Goal: Transaction & Acquisition: Obtain resource

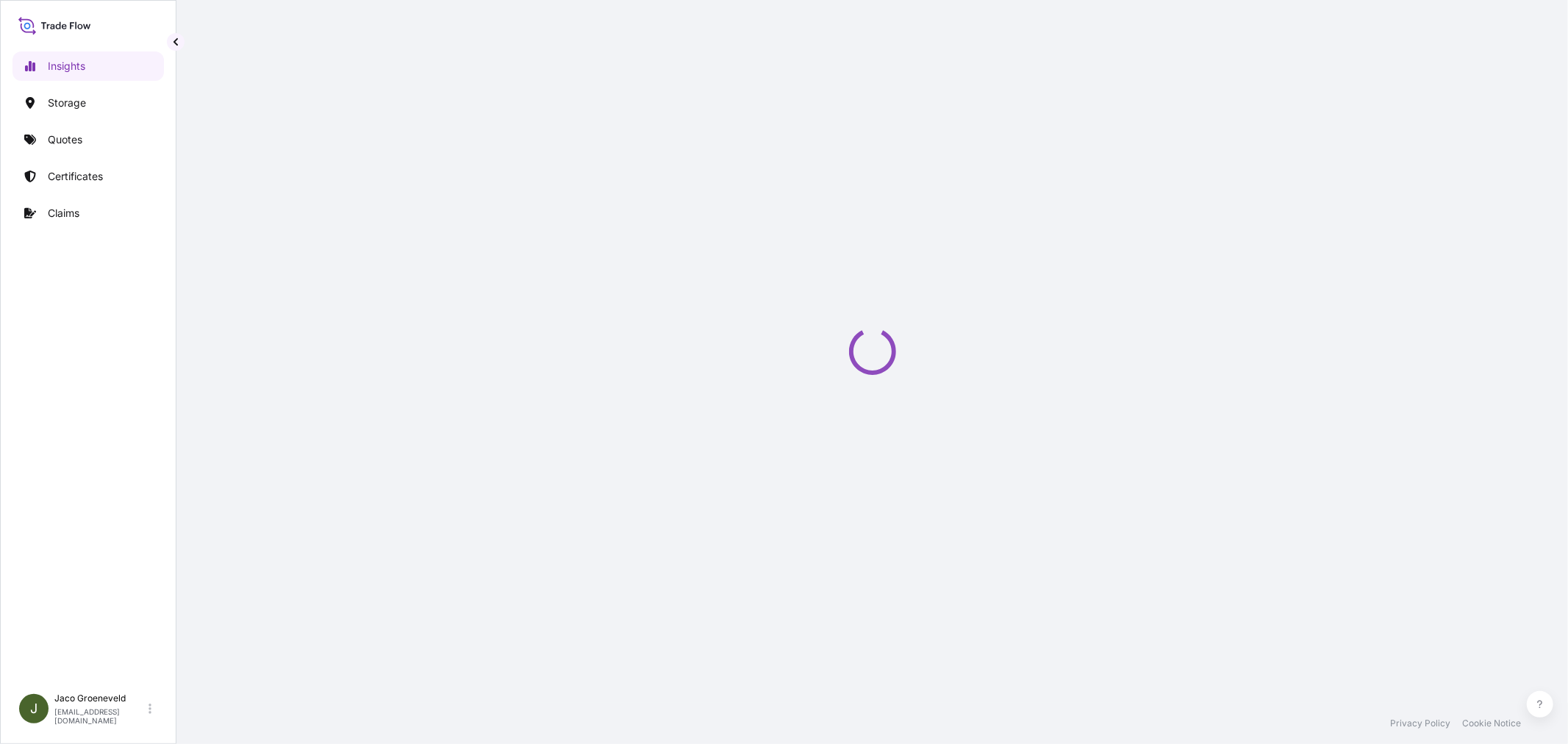
select select "2025"
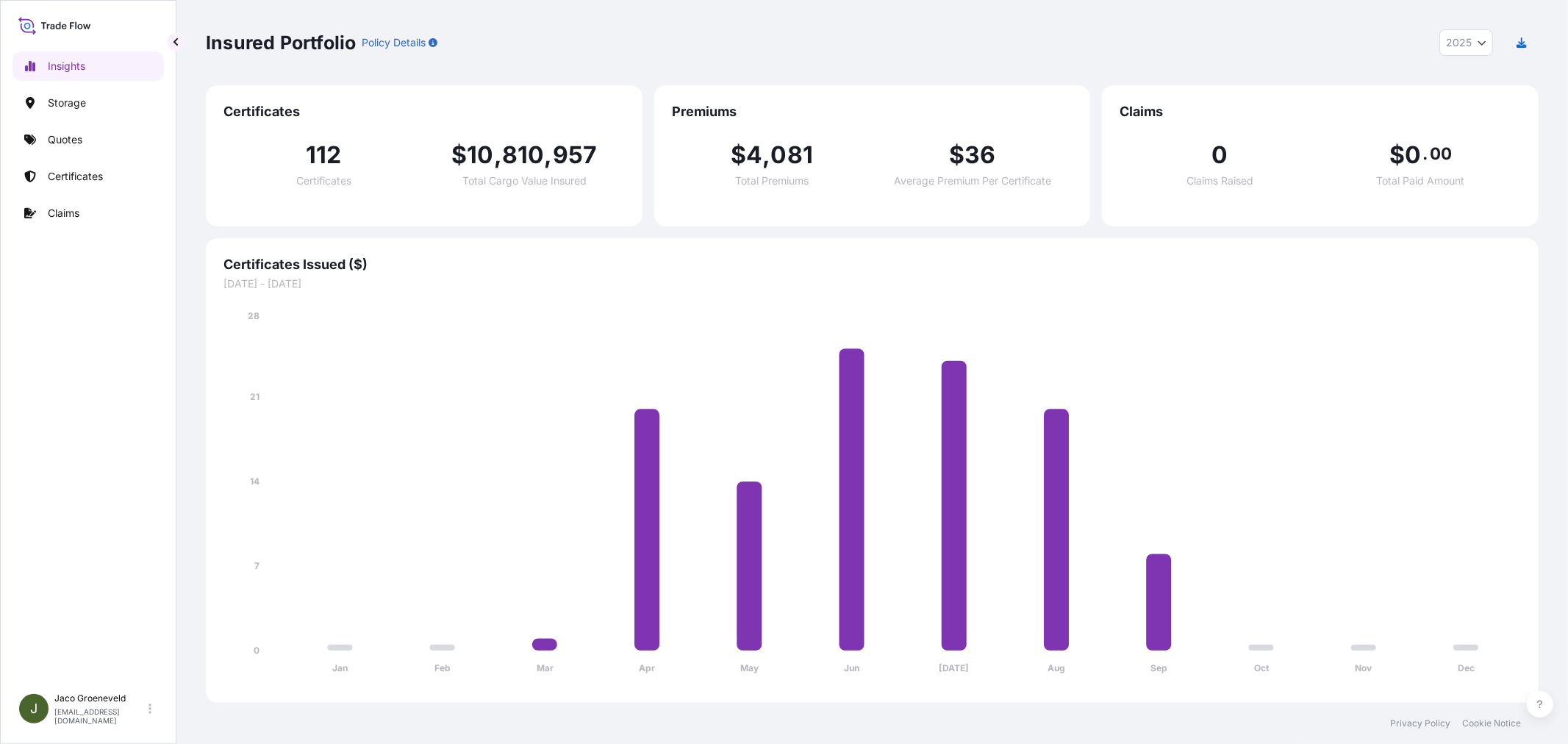
click at [1063, 45] on div "Insured Portfolio Policy Details 2025 2025 2024 2023 2022" at bounding box center [871, 42] width 1333 height 26
click at [557, 37] on div "Insured Portfolio Policy Details 2025 2025 2024 2023 2022" at bounding box center [871, 42] width 1333 height 26
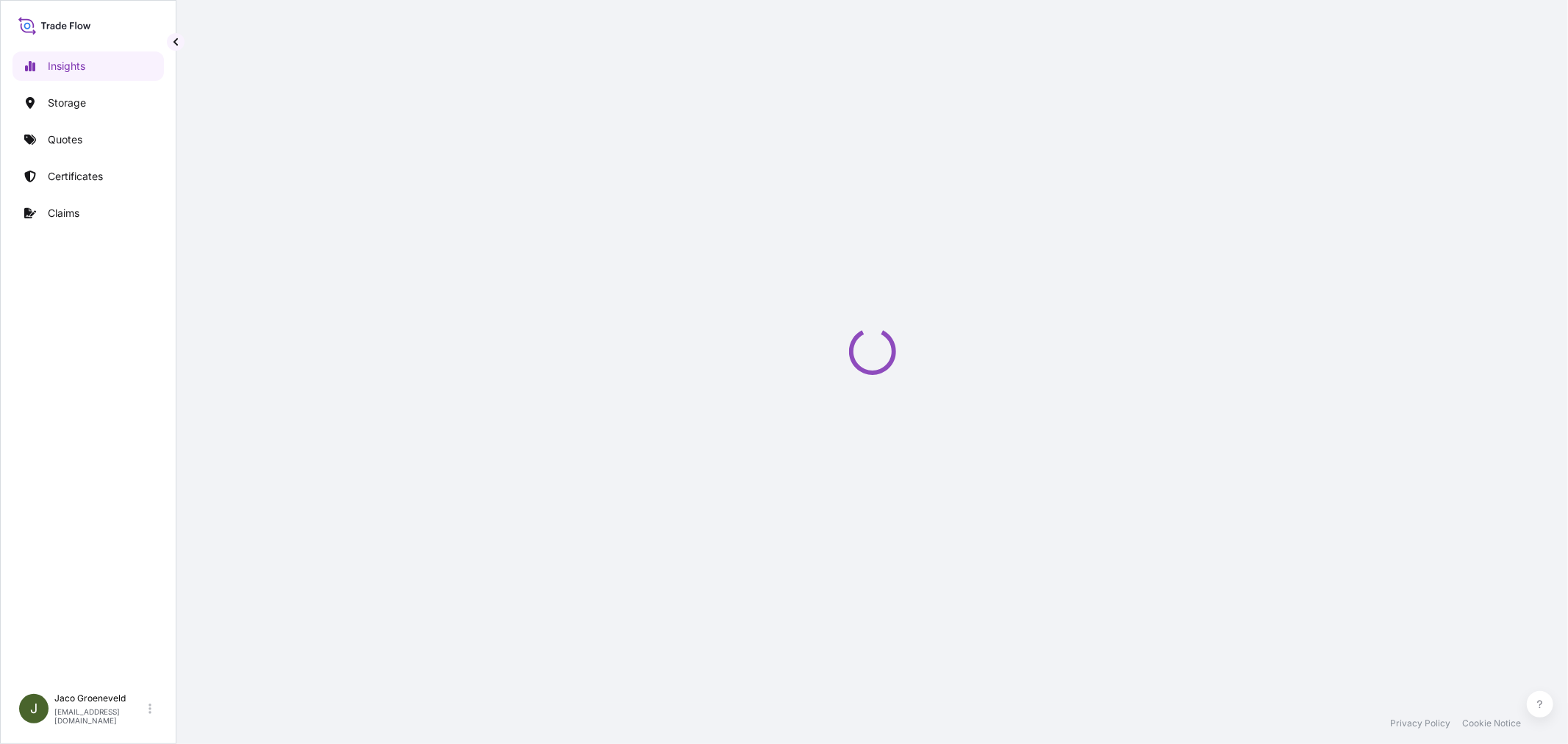
select select "2025"
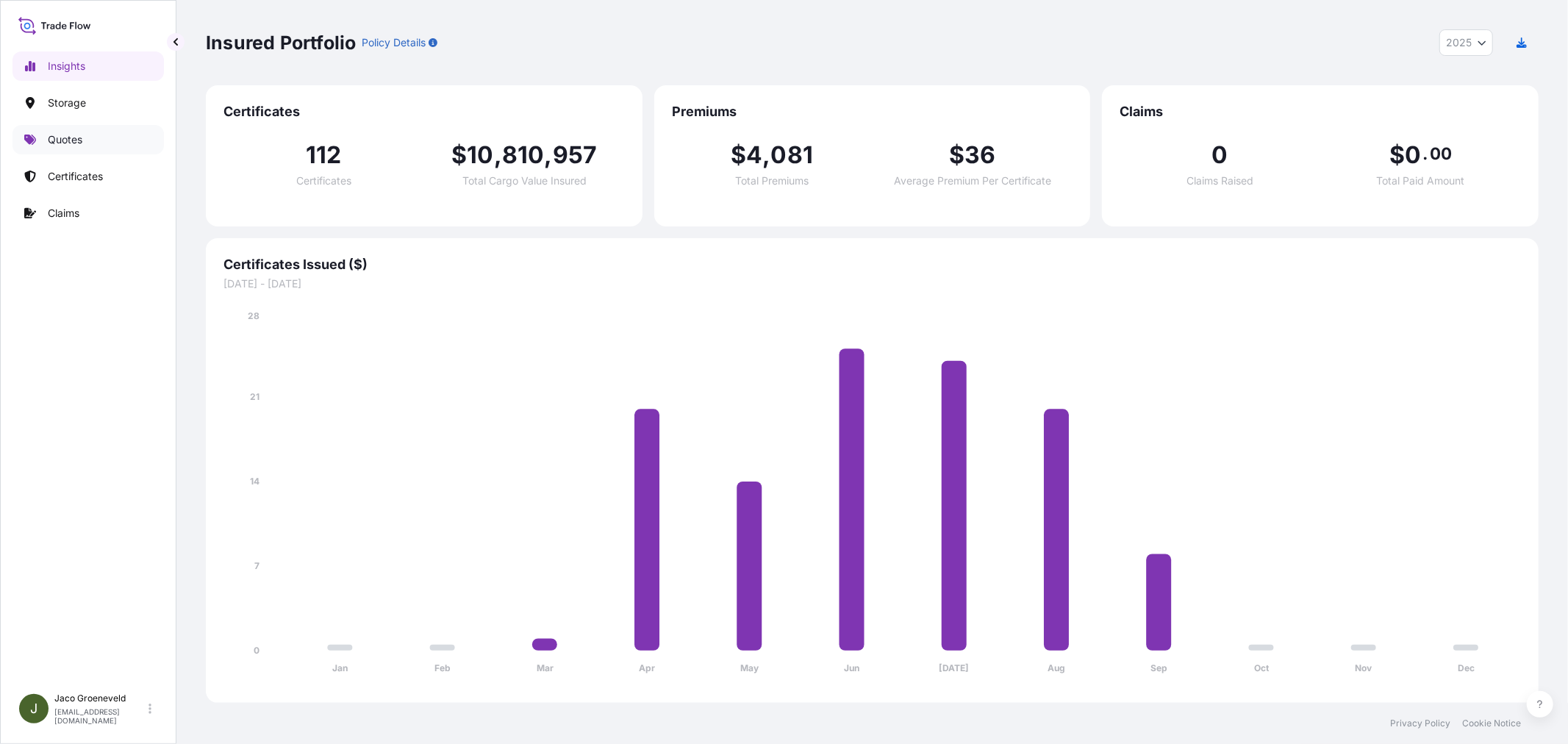
click at [56, 132] on p "Quotes" at bounding box center [64, 139] width 34 height 15
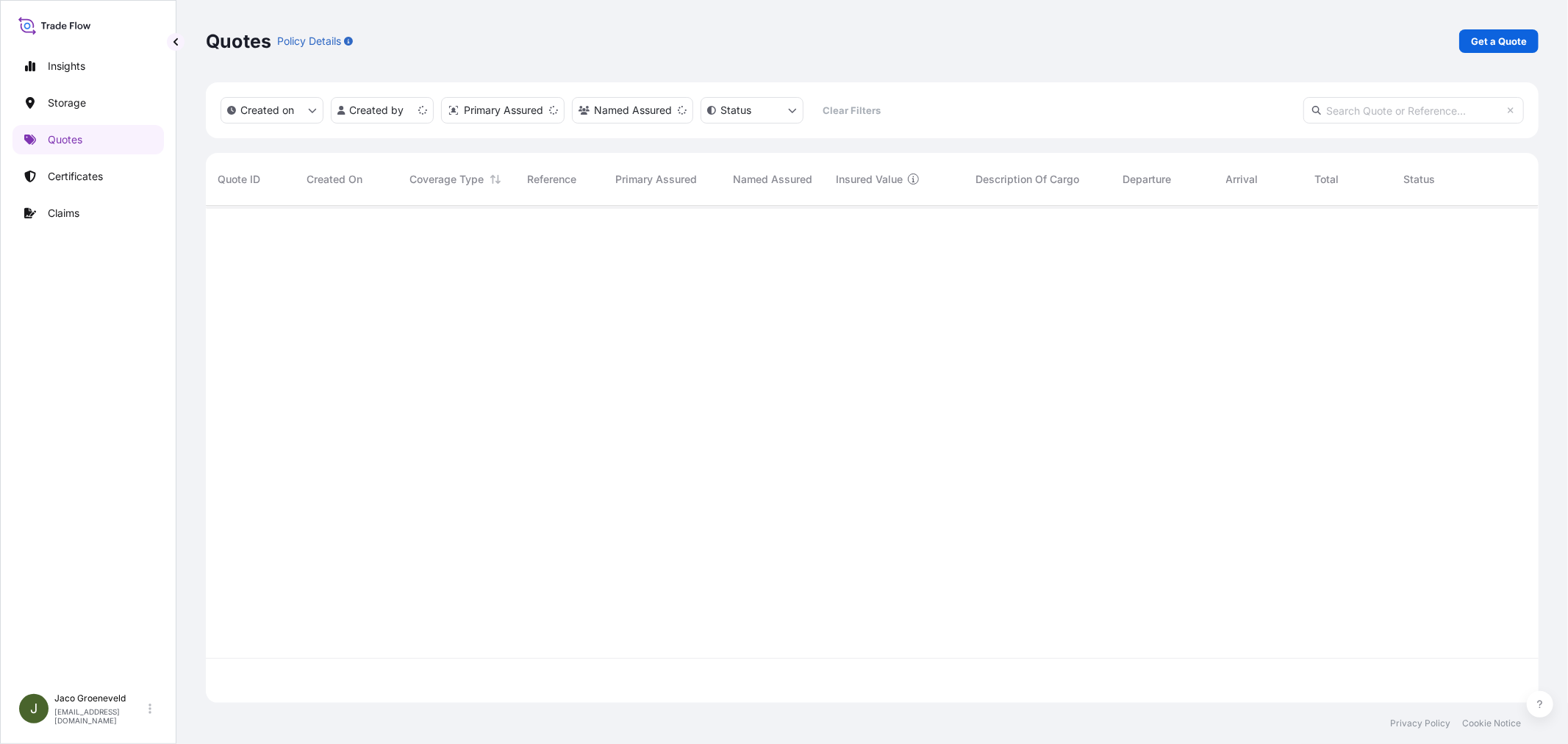
scroll to position [493, 1320]
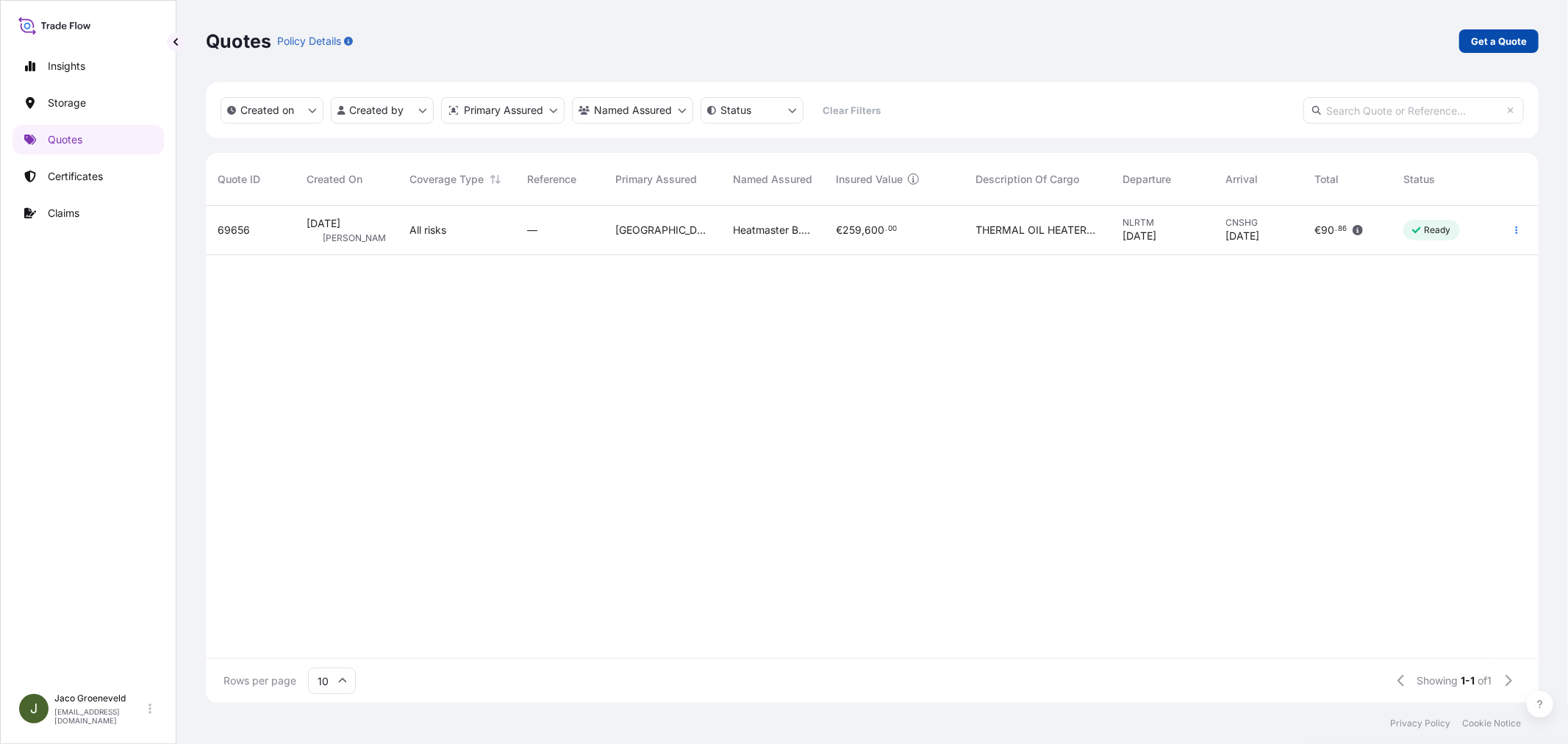
click at [1497, 38] on p "Get a Quote" at bounding box center [1498, 41] width 56 height 15
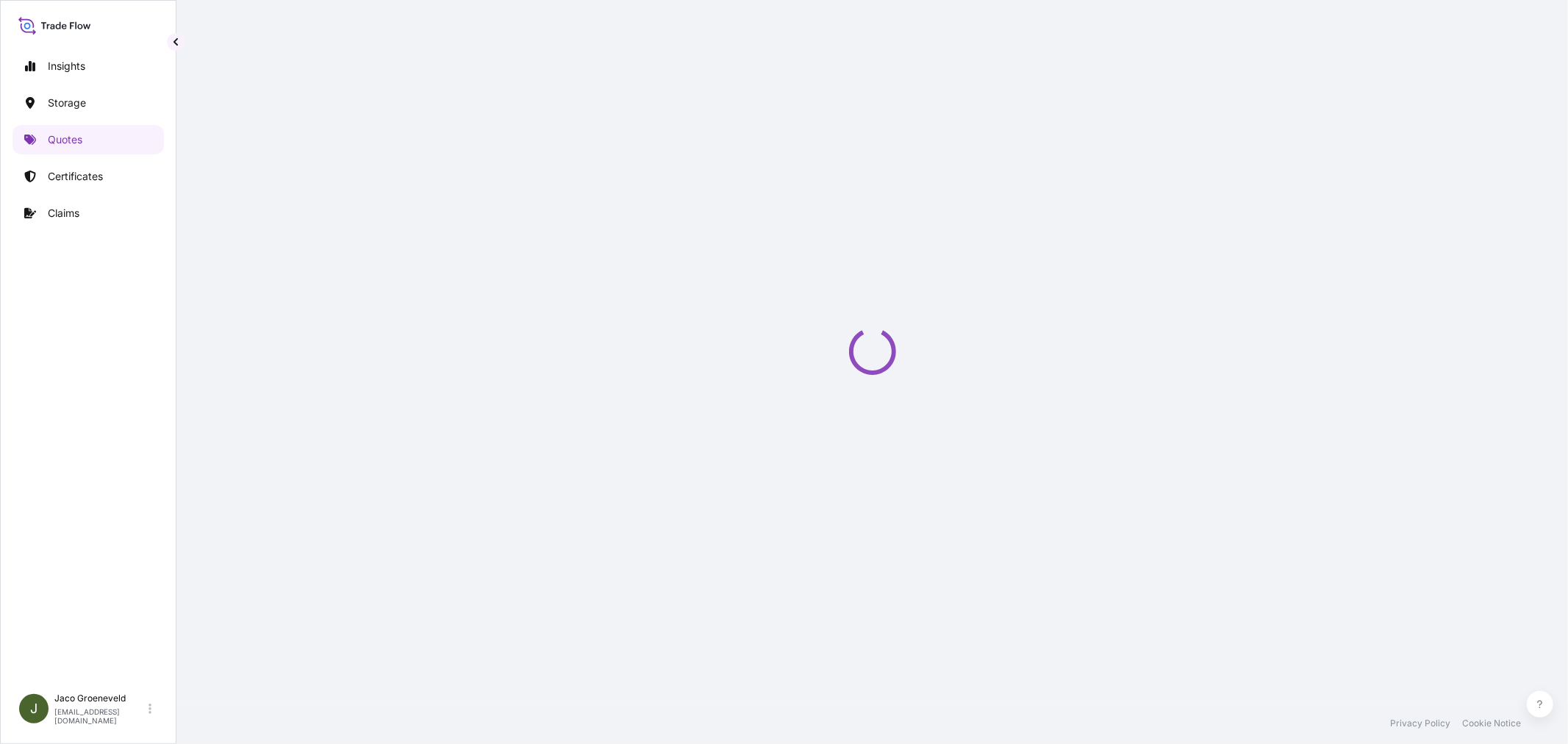
select select "Water"
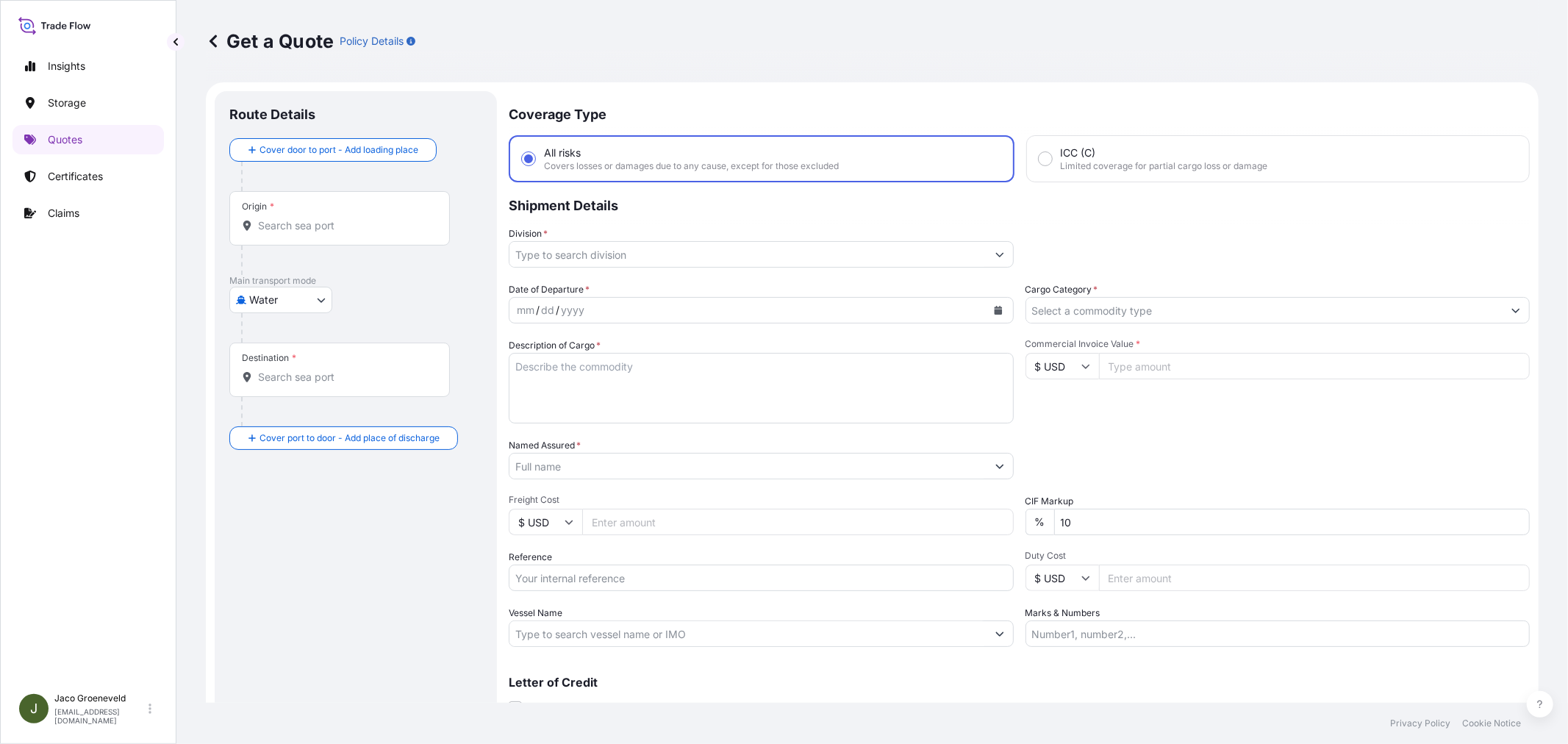
scroll to position [24, 0]
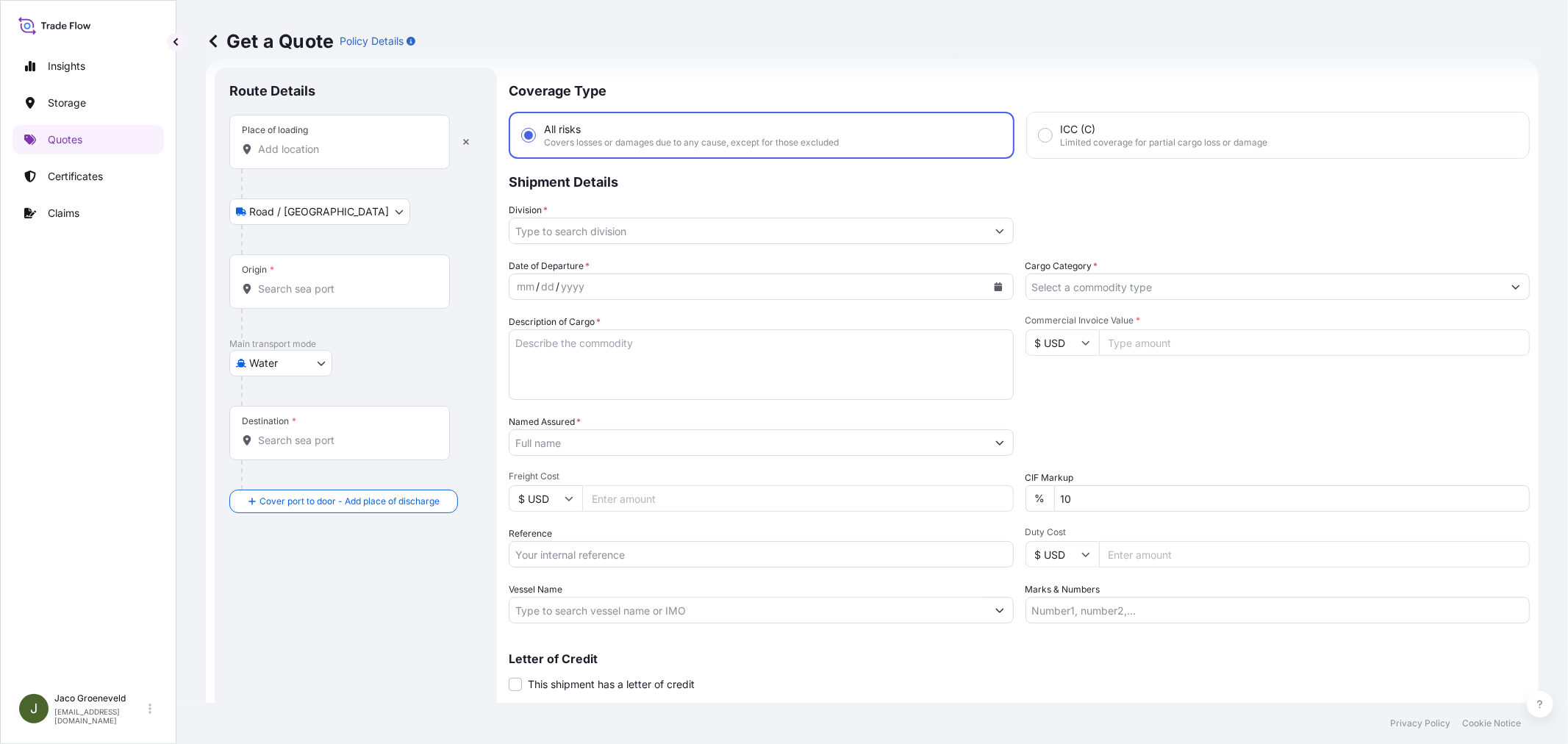
click at [342, 145] on input "Place of loading" at bounding box center [345, 149] width 174 height 15
click at [474, 143] on button "button" at bounding box center [466, 142] width 33 height 24
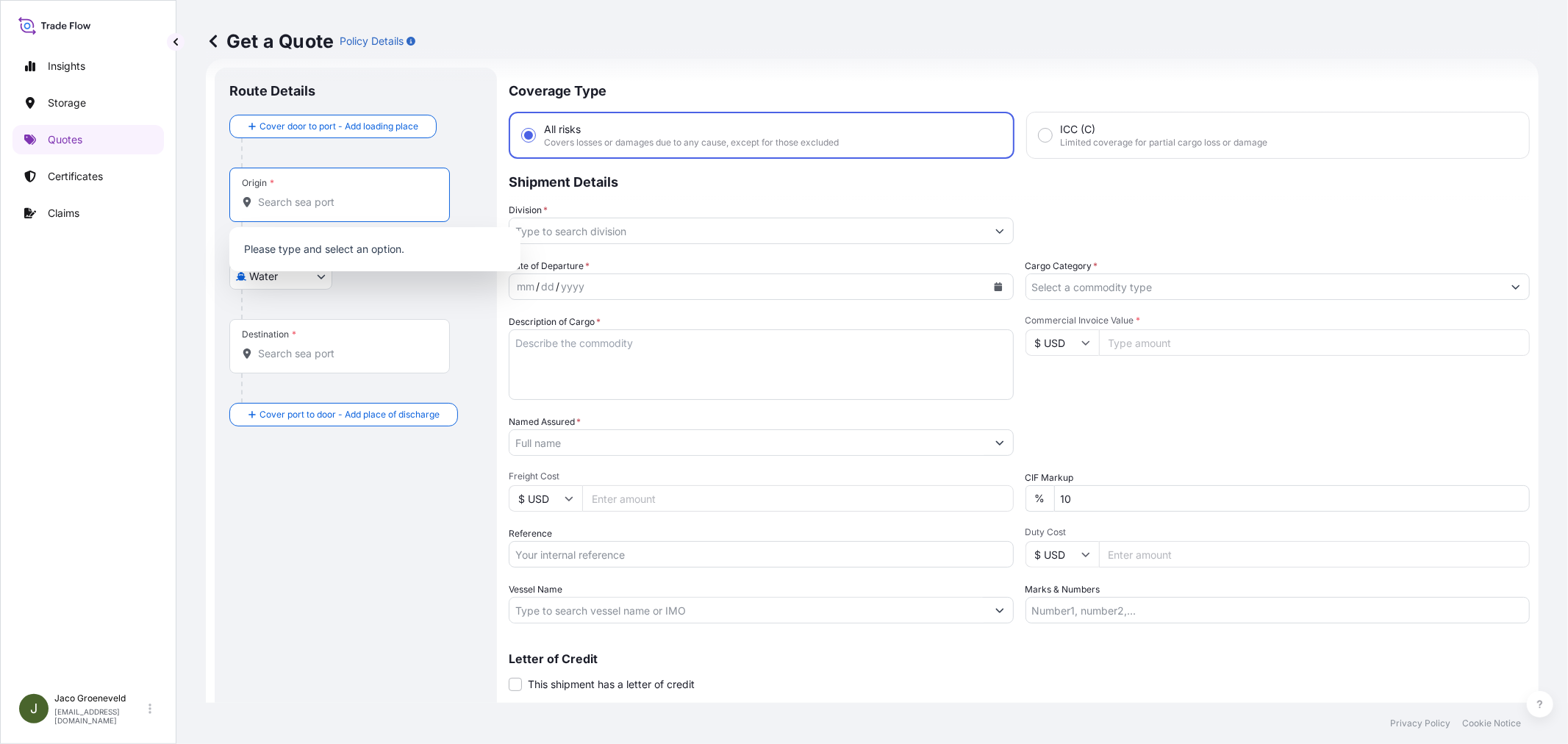
click at [340, 196] on input "Origin *" at bounding box center [345, 202] width 174 height 15
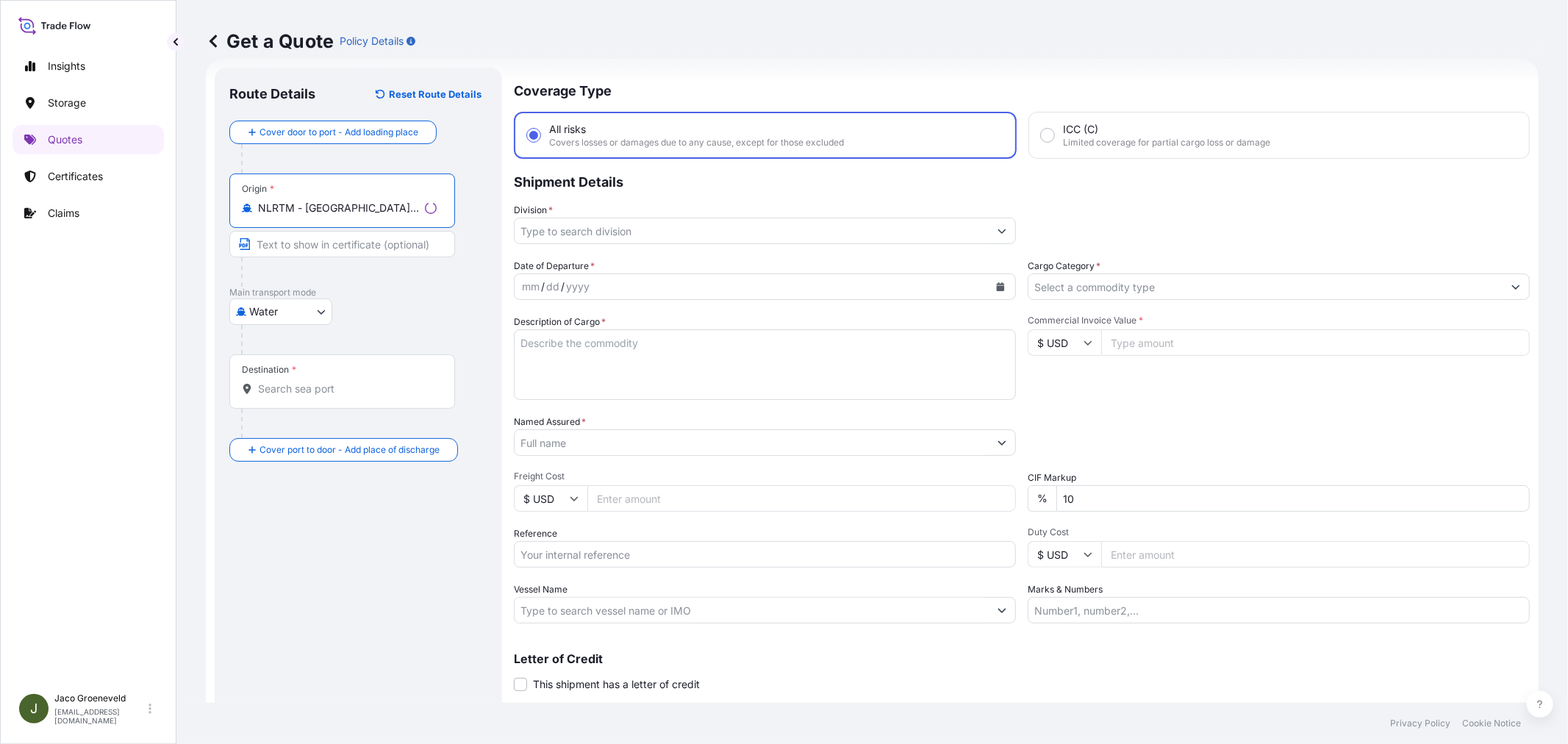
type input "NLRTM - [GEOGRAPHIC_DATA], [GEOGRAPHIC_DATA]"
click at [309, 311] on body "0 options available. 4 options available. Insights Storage Quotes Certificates …" at bounding box center [784, 372] width 1568 height 744
click at [285, 404] on span "Inland" at bounding box center [272, 402] width 29 height 15
select select "Inland"
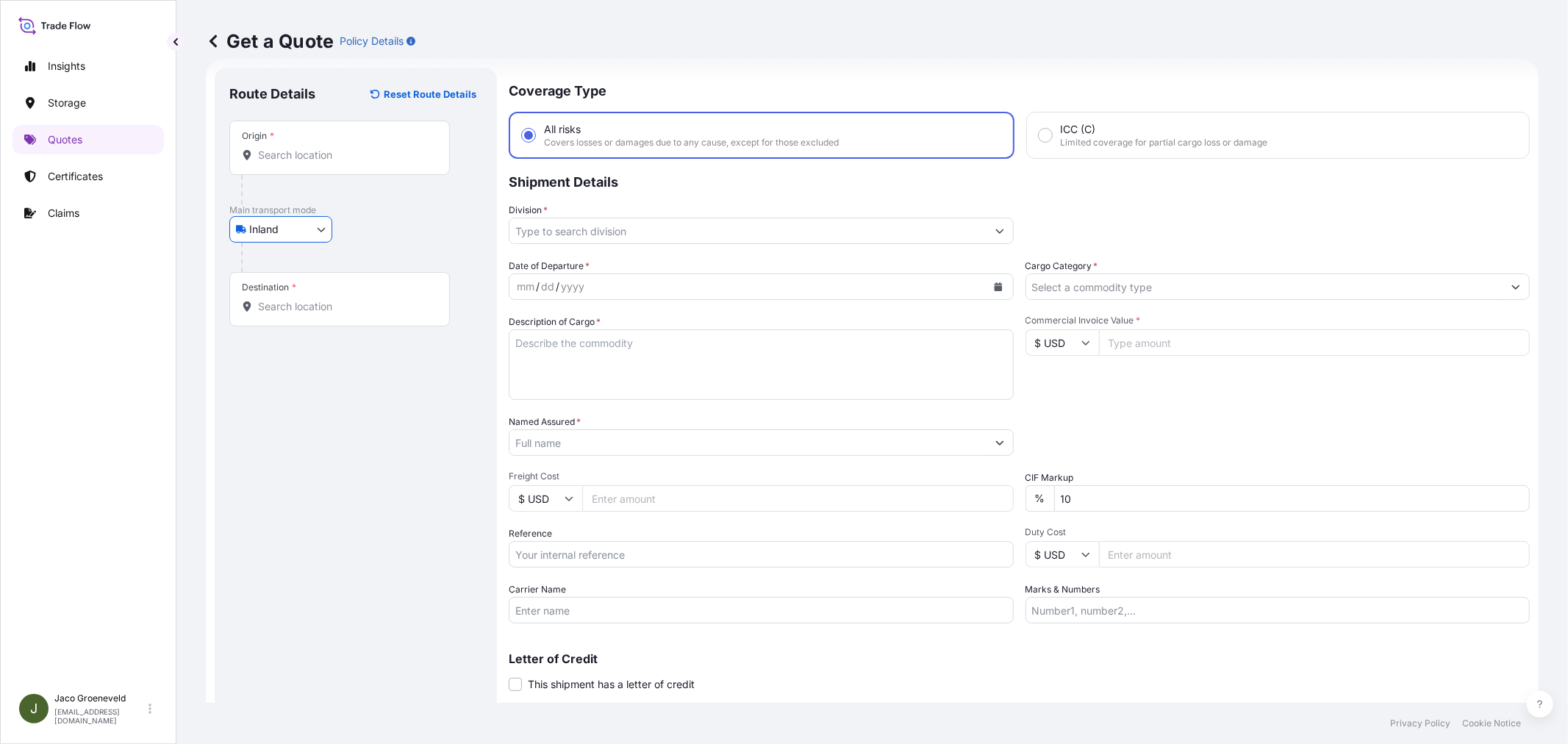
click at [316, 150] on input "Origin *" at bounding box center [345, 155] width 174 height 15
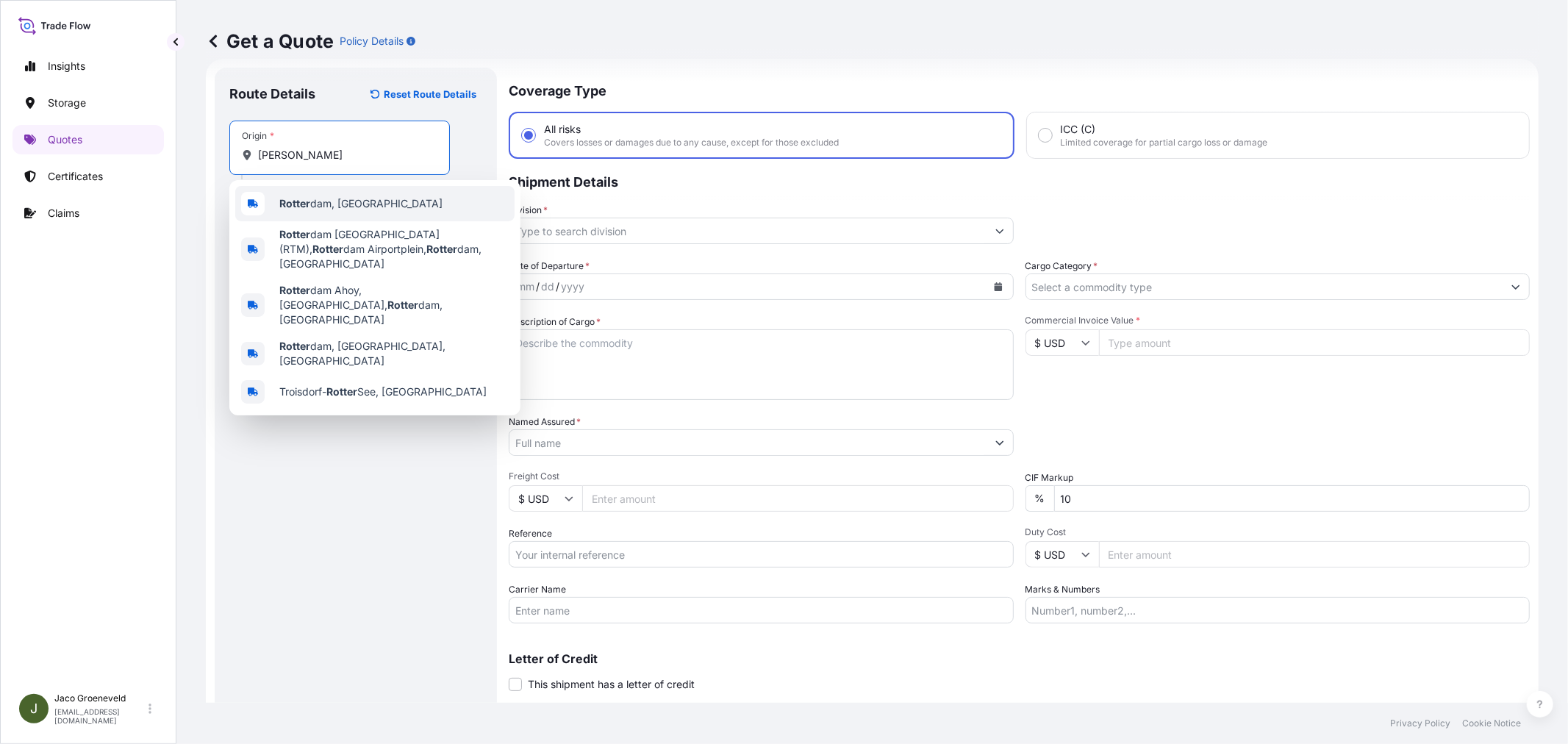
click at [340, 202] on span "[PERSON_NAME] dam, [GEOGRAPHIC_DATA]" at bounding box center [361, 204] width 163 height 15
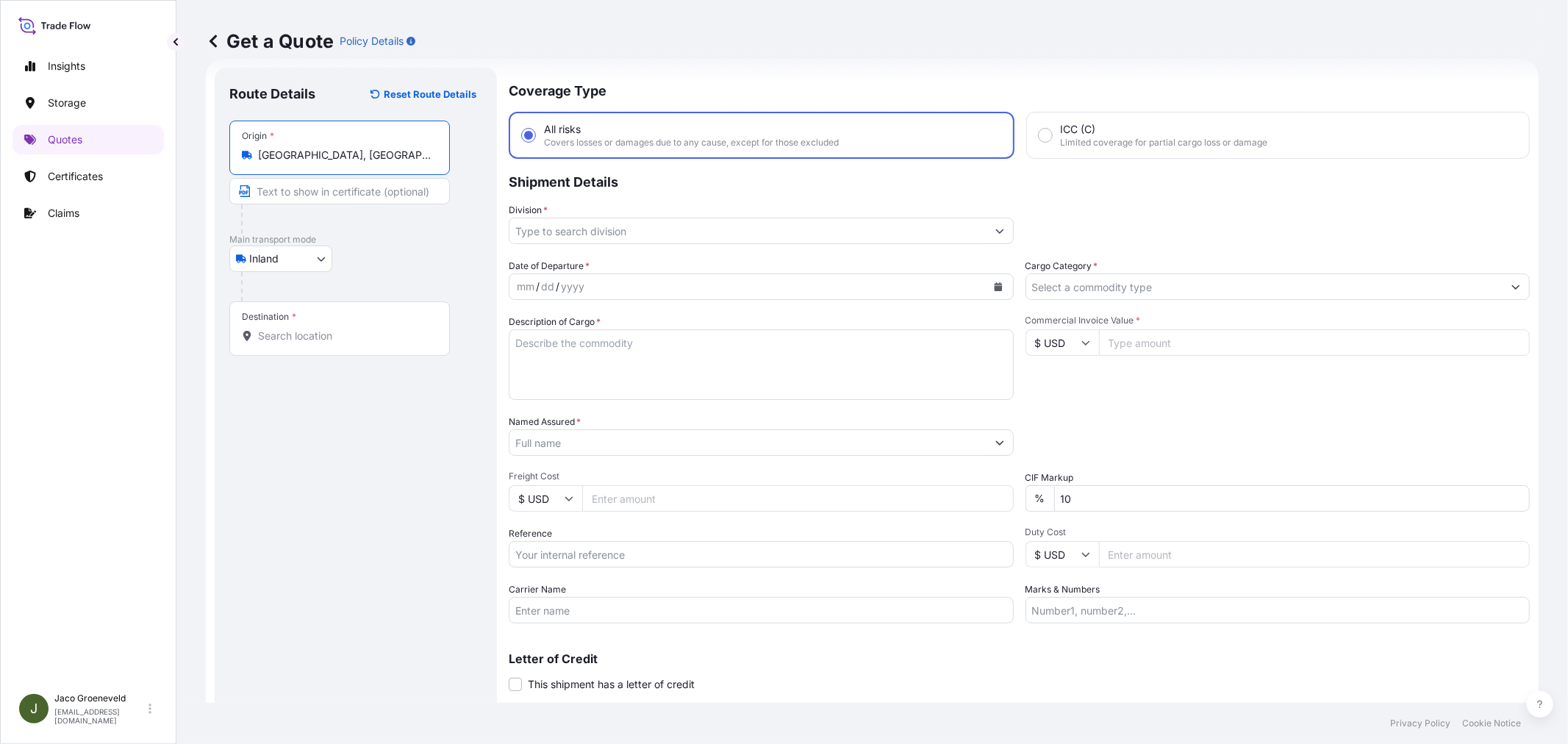
type input "[GEOGRAPHIC_DATA], [GEOGRAPHIC_DATA]"
click at [333, 338] on input "Destination *" at bounding box center [345, 336] width 174 height 15
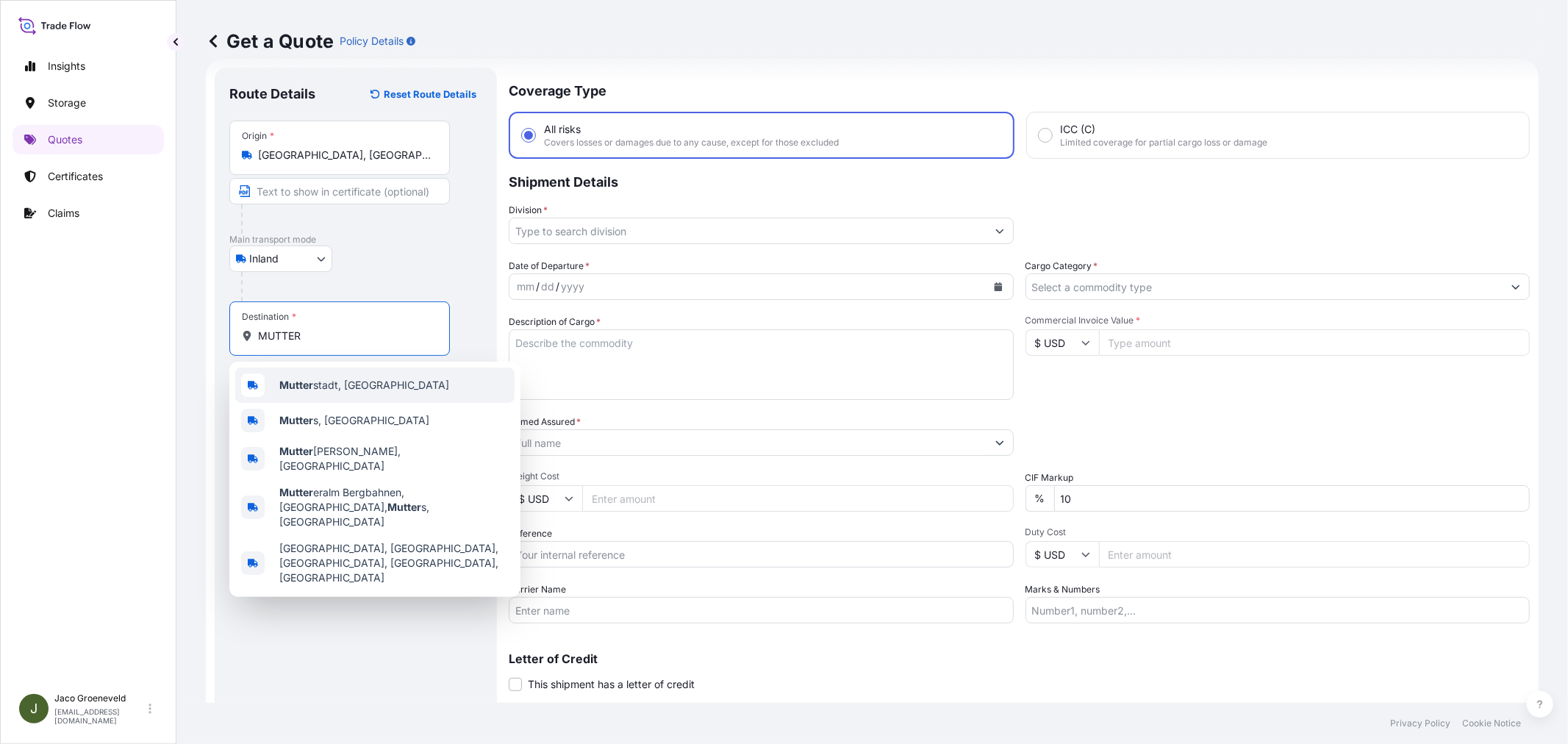
click at [334, 387] on span "Mutter stadt, [GEOGRAPHIC_DATA]" at bounding box center [364, 384] width 170 height 15
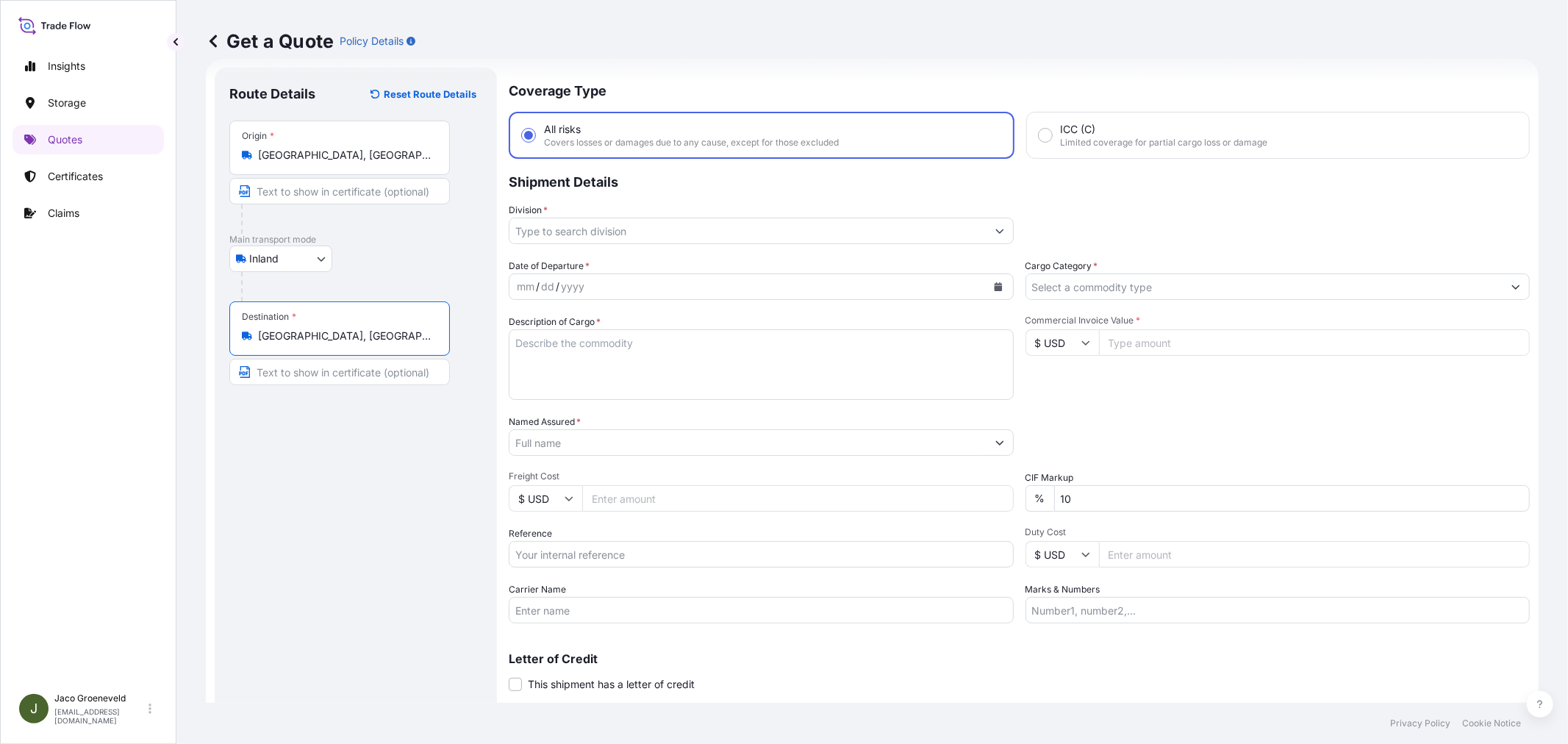
type input "[GEOGRAPHIC_DATA], [GEOGRAPHIC_DATA]"
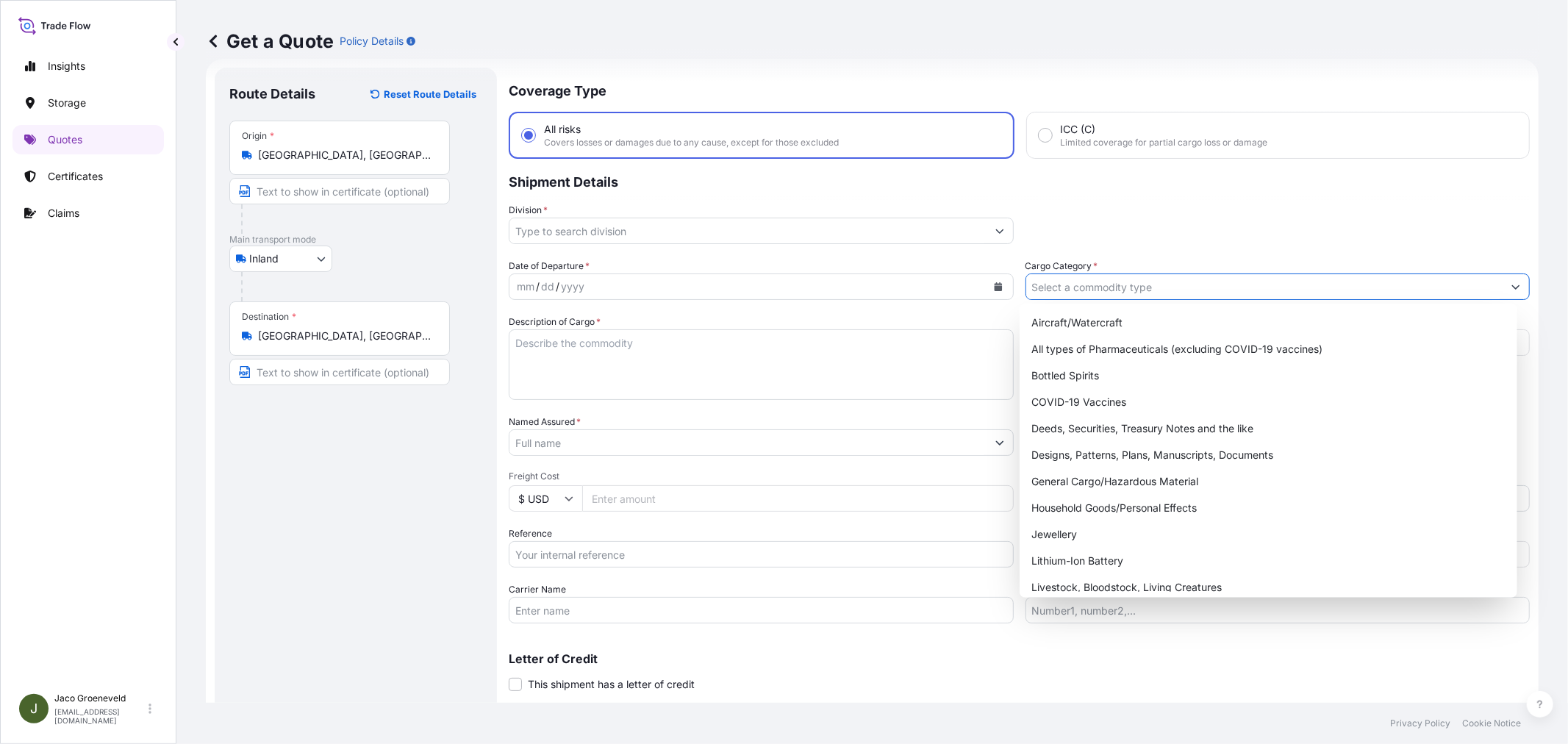
click at [1053, 289] on input "Cargo Category *" at bounding box center [1265, 286] width 477 height 26
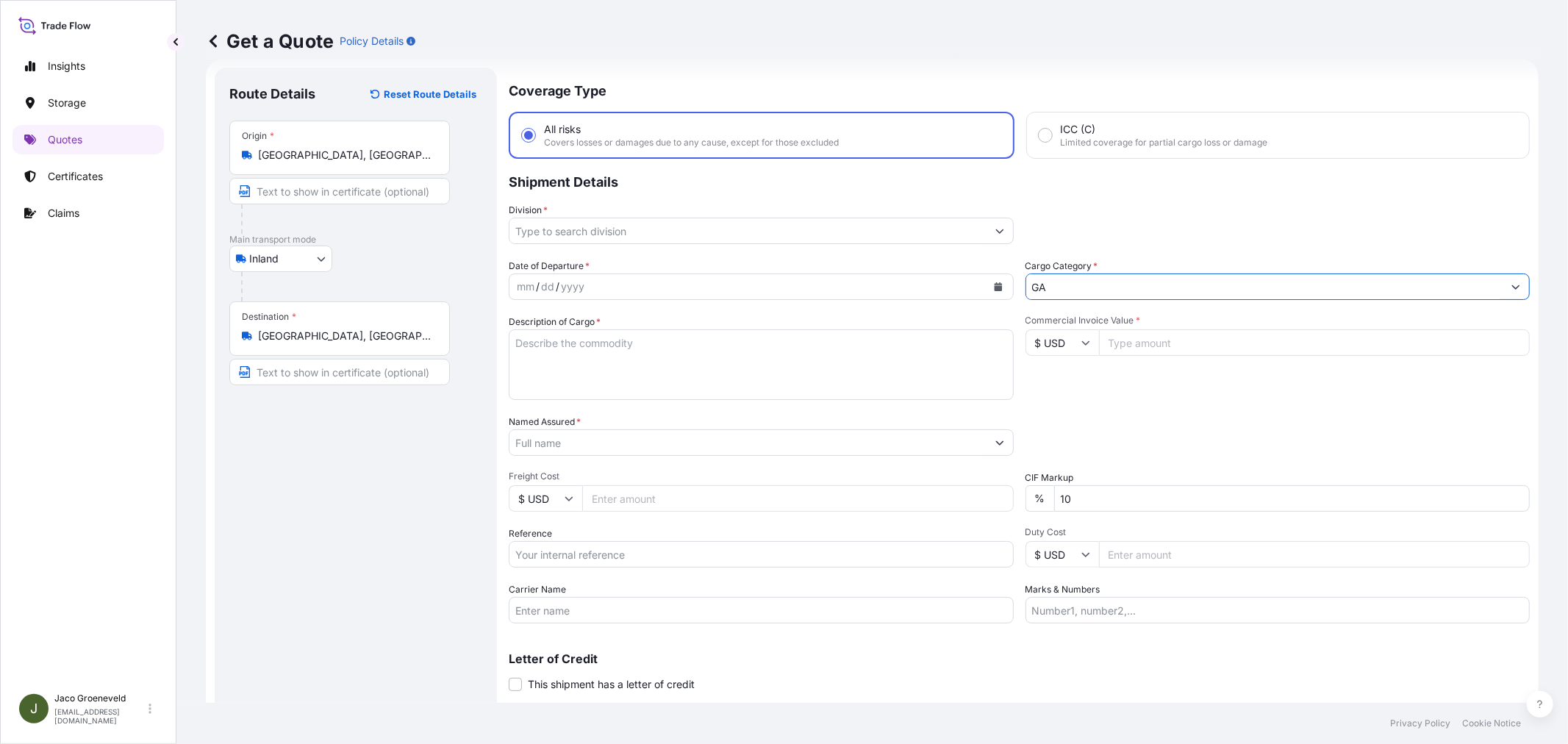
type input "G"
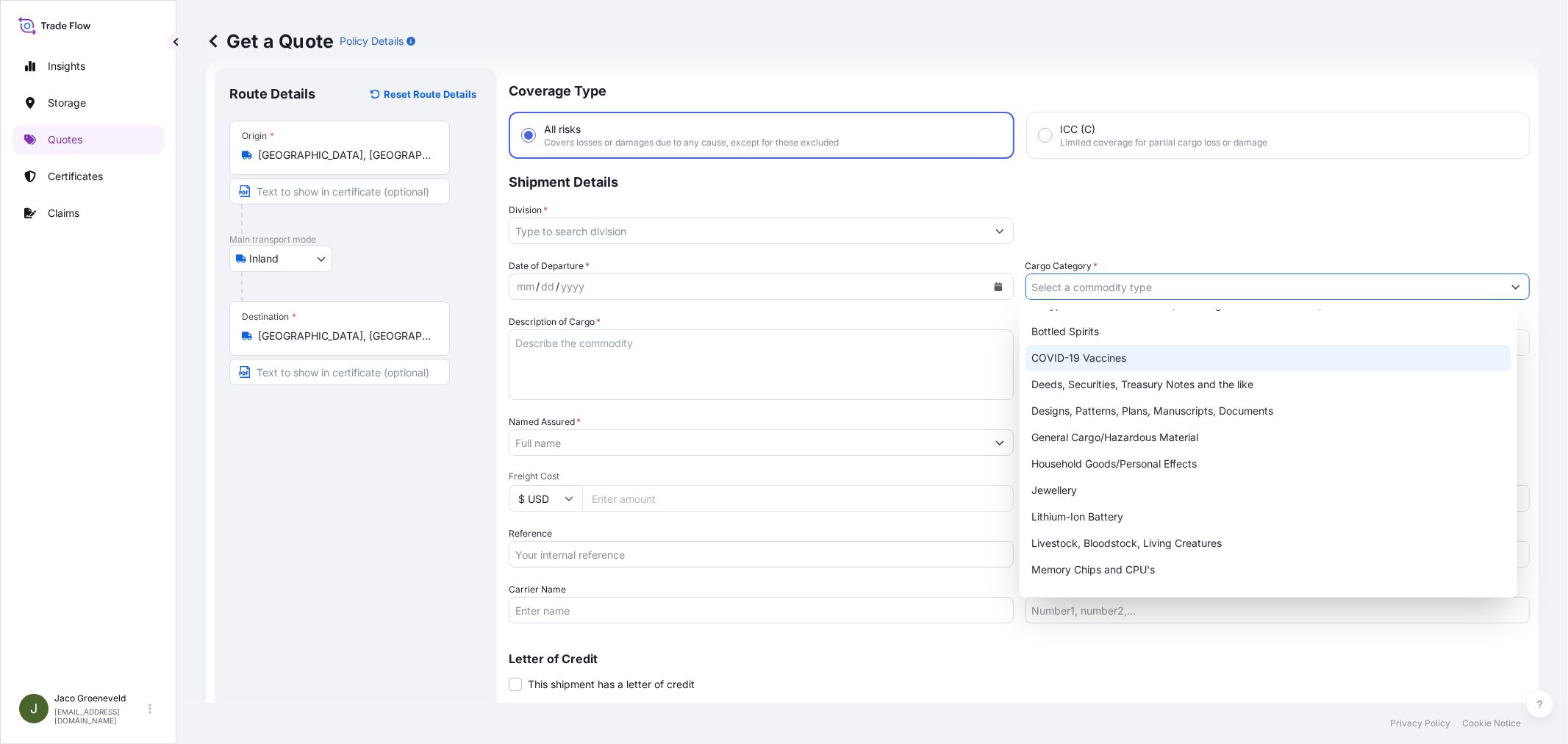
scroll to position [82, 0]
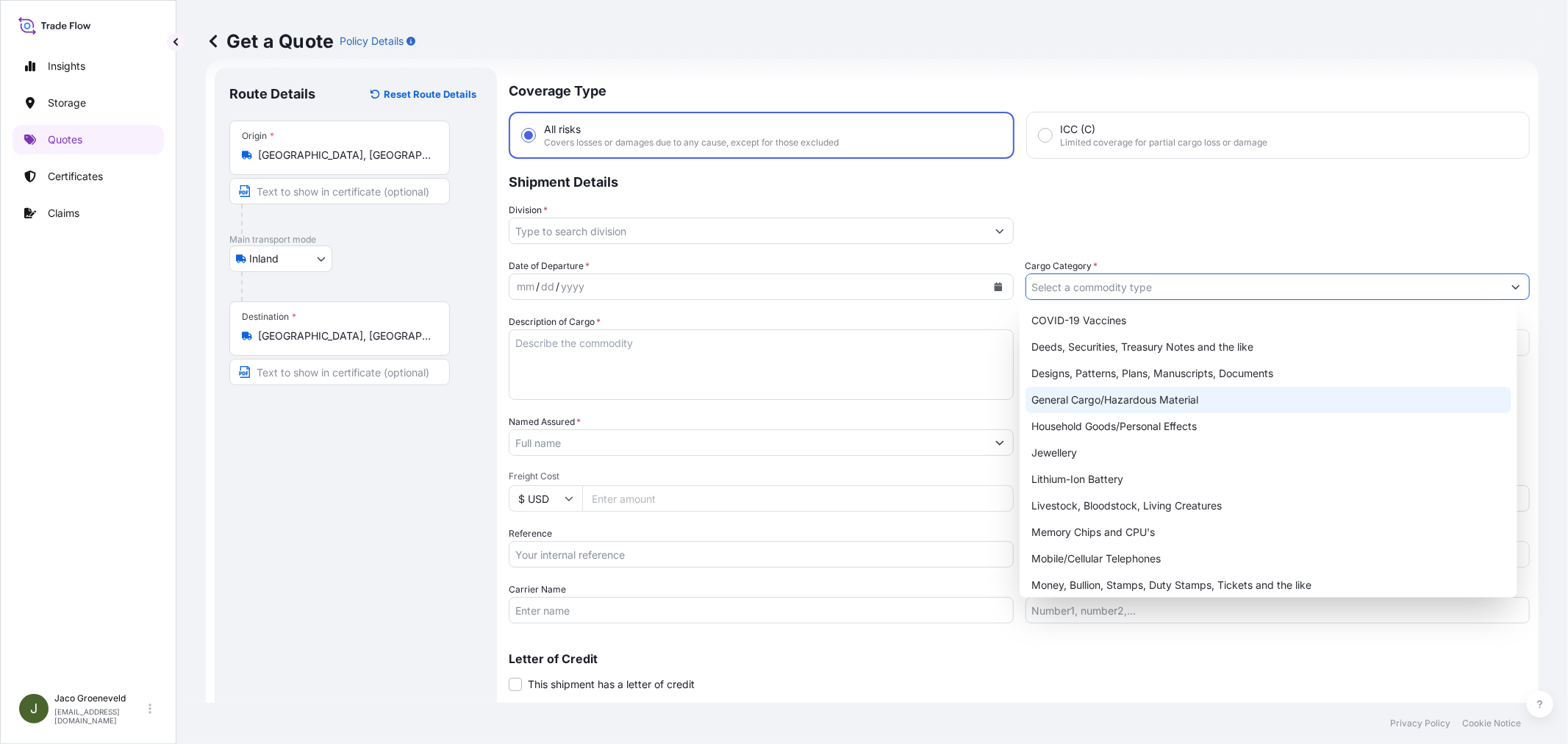
click at [1135, 398] on div "General Cargo/Hazardous Material" at bounding box center [1268, 399] width 485 height 26
type input "General Cargo/Hazardous Material"
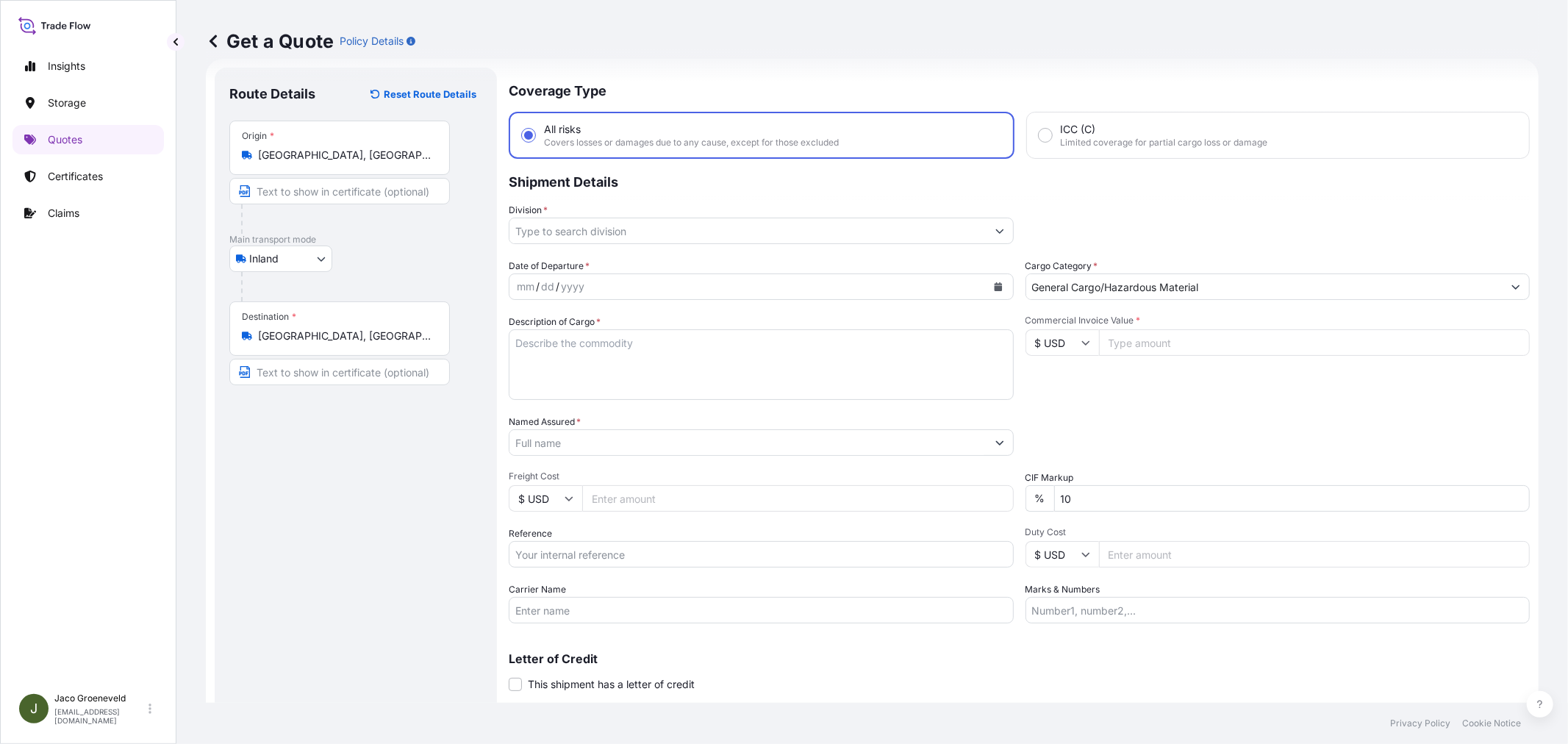
click at [618, 353] on textarea "Description of Cargo *" at bounding box center [761, 364] width 505 height 71
paste textarea "KTCU0118278 - REFRIGERANT GAS R410A IN 18MT"
type textarea "KTCU0118278 - REFRIGERANT GAS R410A IN 18MT"
click at [571, 554] on input "Reference" at bounding box center [761, 554] width 505 height 26
paste input "NL1025962595"
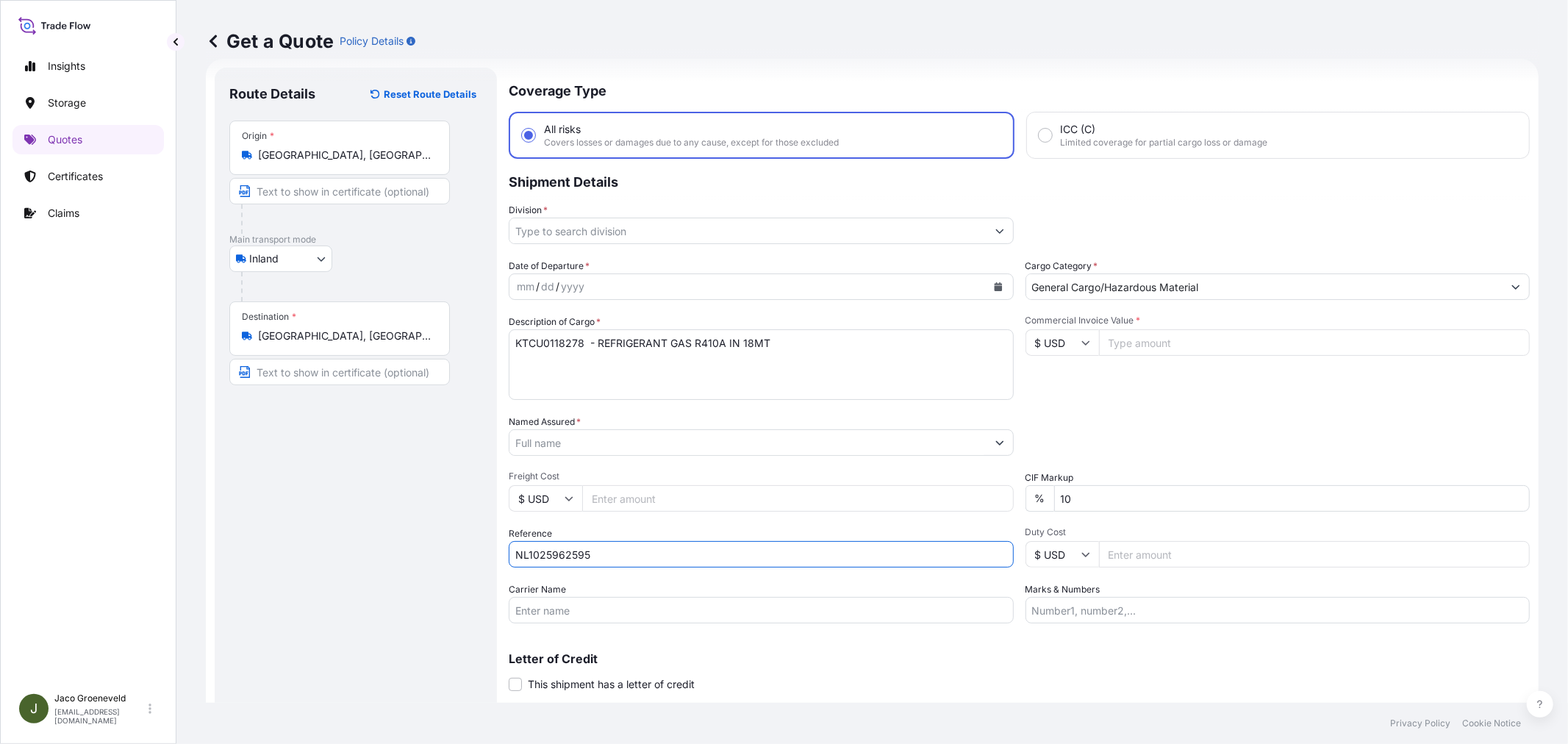
type input "NL1025962595"
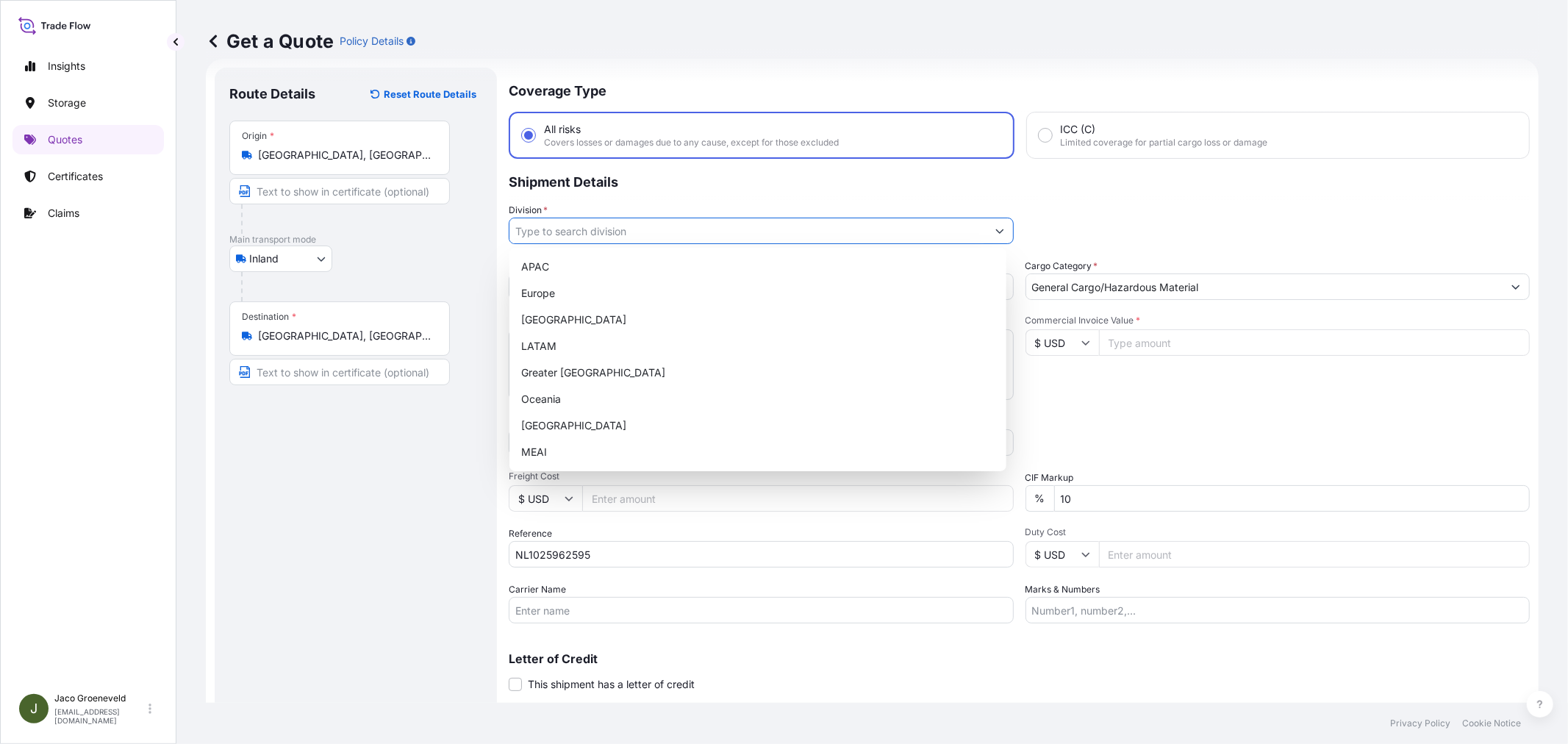
click at [682, 228] on input "Division *" at bounding box center [748, 231] width 477 height 26
click at [618, 299] on div "Europe" at bounding box center [758, 294] width 485 height 26
type input "Europe"
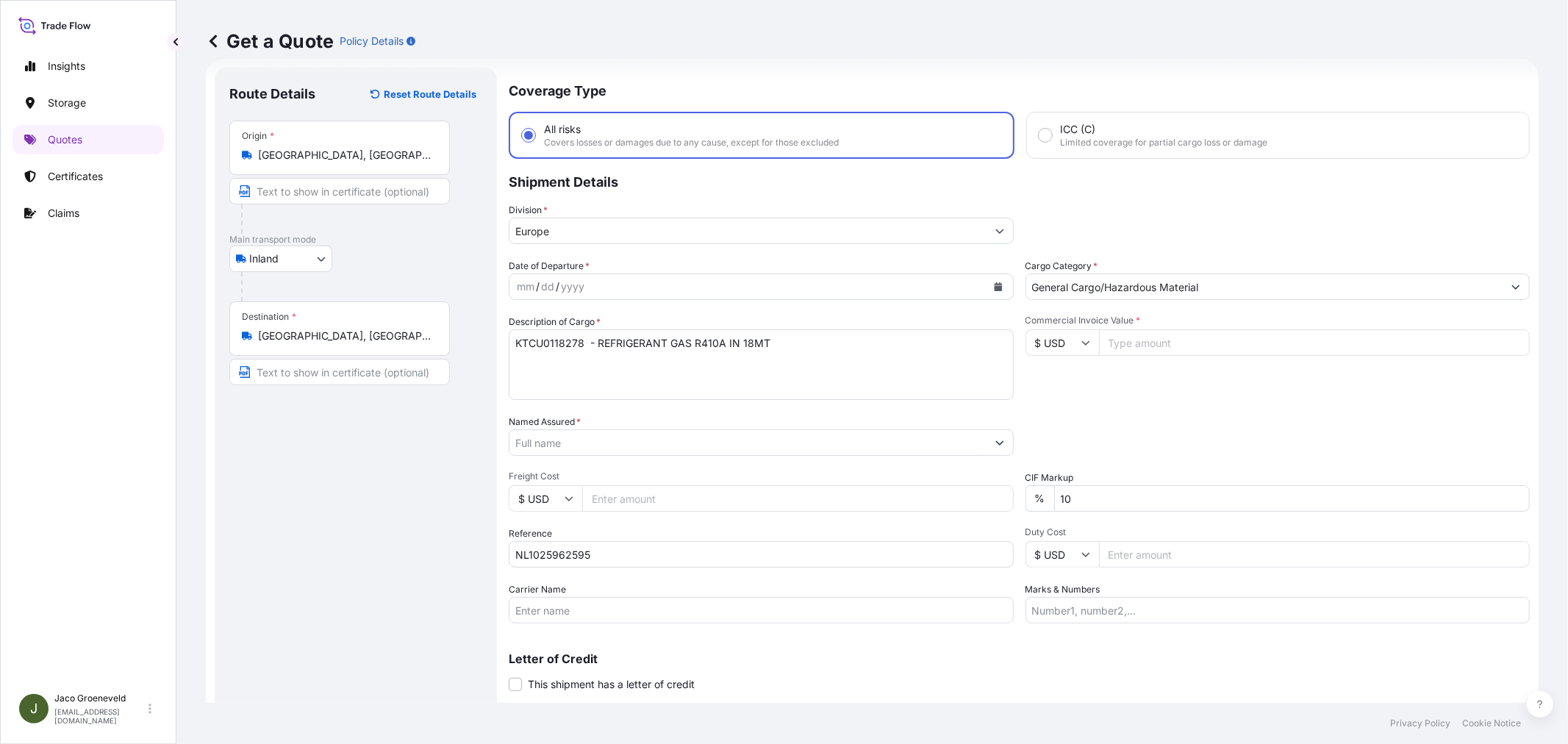
click at [1064, 344] on input "$ USD" at bounding box center [1062, 342] width 73 height 26
click at [1062, 376] on div "€ EUR" at bounding box center [1056, 382] width 62 height 28
type input "€ EUR"
click at [1169, 342] on input "Commercial Invoice Value *" at bounding box center [1314, 342] width 431 height 26
type input "600000"
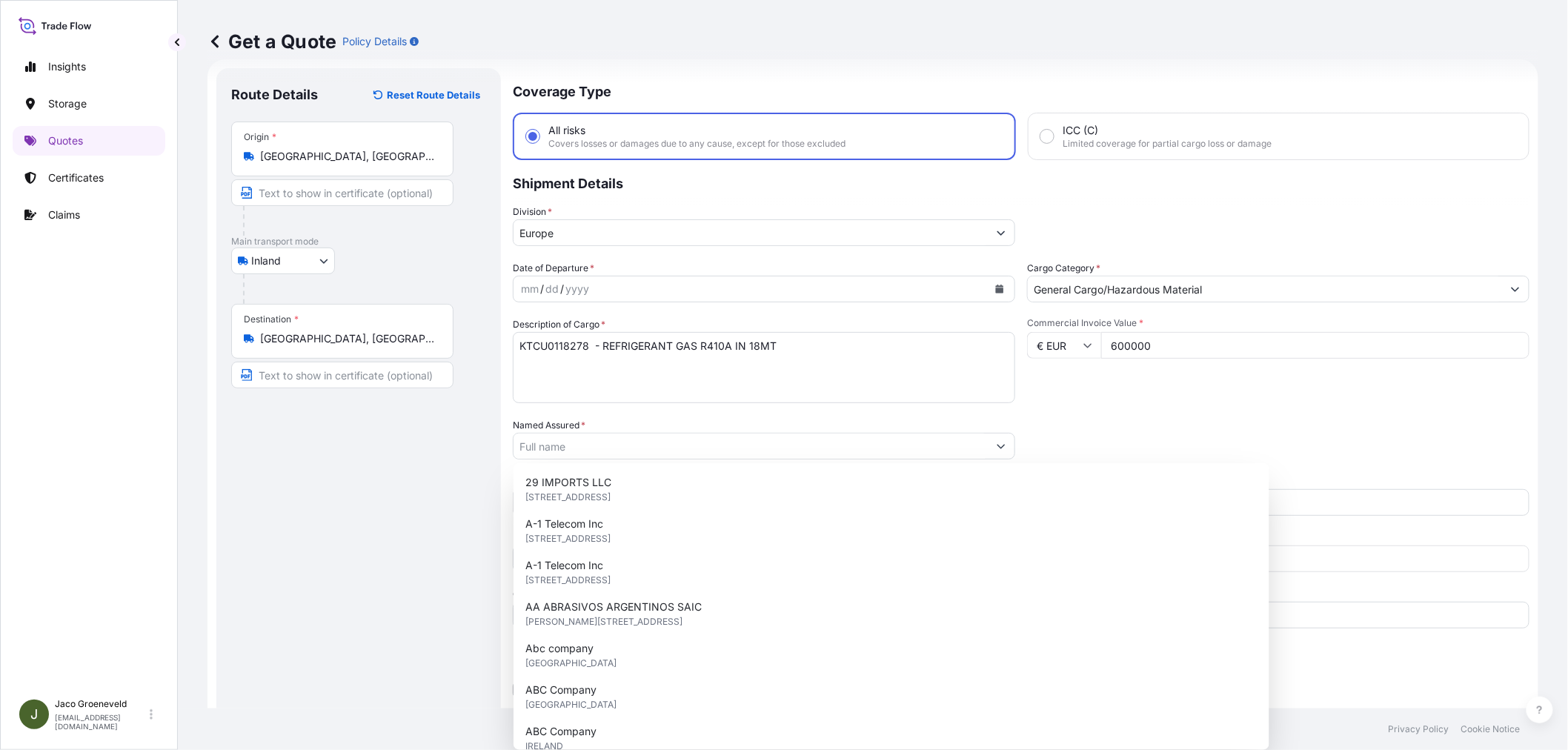
click at [1154, 394] on div "Commercial Invoice Value * € EUR 600000" at bounding box center [1277, 360] width 502 height 86
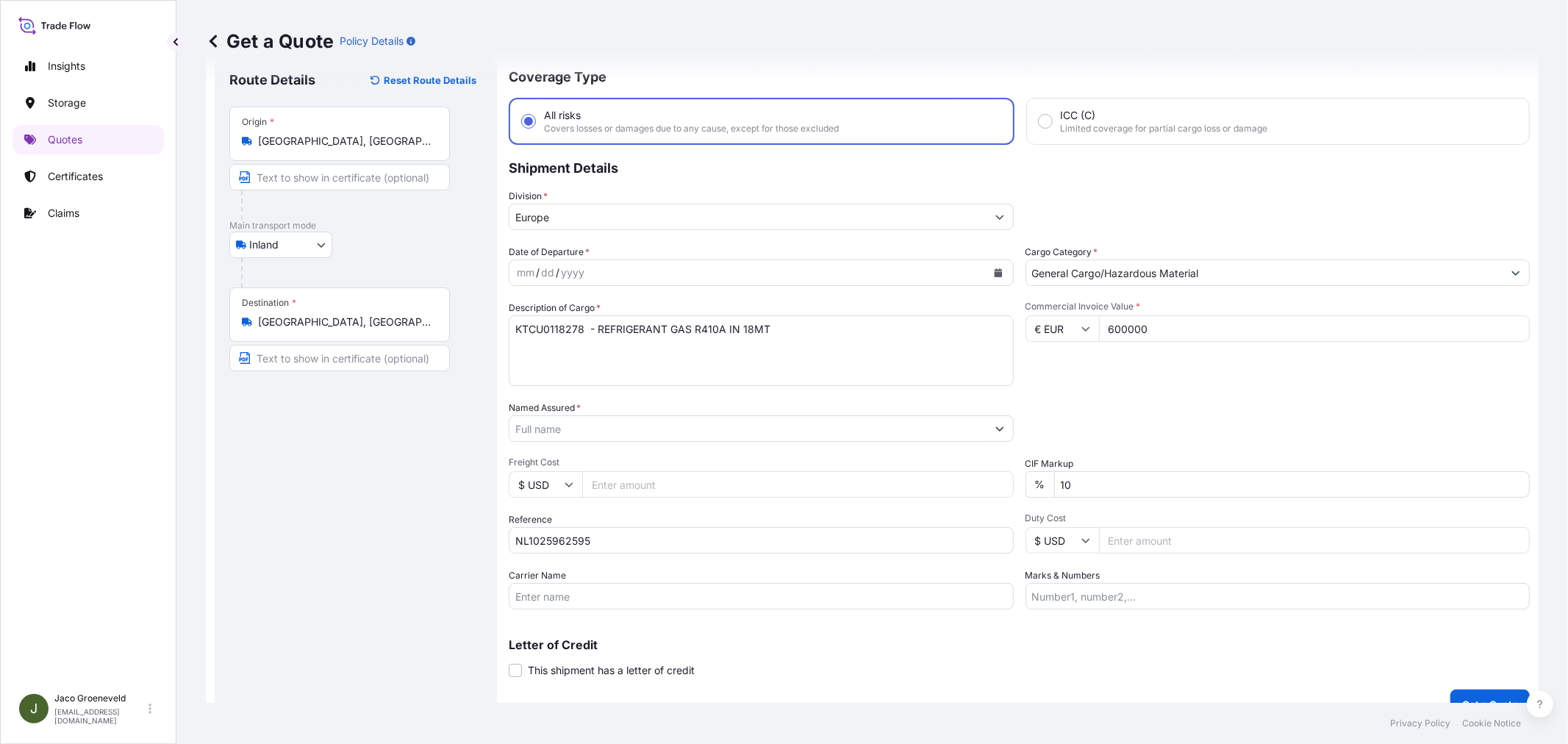
scroll to position [60, 0]
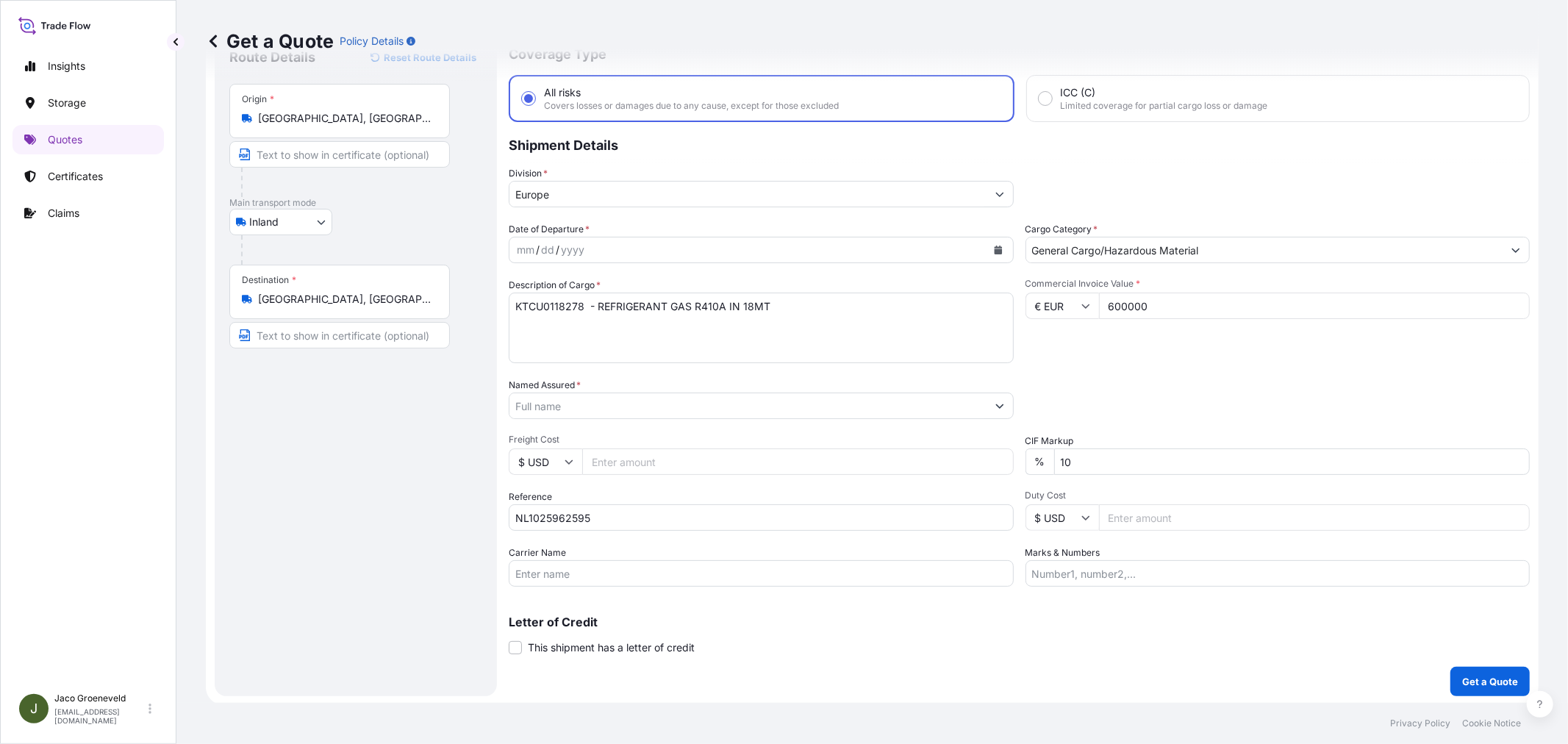
click at [1067, 461] on input "10" at bounding box center [1292, 461] width 476 height 26
click at [1142, 413] on div "Packing Category Type to search a container mode Please select a primary mode o…" at bounding box center [1278, 398] width 505 height 41
click at [812, 562] on input "Carrier Name" at bounding box center [761, 573] width 505 height 26
click at [290, 100] on div "Origin * [GEOGRAPHIC_DATA], [GEOGRAPHIC_DATA]" at bounding box center [340, 111] width 220 height 55
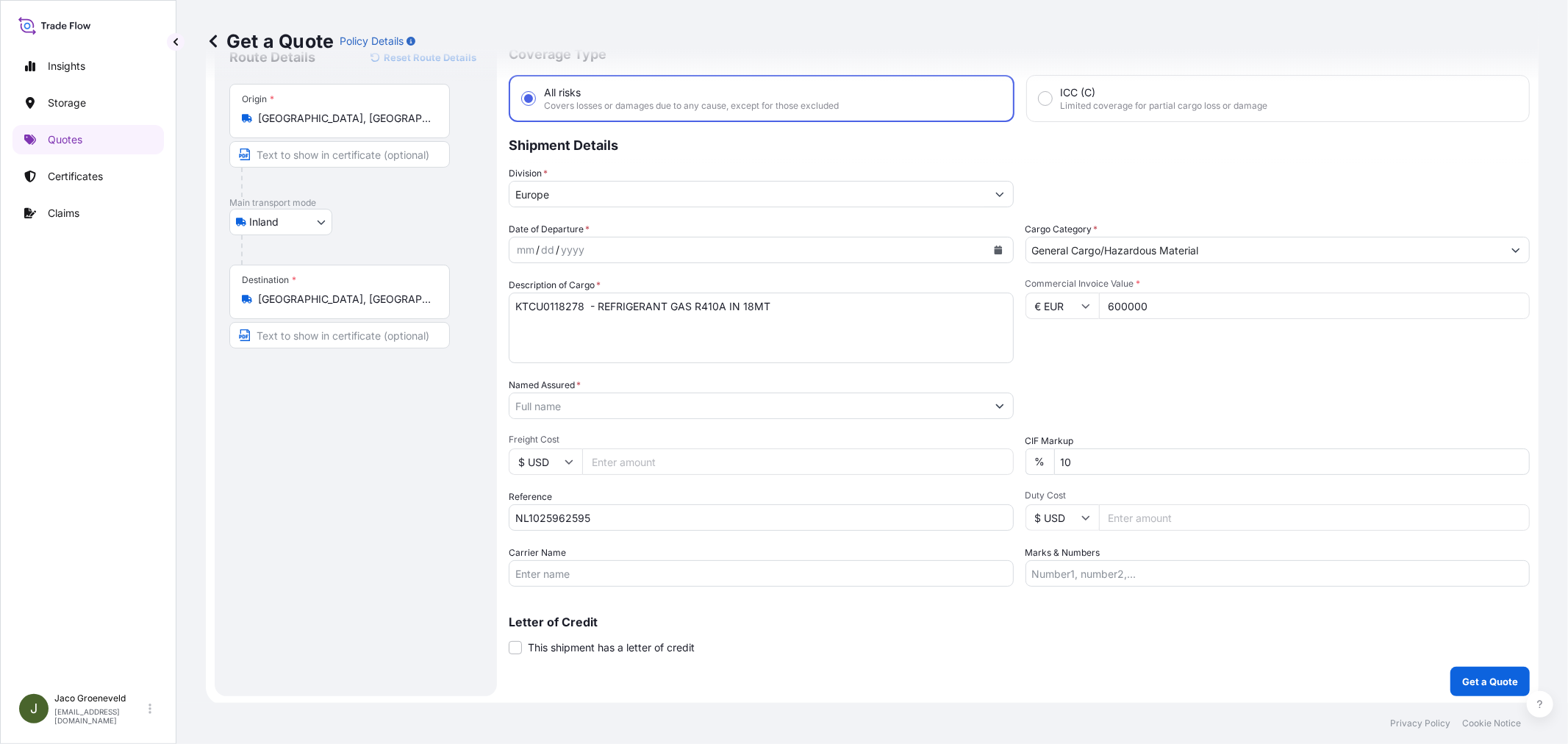
click at [290, 111] on input "[GEOGRAPHIC_DATA], [GEOGRAPHIC_DATA]" at bounding box center [345, 118] width 174 height 15
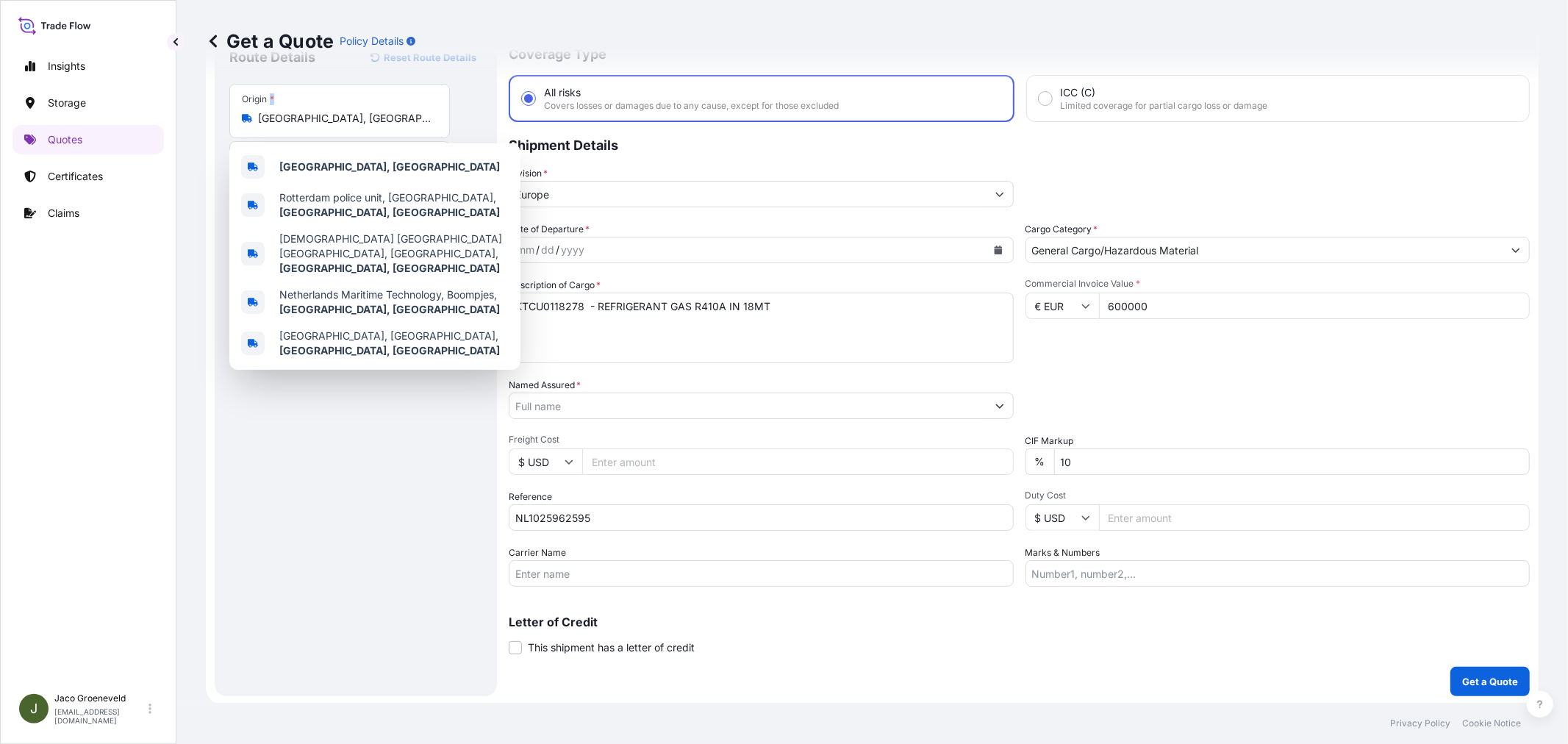
click at [290, 100] on div "Origin * [GEOGRAPHIC_DATA], [GEOGRAPHIC_DATA]" at bounding box center [340, 111] width 220 height 55
click at [290, 111] on input "[GEOGRAPHIC_DATA], [GEOGRAPHIC_DATA]" at bounding box center [345, 118] width 174 height 15
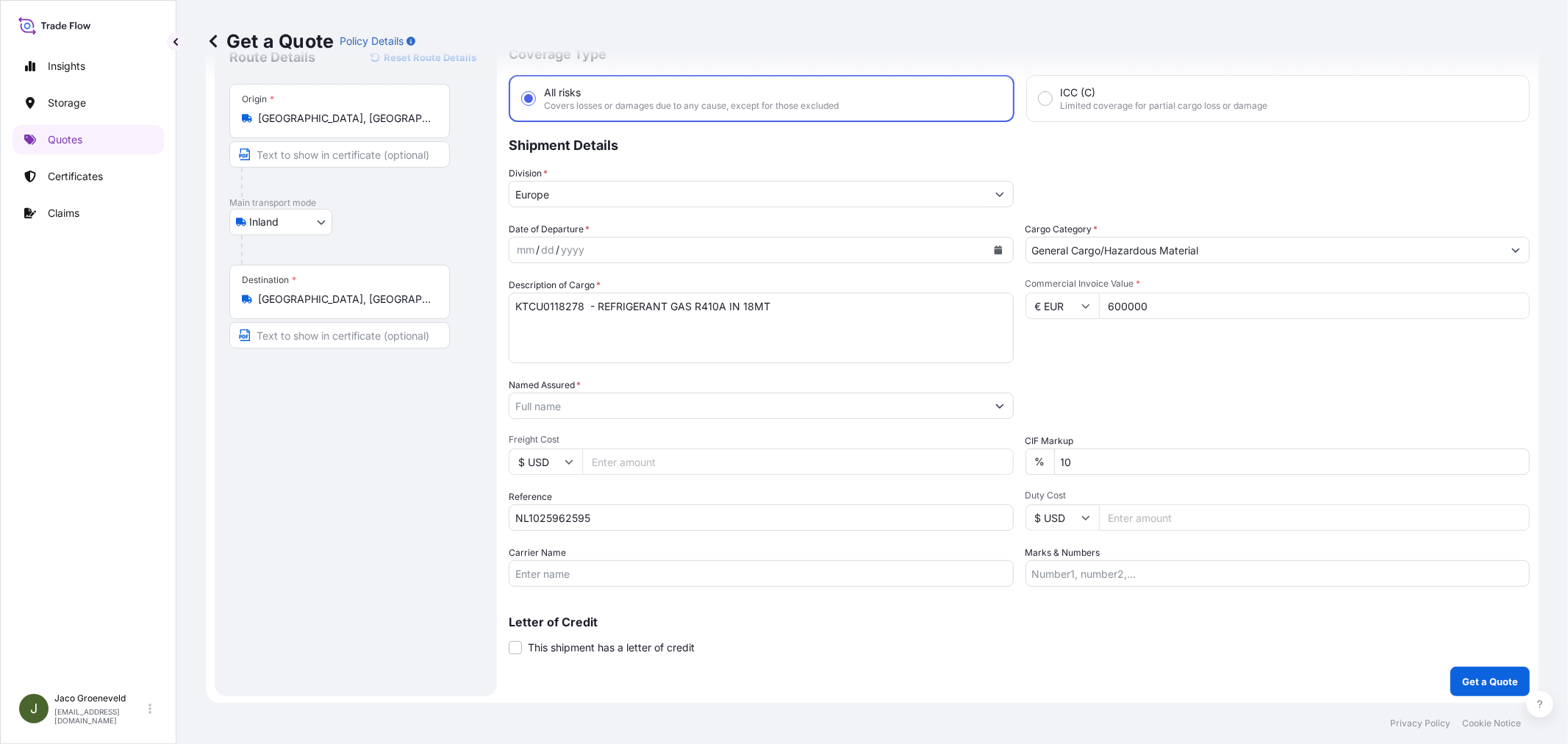
click at [298, 115] on input "[GEOGRAPHIC_DATA], [GEOGRAPHIC_DATA]" at bounding box center [345, 118] width 174 height 15
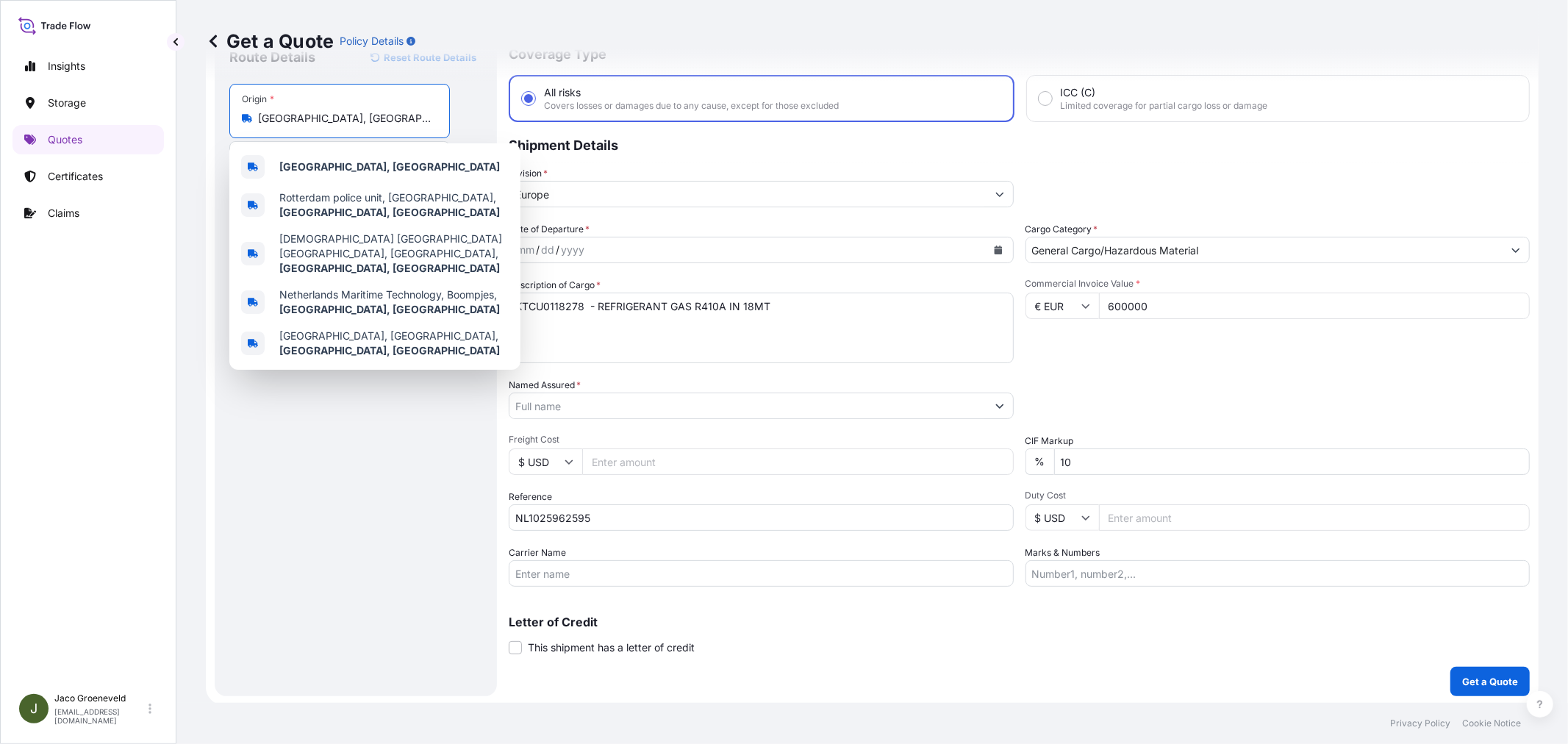
click at [298, 115] on input "[GEOGRAPHIC_DATA], [GEOGRAPHIC_DATA]" at bounding box center [345, 118] width 174 height 15
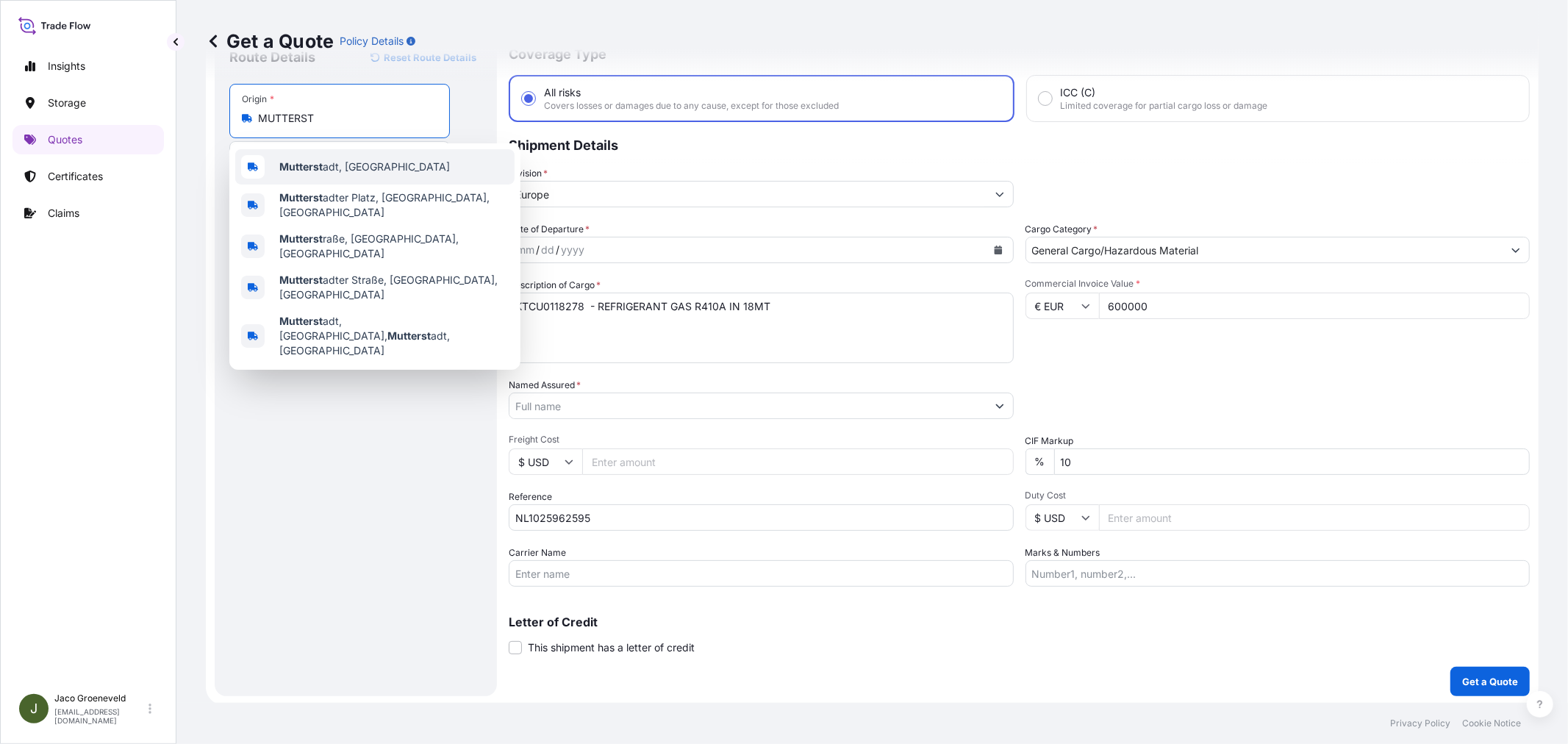
click at [316, 160] on b "Mutterst" at bounding box center [301, 167] width 43 height 12
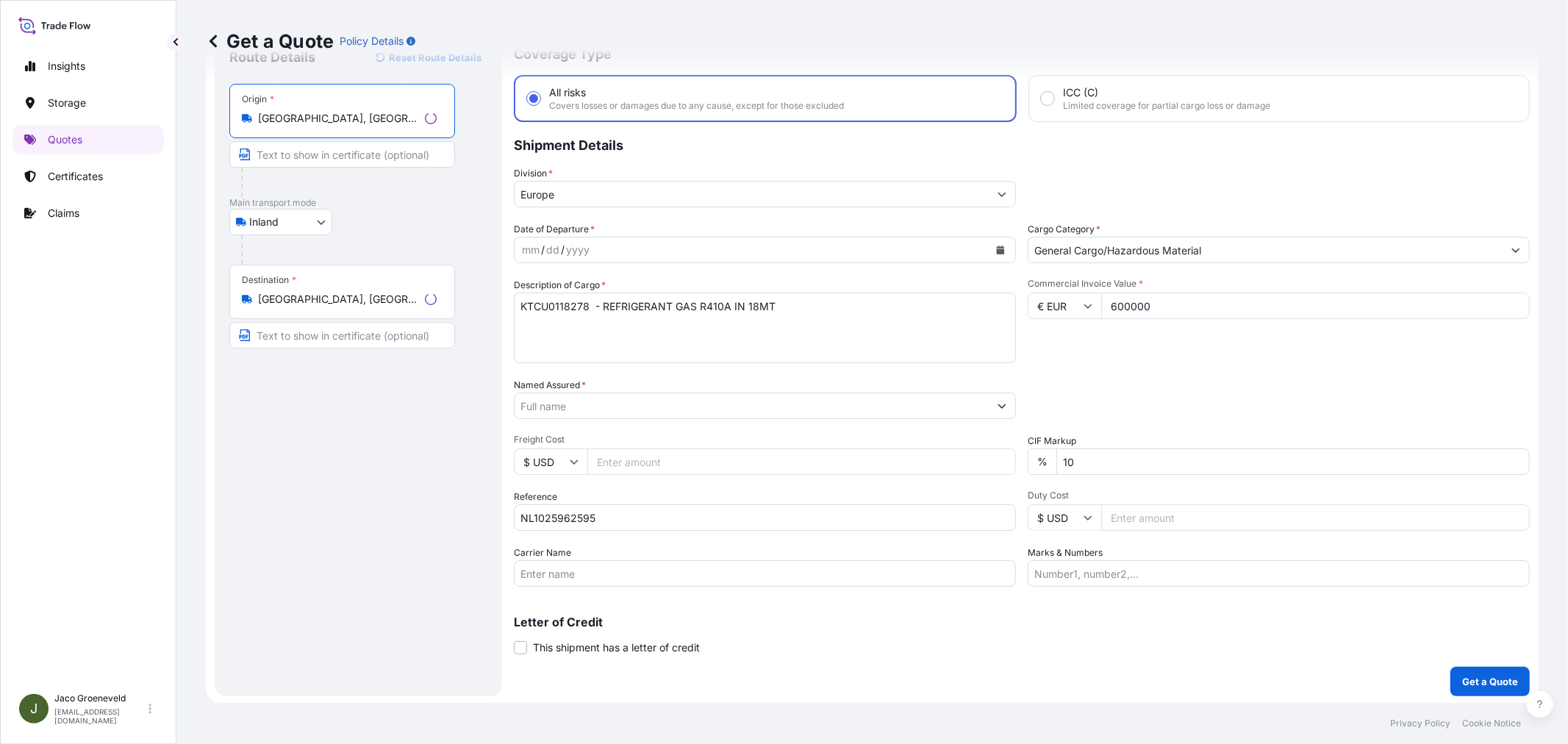
type input "[GEOGRAPHIC_DATA], [GEOGRAPHIC_DATA]"
click at [311, 285] on div "Destination * Mutterstadt, [GEOGRAPHIC_DATA]" at bounding box center [342, 292] width 226 height 55
click at [311, 292] on input "[GEOGRAPHIC_DATA], [GEOGRAPHIC_DATA]" at bounding box center [339, 299] width 161 height 15
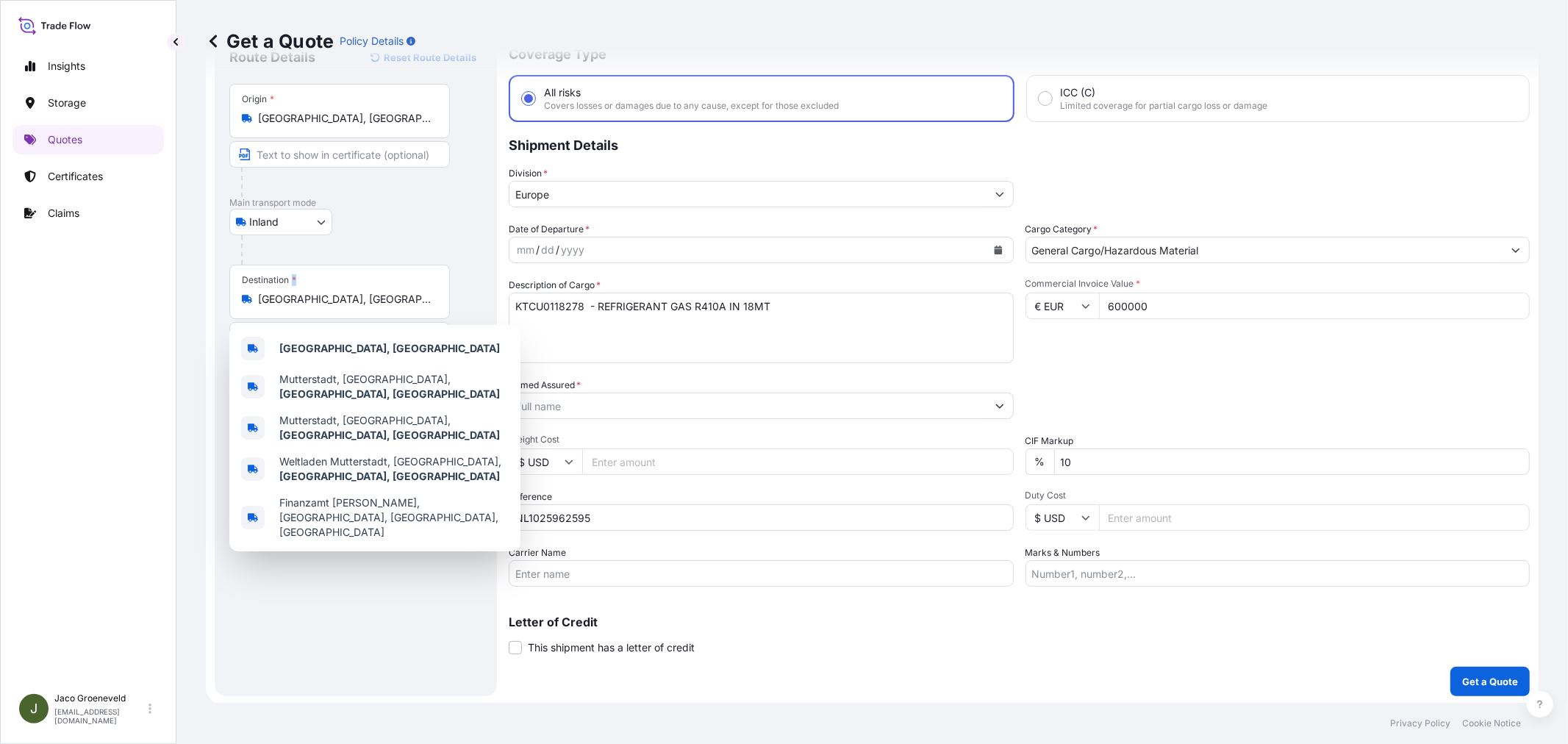
click at [311, 285] on div "Destination * Mutterstadt, [GEOGRAPHIC_DATA]" at bounding box center [340, 292] width 220 height 55
click at [311, 292] on input "[GEOGRAPHIC_DATA], [GEOGRAPHIC_DATA]" at bounding box center [345, 299] width 174 height 15
click at [312, 301] on input "[GEOGRAPHIC_DATA], [GEOGRAPHIC_DATA]" at bounding box center [345, 299] width 174 height 15
click at [313, 302] on input "[GEOGRAPHIC_DATA], [GEOGRAPHIC_DATA]" at bounding box center [345, 299] width 174 height 15
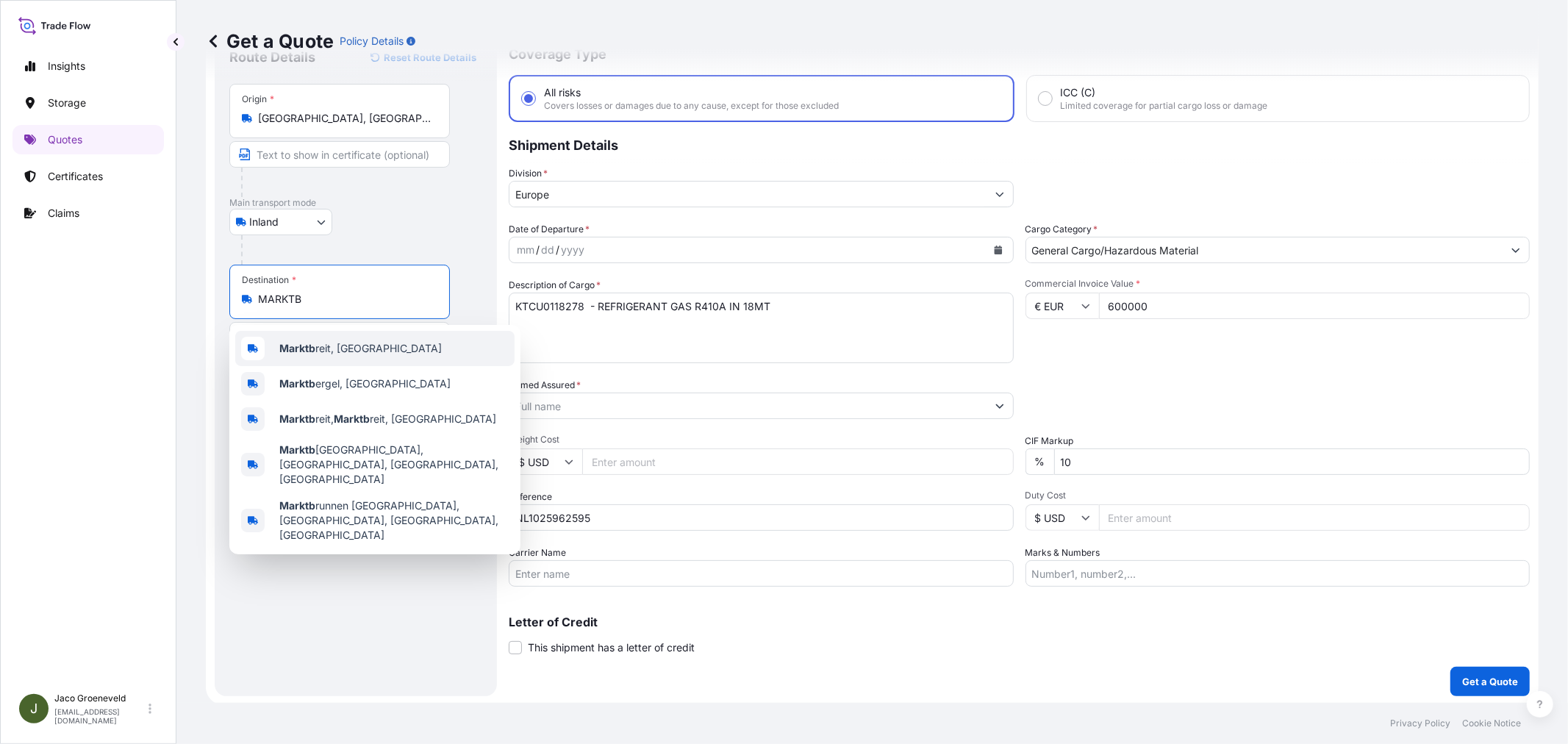
click at [325, 349] on span "Marktb reit, [GEOGRAPHIC_DATA]" at bounding box center [361, 348] width 162 height 15
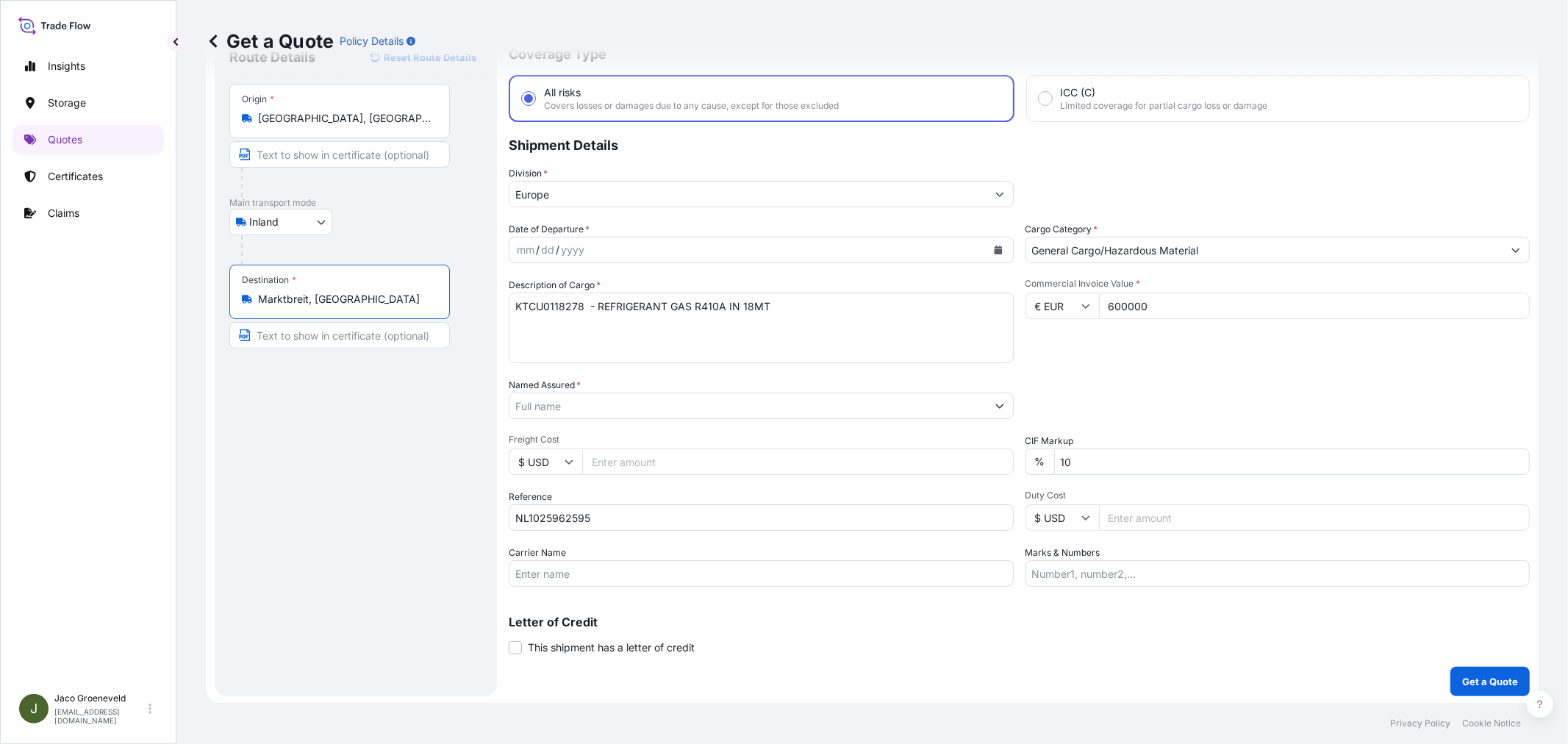
type input "Marktbreit, [GEOGRAPHIC_DATA]"
click at [381, 424] on div "Route Details Reset Route Details Place of loading Road / Inland Road / Inland …" at bounding box center [355, 363] width 253 height 636
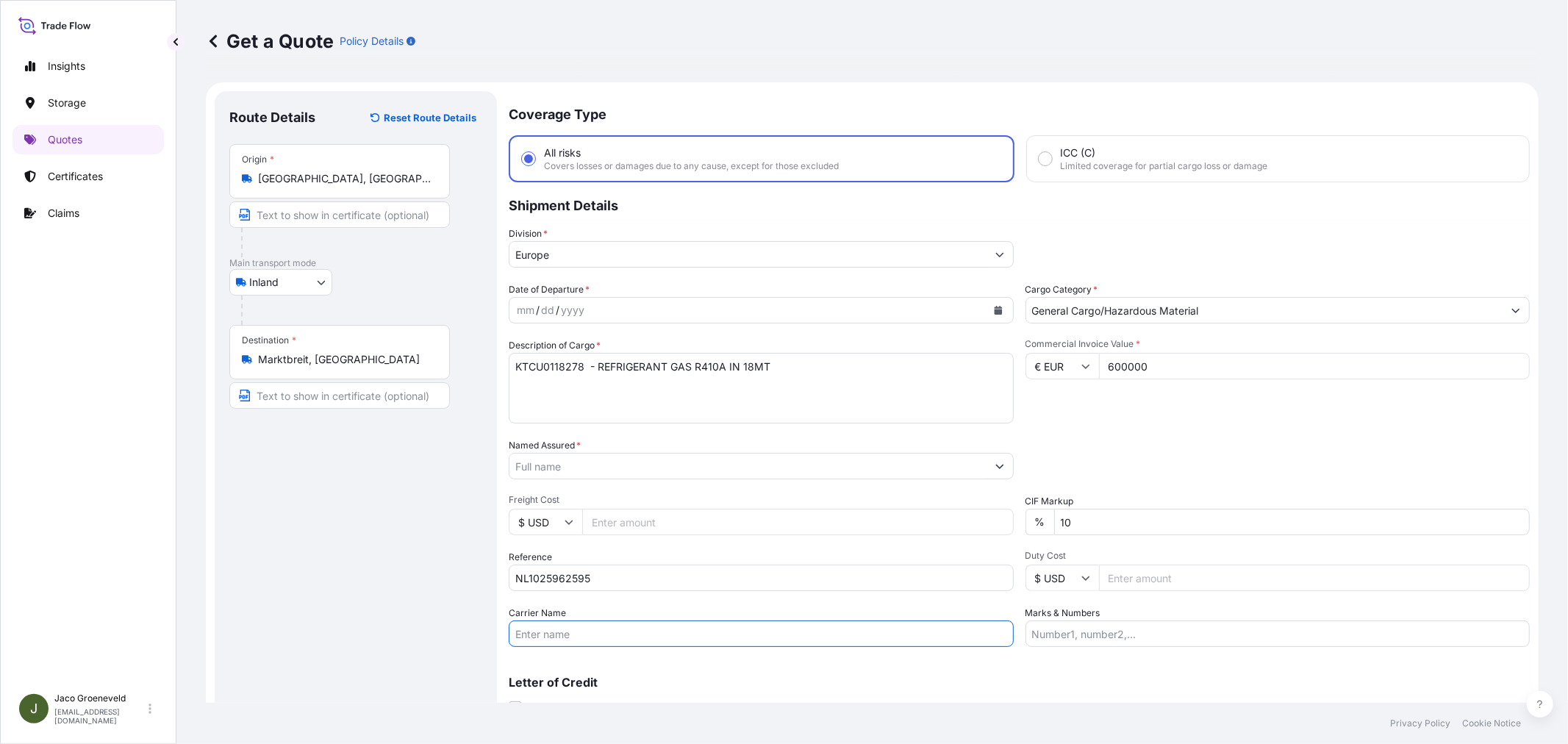
click at [575, 636] on input "Carrier Name" at bounding box center [761, 633] width 505 height 26
type input "m"
type input "TRUCK"
click at [686, 297] on div "mm / dd / yyyy" at bounding box center [748, 310] width 477 height 26
click at [708, 311] on div "mm / dd / yyyy" at bounding box center [748, 310] width 477 height 26
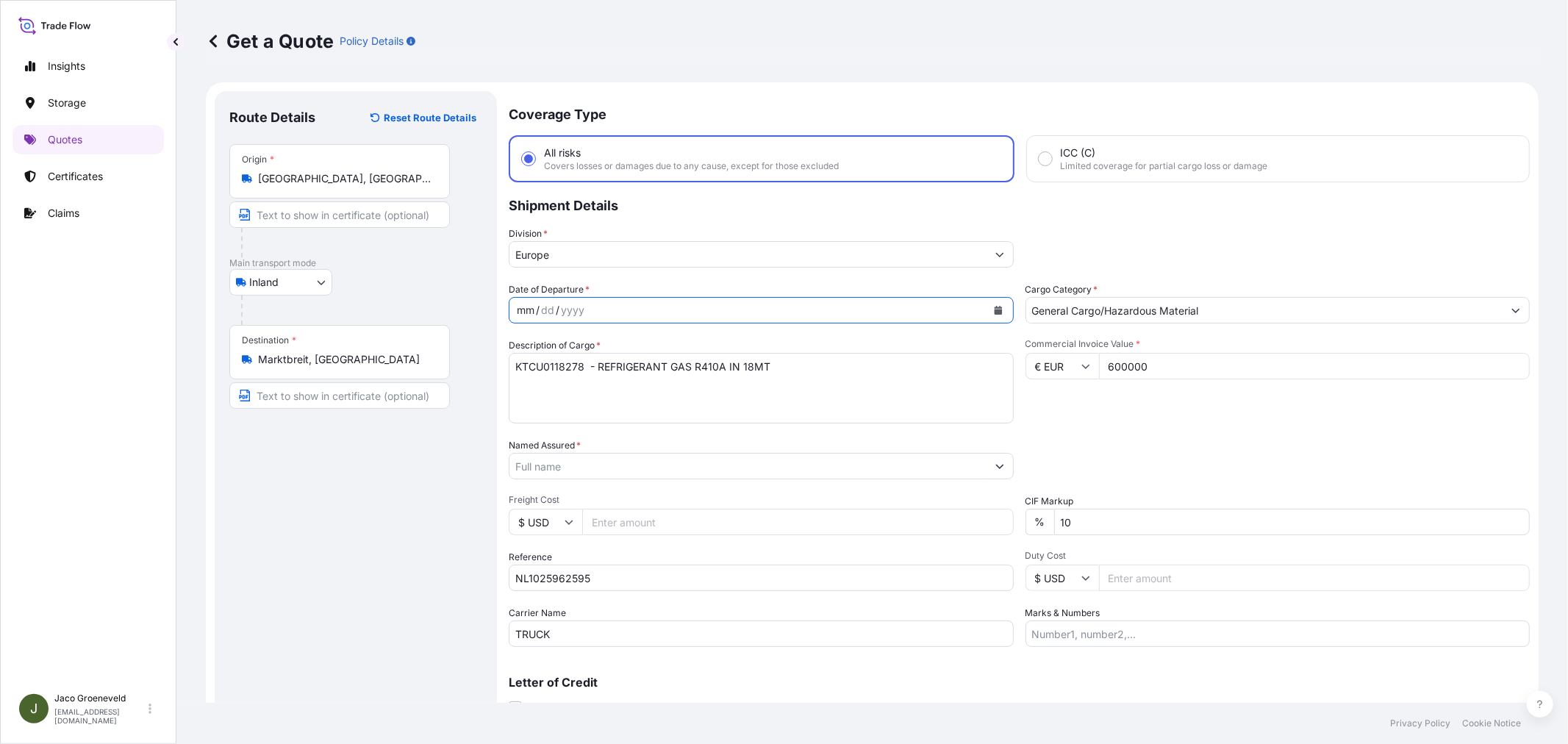
click at [987, 305] on button "Calendar" at bounding box center [998, 309] width 24 height 24
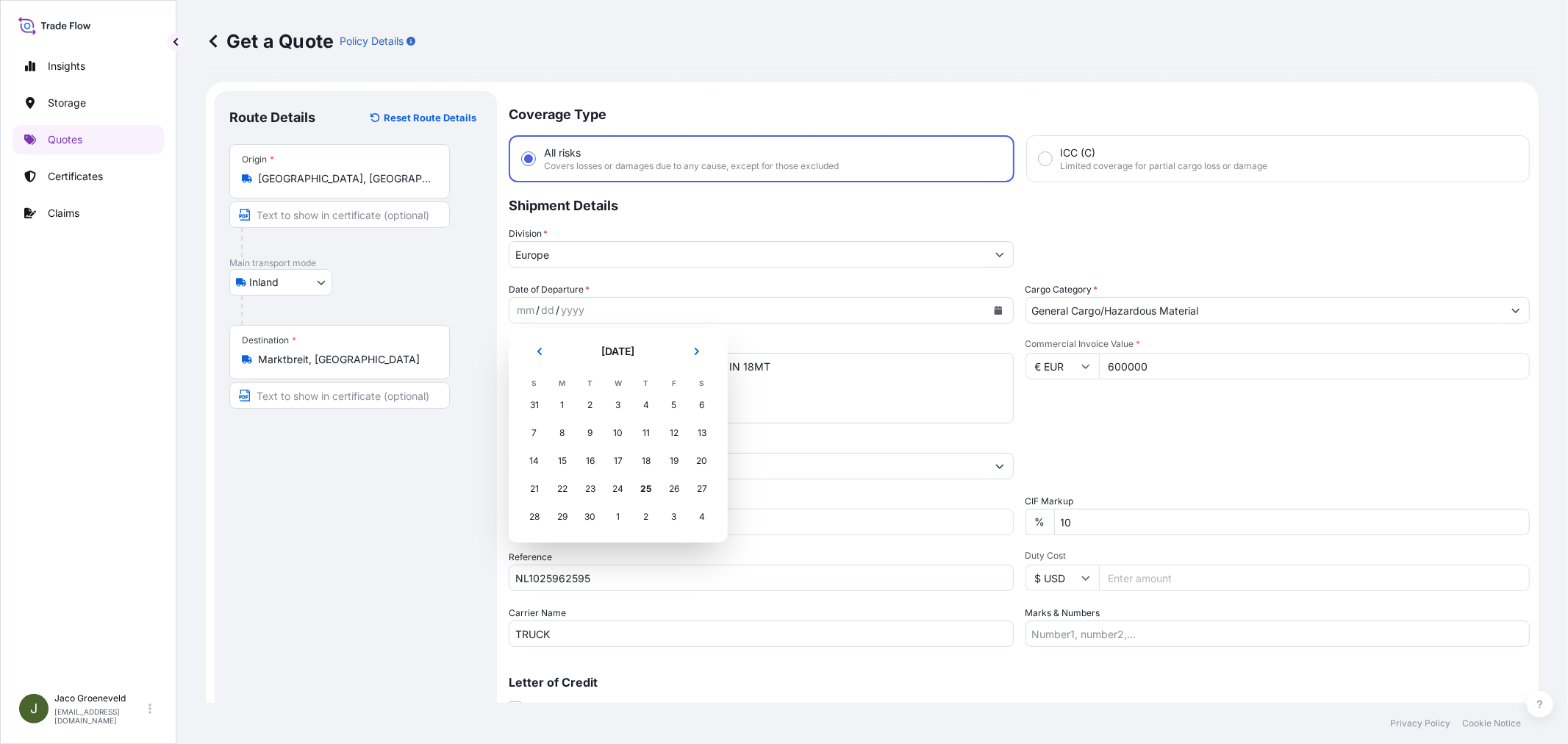
click at [646, 514] on div "2" at bounding box center [646, 517] width 26 height 26
click at [646, 515] on div "2" at bounding box center [646, 517] width 26 height 26
click at [707, 347] on button "Next" at bounding box center [697, 351] width 33 height 24
click at [648, 404] on div "2" at bounding box center [646, 405] width 26 height 26
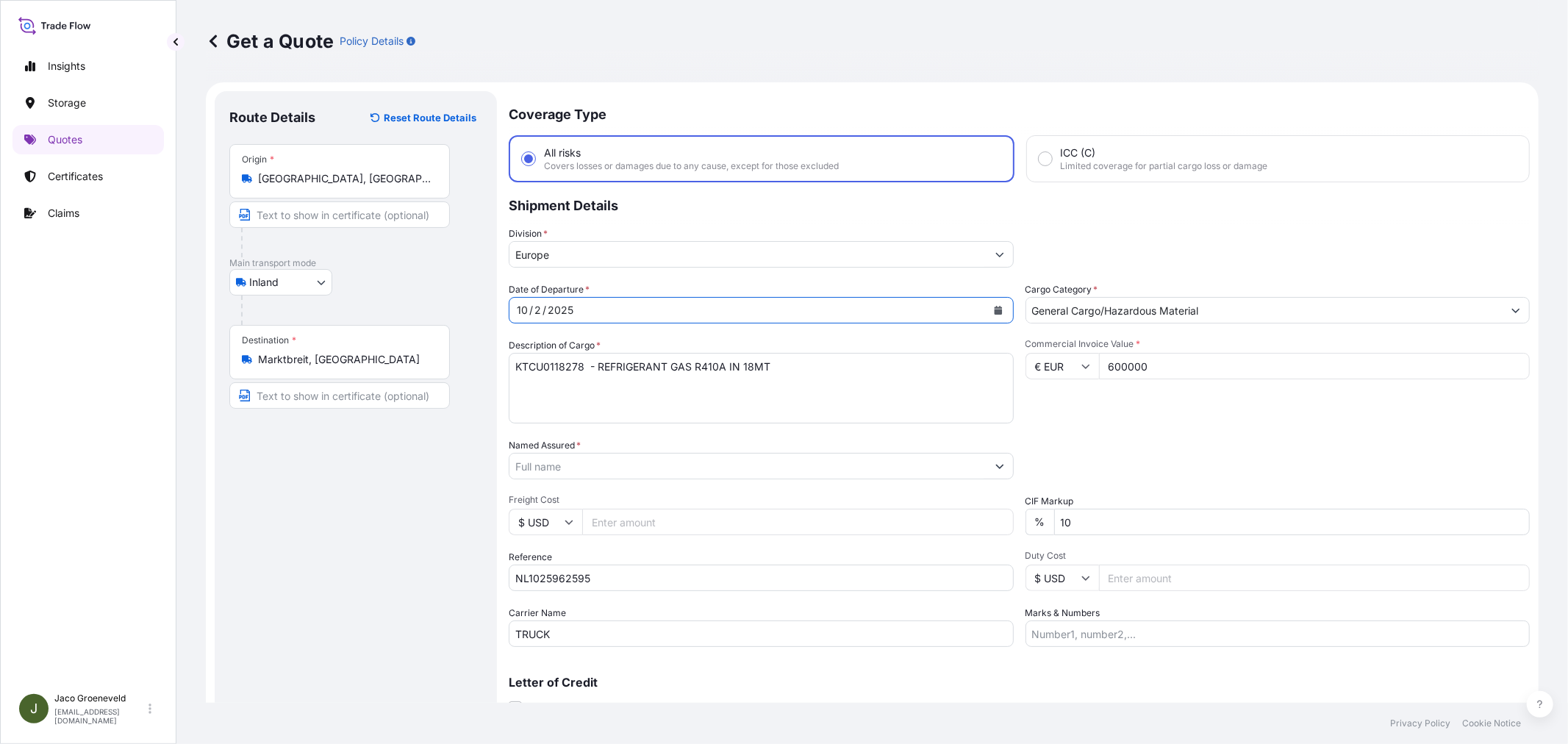
click at [1243, 430] on div "Date of Departure * [DATE] Cargo Category * General Cargo/Hazardous Material De…" at bounding box center [1019, 464] width 1021 height 364
click at [945, 377] on textarea "KTCU0118278 - REFRIGERANT GAS R410A IN 18MT" at bounding box center [761, 388] width 505 height 71
type textarea "KTCU0118278 - REFRIGERANT GAS R410A IN 18MT"
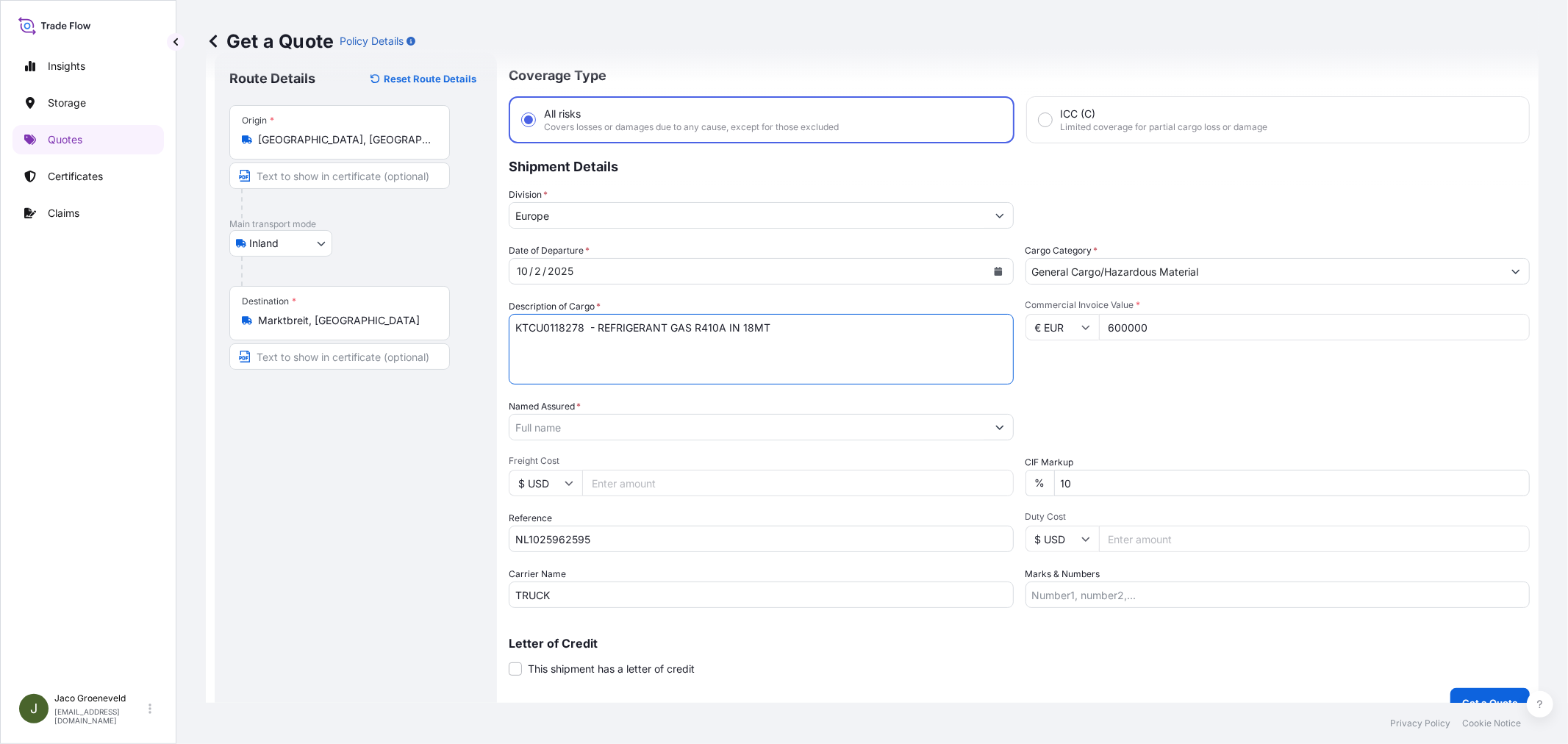
scroll to position [60, 0]
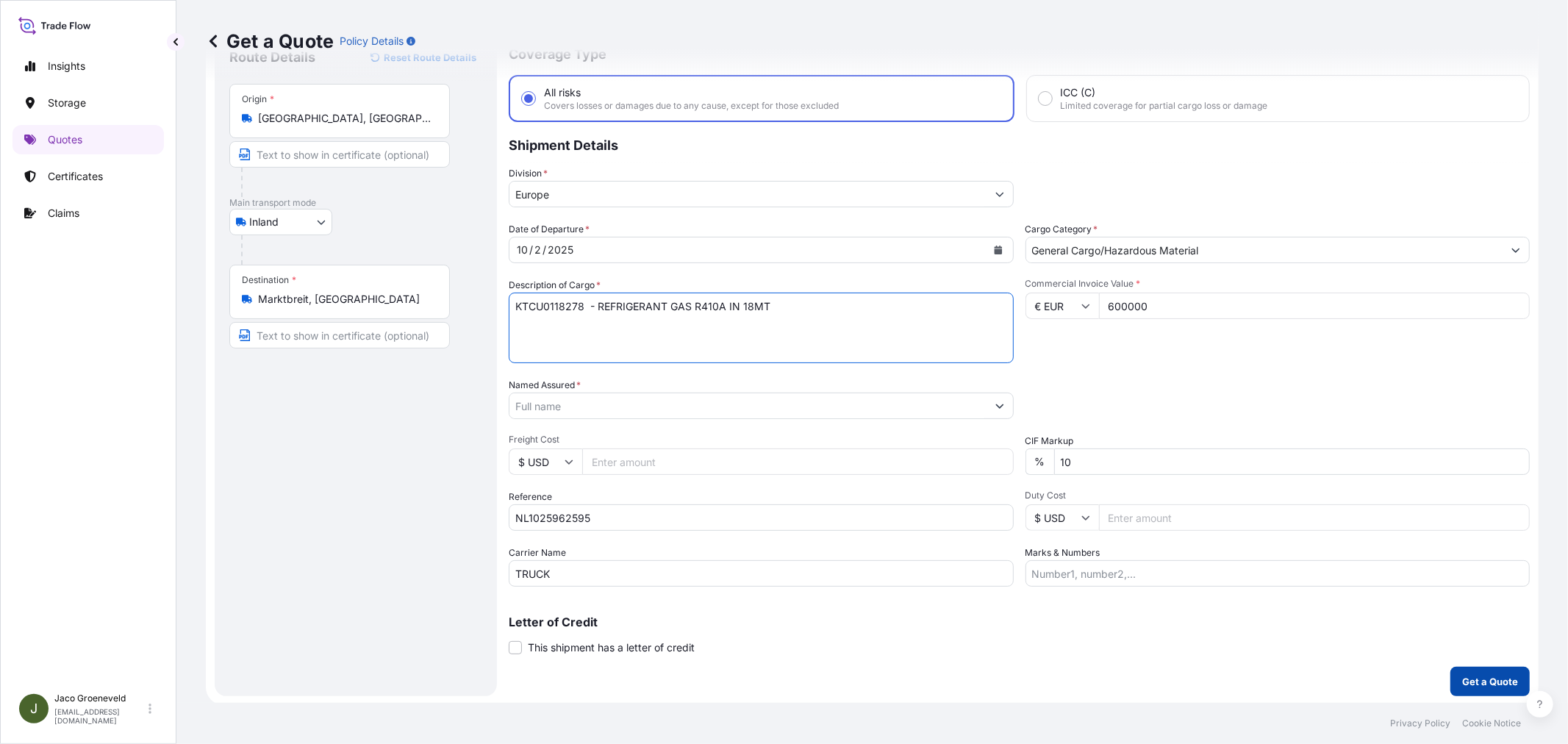
click at [1467, 681] on p "Get a Quote" at bounding box center [1490, 681] width 56 height 15
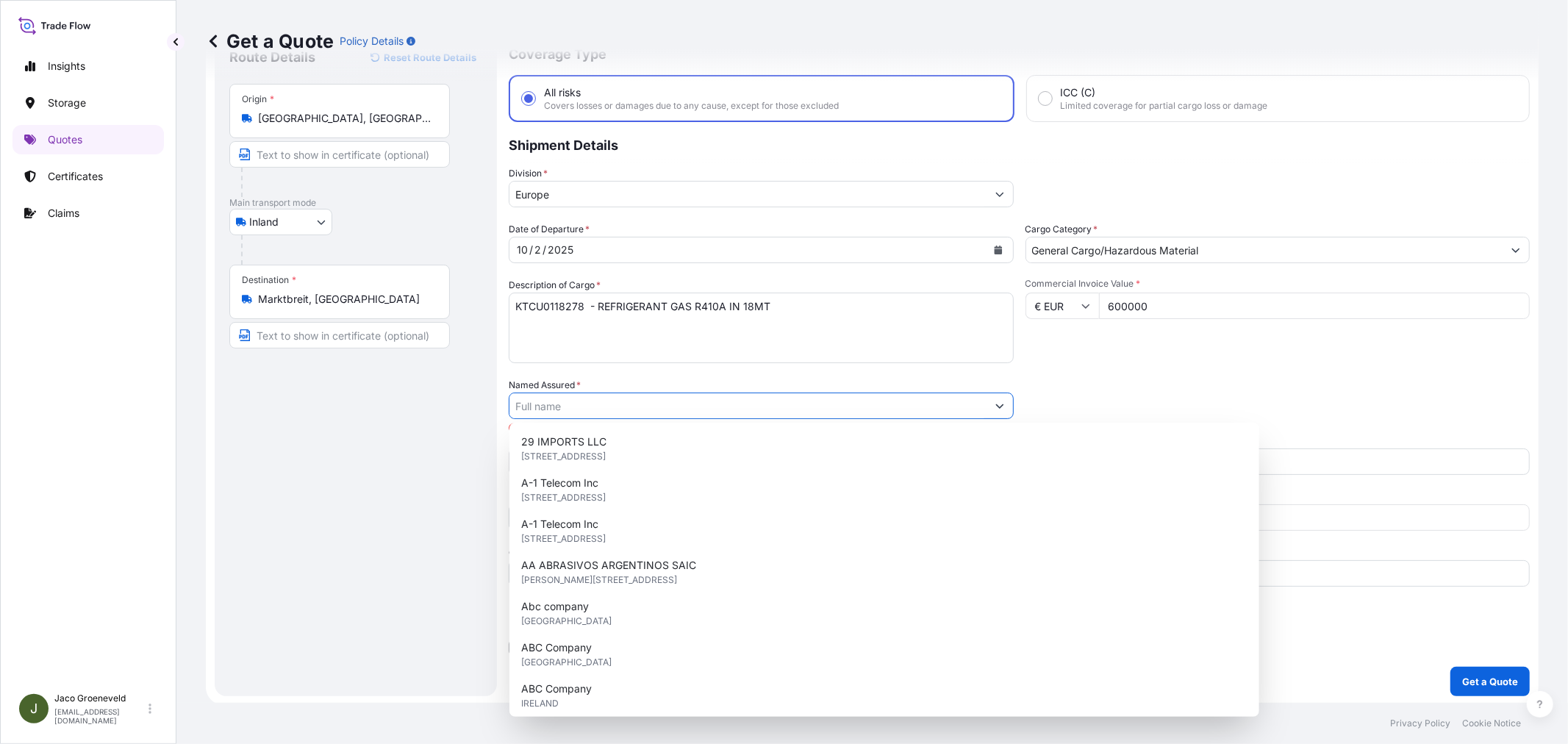
click at [709, 404] on input "Named Assured *" at bounding box center [748, 405] width 477 height 26
click at [579, 415] on input "Named Assured *" at bounding box center [748, 405] width 477 height 26
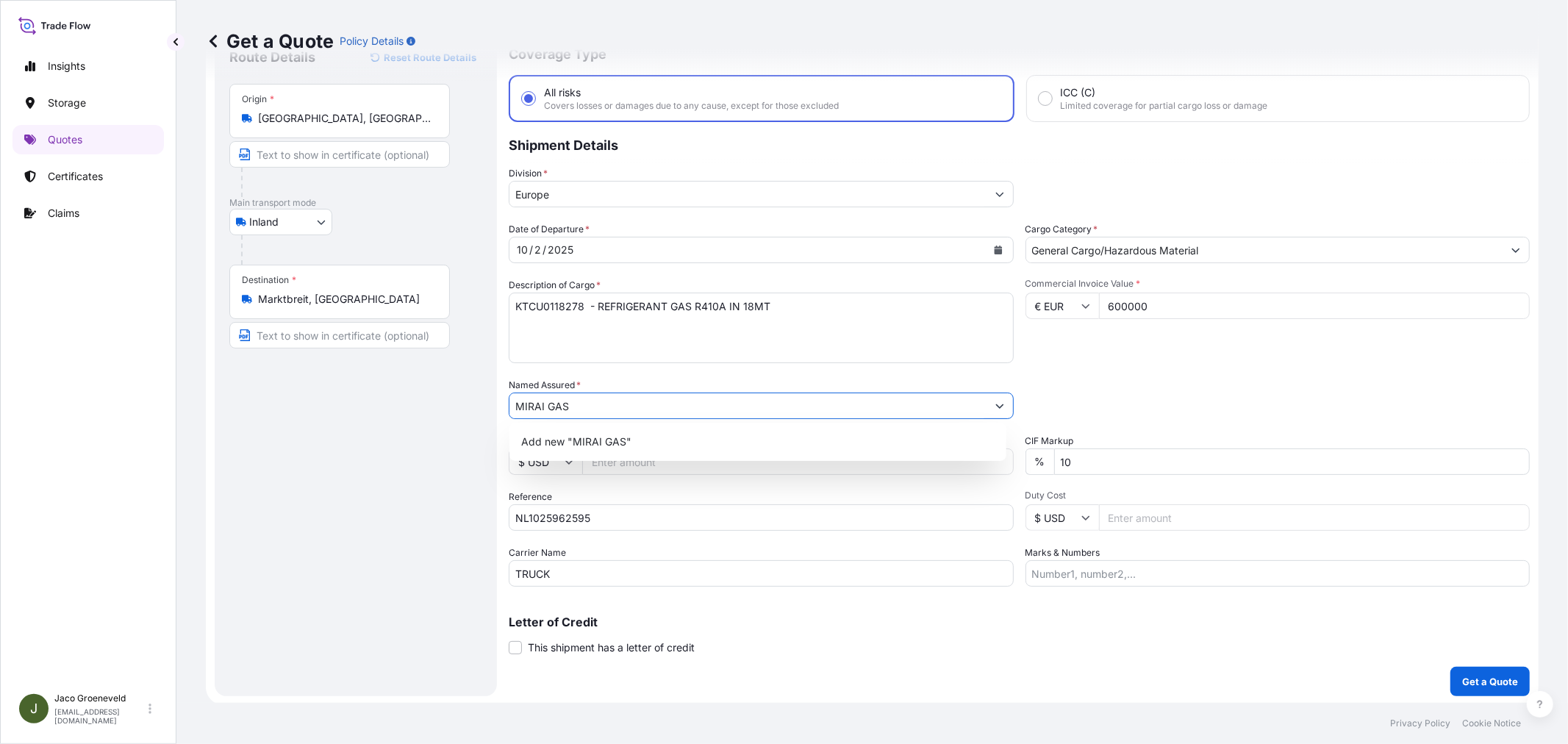
click at [637, 398] on input "MIRAI GAS" at bounding box center [748, 405] width 477 height 26
click at [589, 444] on span "Specta GmbH, [STREET_ADDRESS]" at bounding box center [606, 442] width 170 height 15
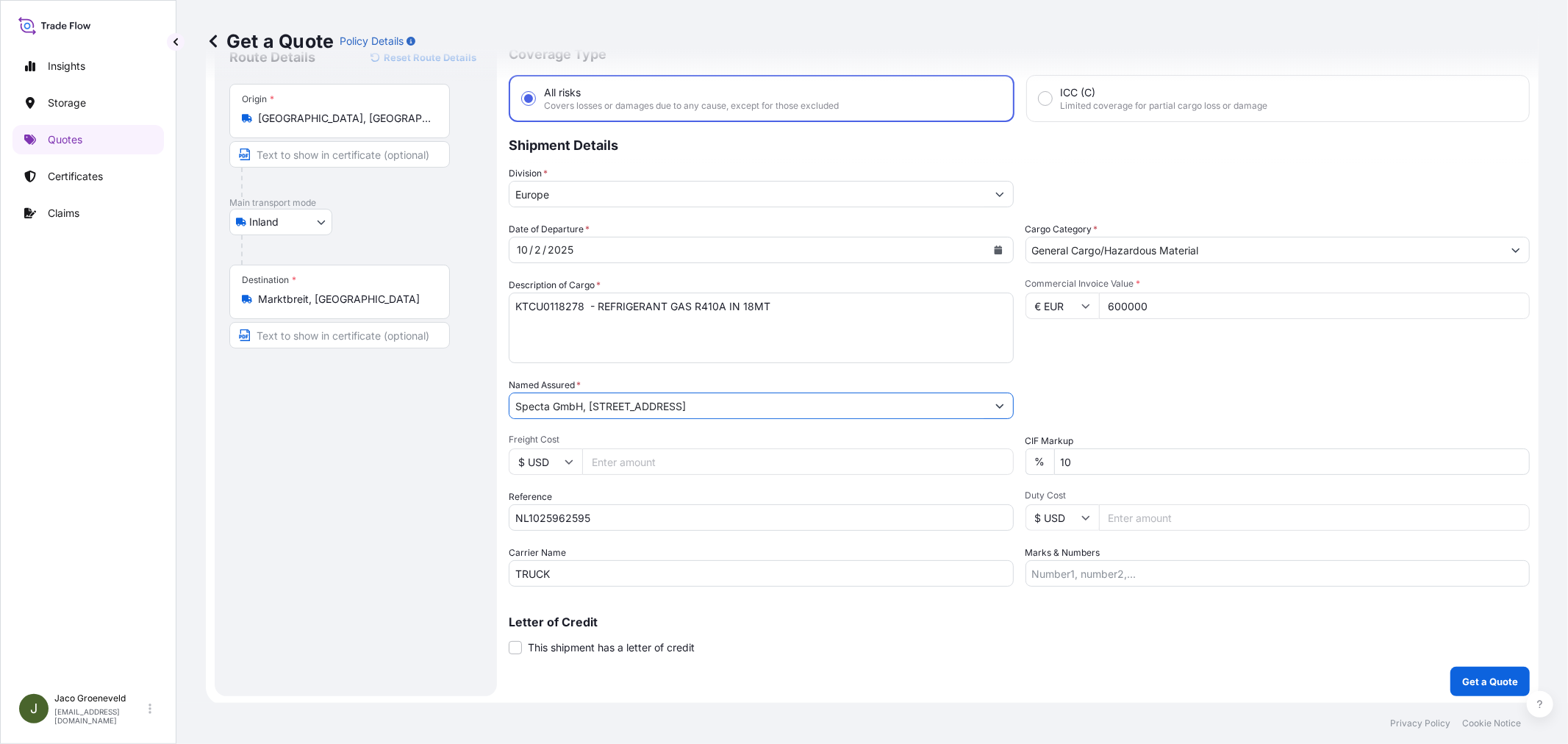
type input "Specta GmbH, [STREET_ADDRESS]"
click at [752, 679] on div "Coverage Type All risks Covers losses or damages due to any cause, except for t…" at bounding box center [1019, 363] width 1021 height 665
drag, startPoint x: 1121, startPoint y: 302, endPoint x: 1158, endPoint y: 311, distance: 38.1
click at [1158, 311] on input "600000" at bounding box center [1314, 306] width 431 height 26
click at [1177, 347] on div "Commercial Invoice Value * € EUR 600000" at bounding box center [1278, 320] width 505 height 86
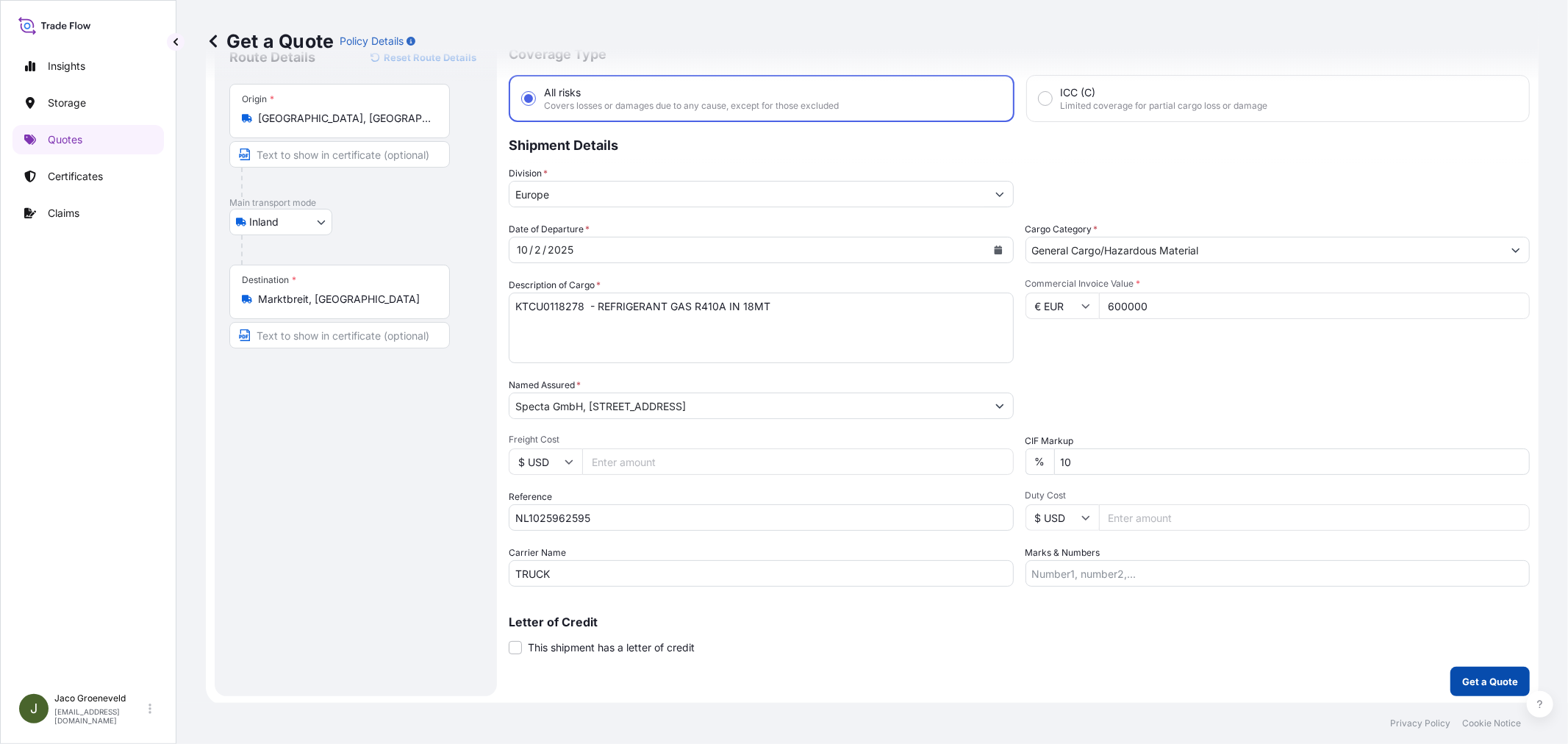
click at [1479, 673] on p "Get a Quote" at bounding box center [1490, 681] width 56 height 15
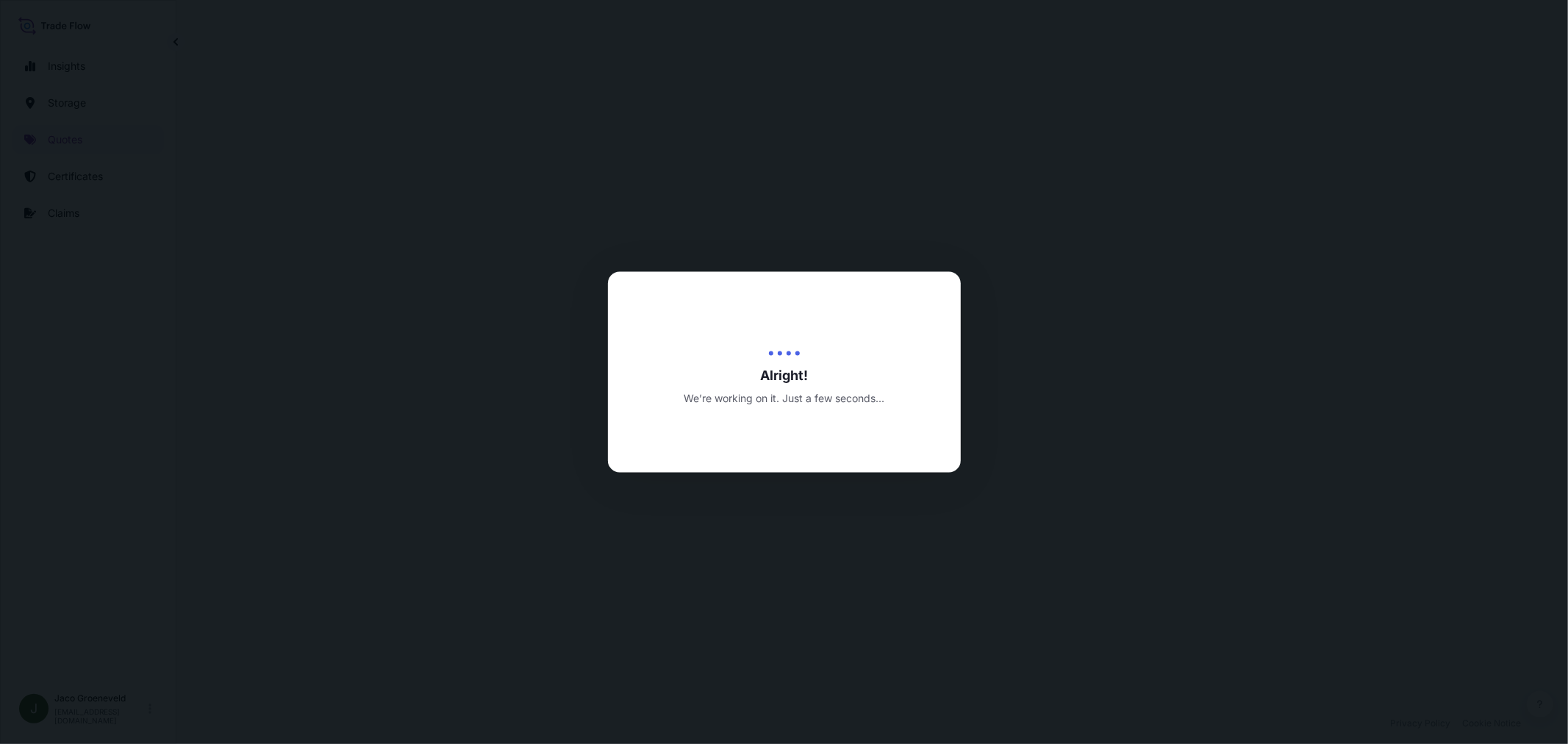
select select "Inland"
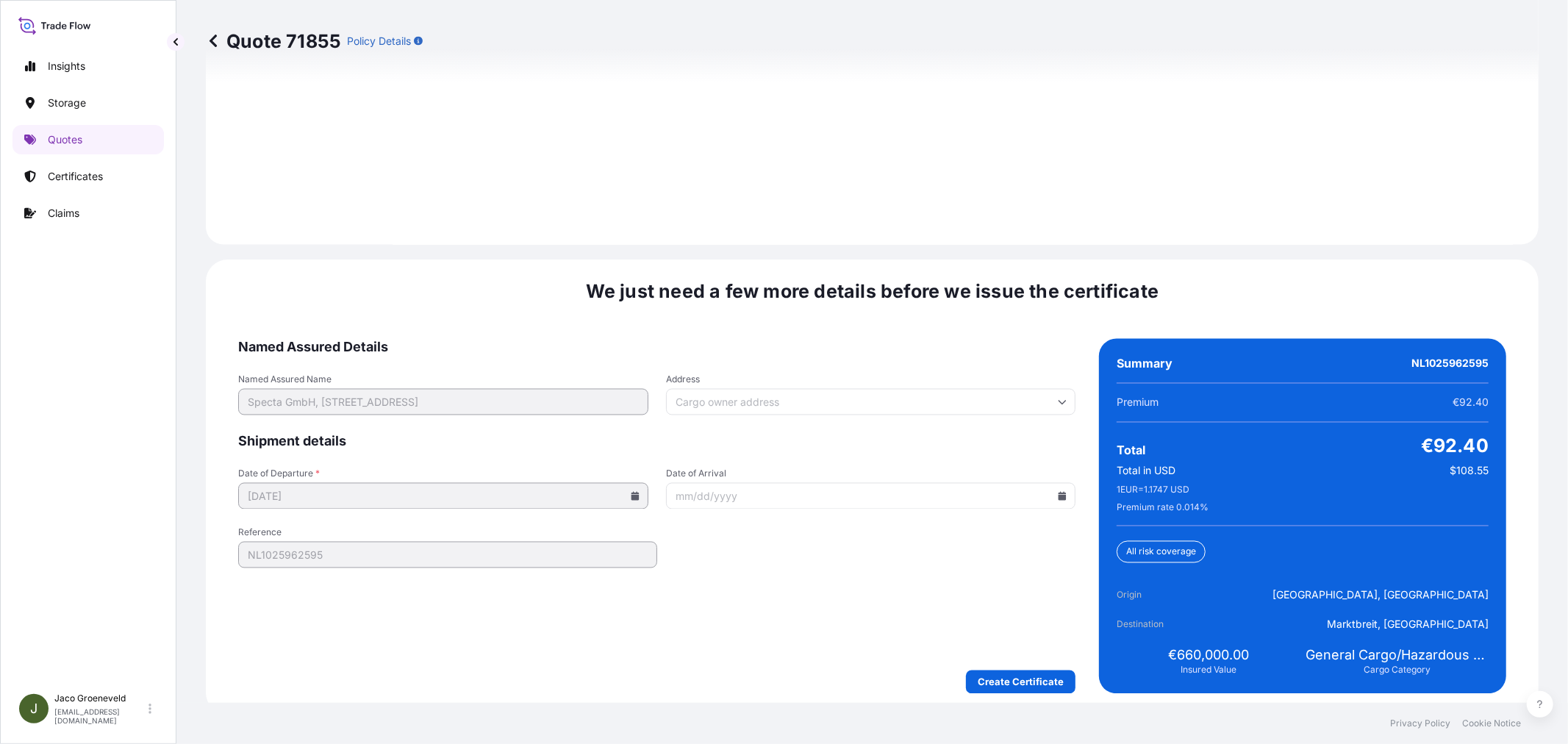
scroll to position [2100, 0]
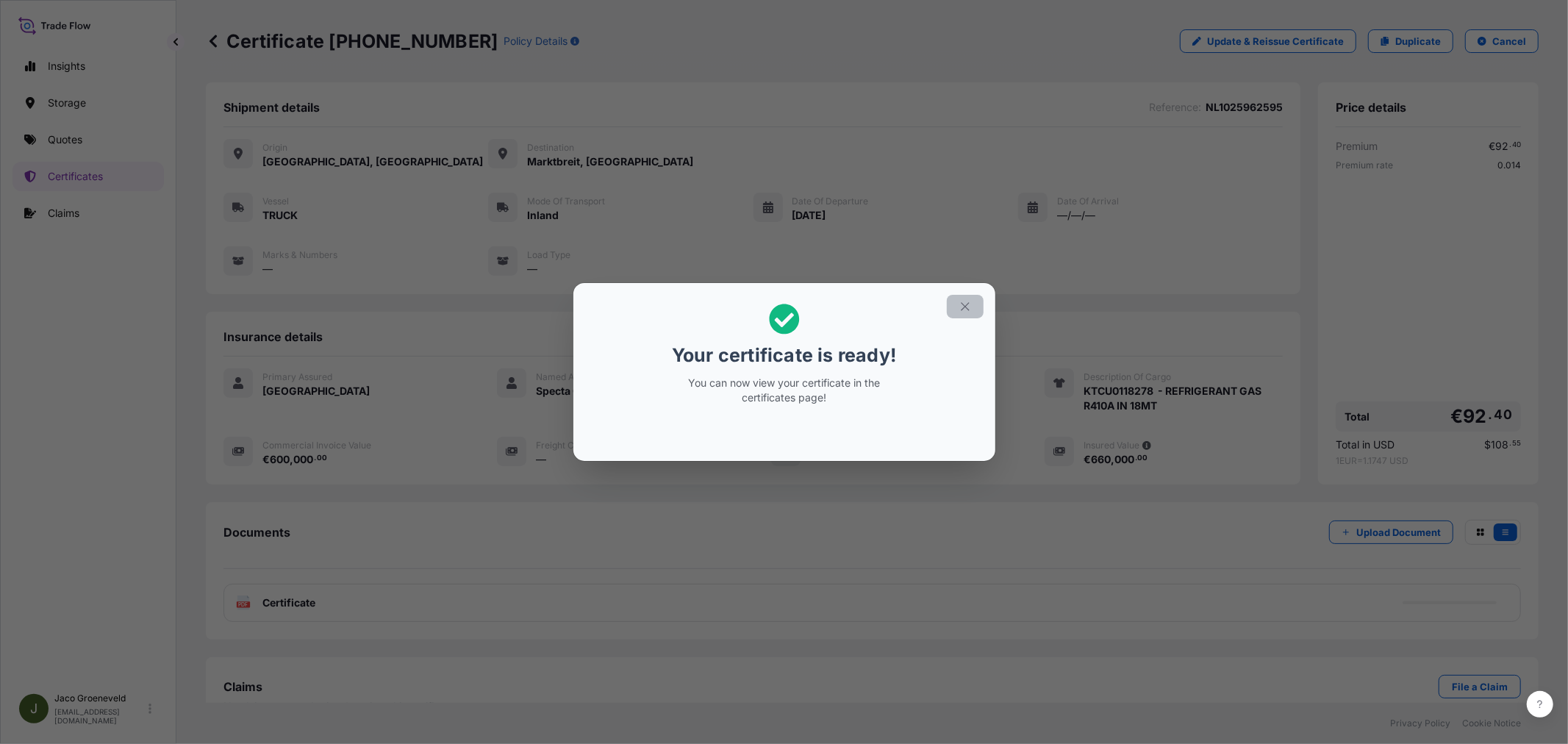
click at [964, 309] on icon "button" at bounding box center [965, 306] width 13 height 13
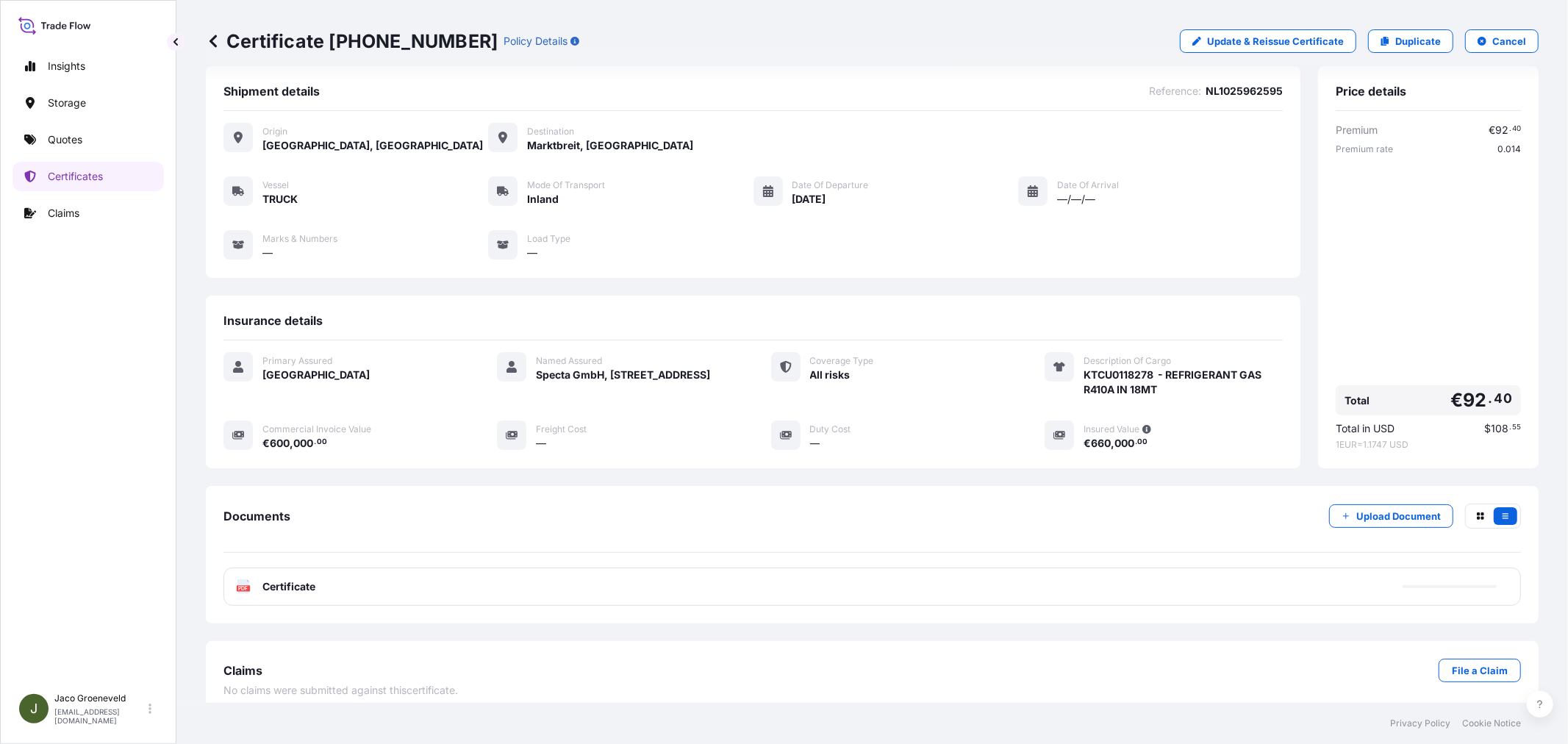
scroll to position [30, 0]
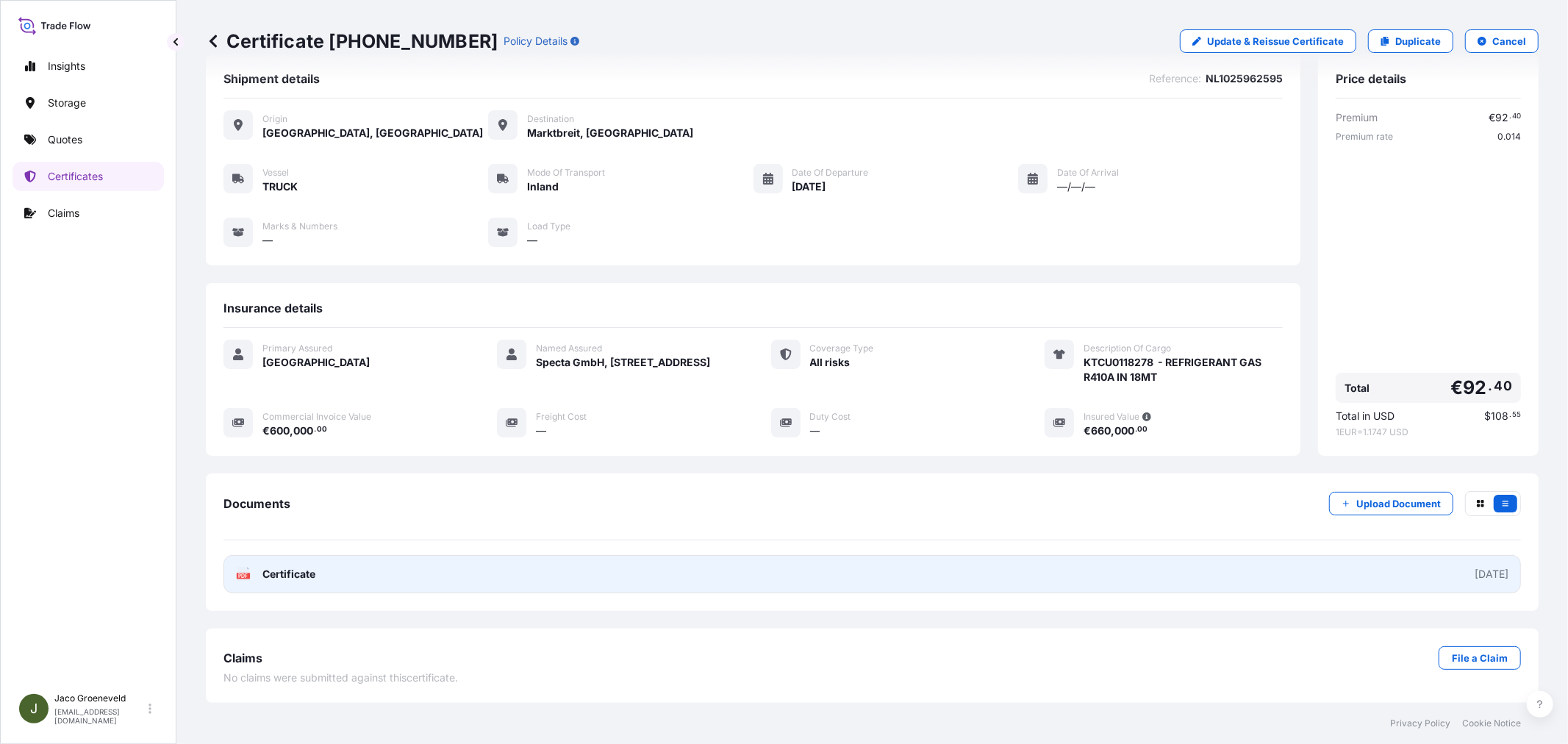
click at [313, 574] on span "Certificate" at bounding box center [289, 574] width 53 height 15
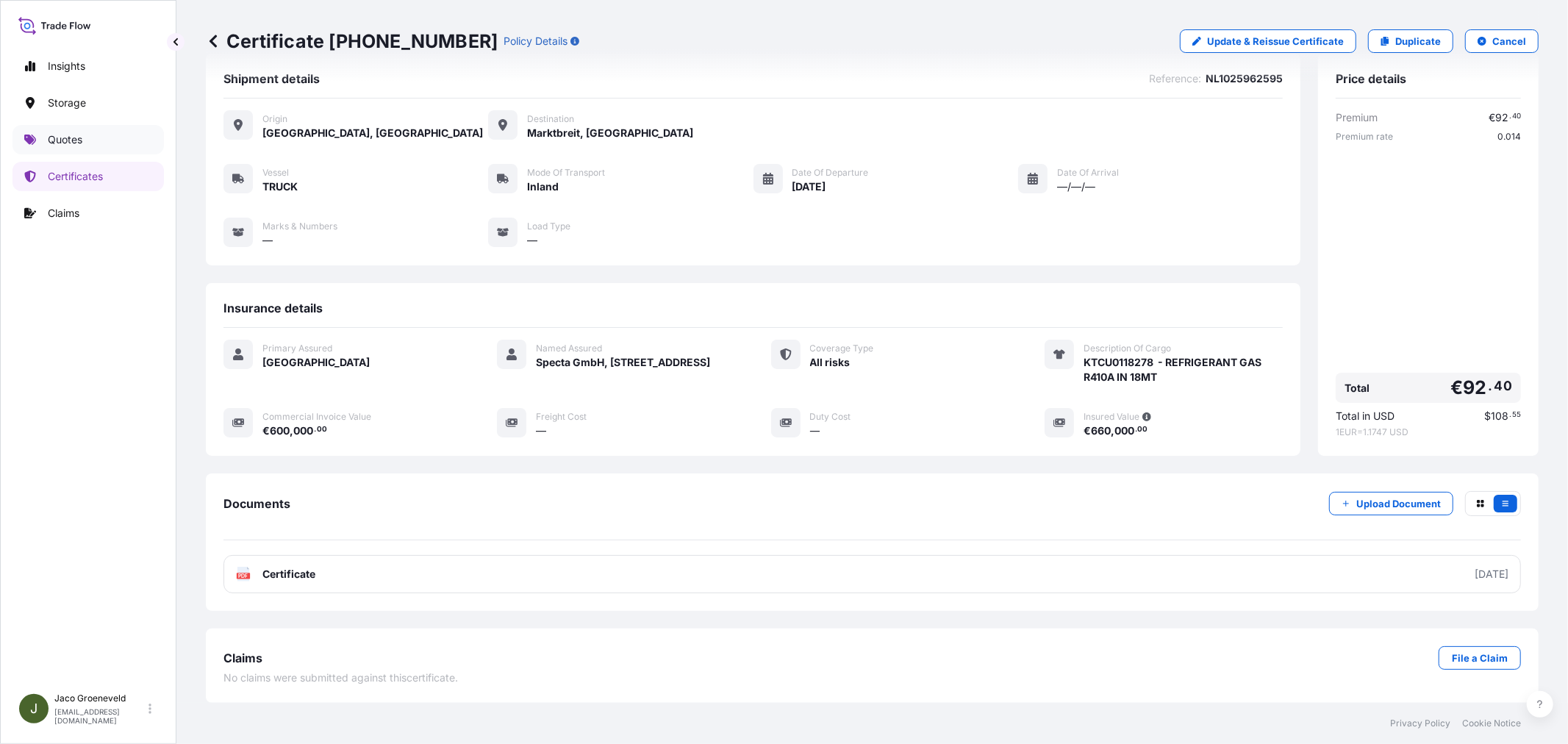
click at [56, 149] on link "Quotes" at bounding box center [88, 139] width 152 height 29
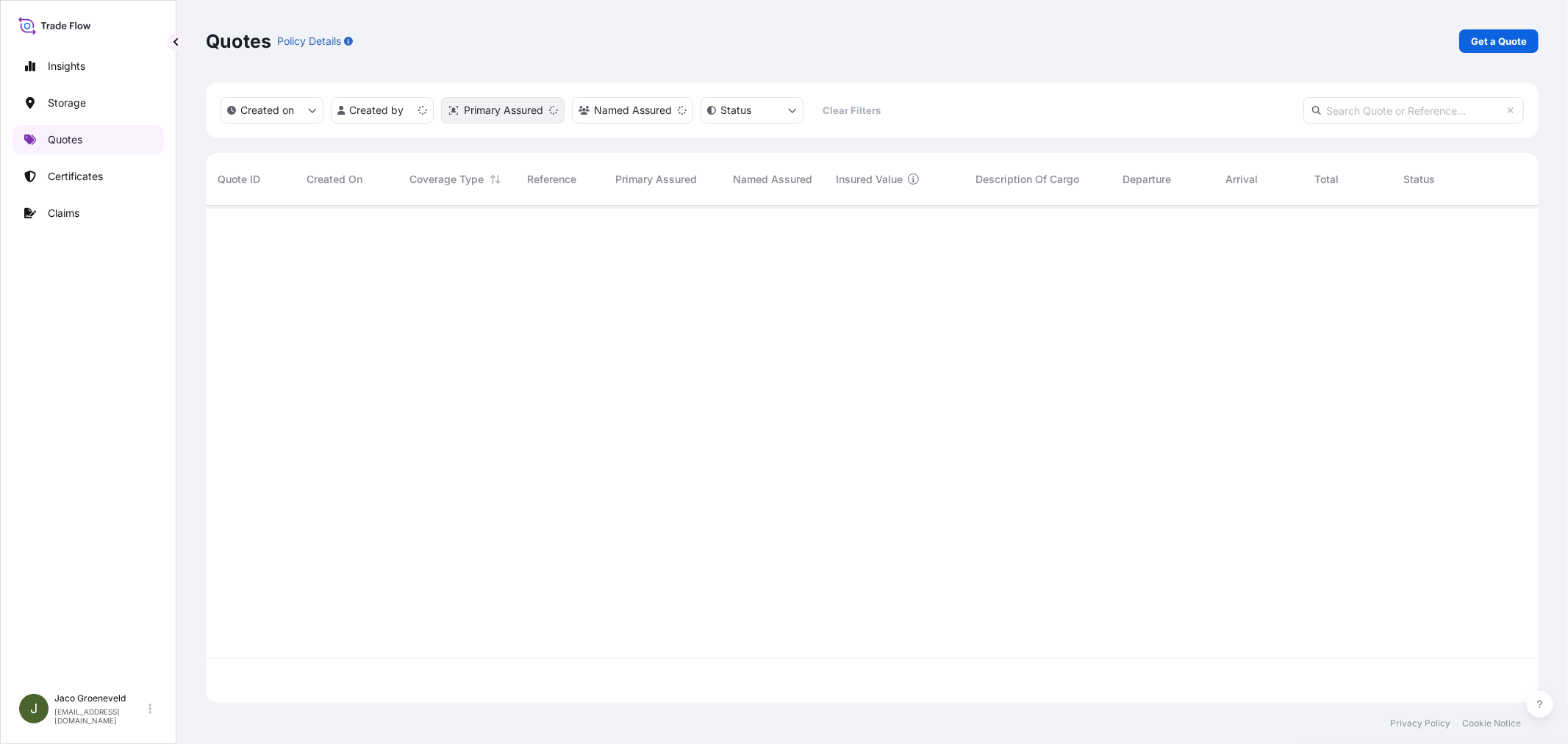
scroll to position [493, 1320]
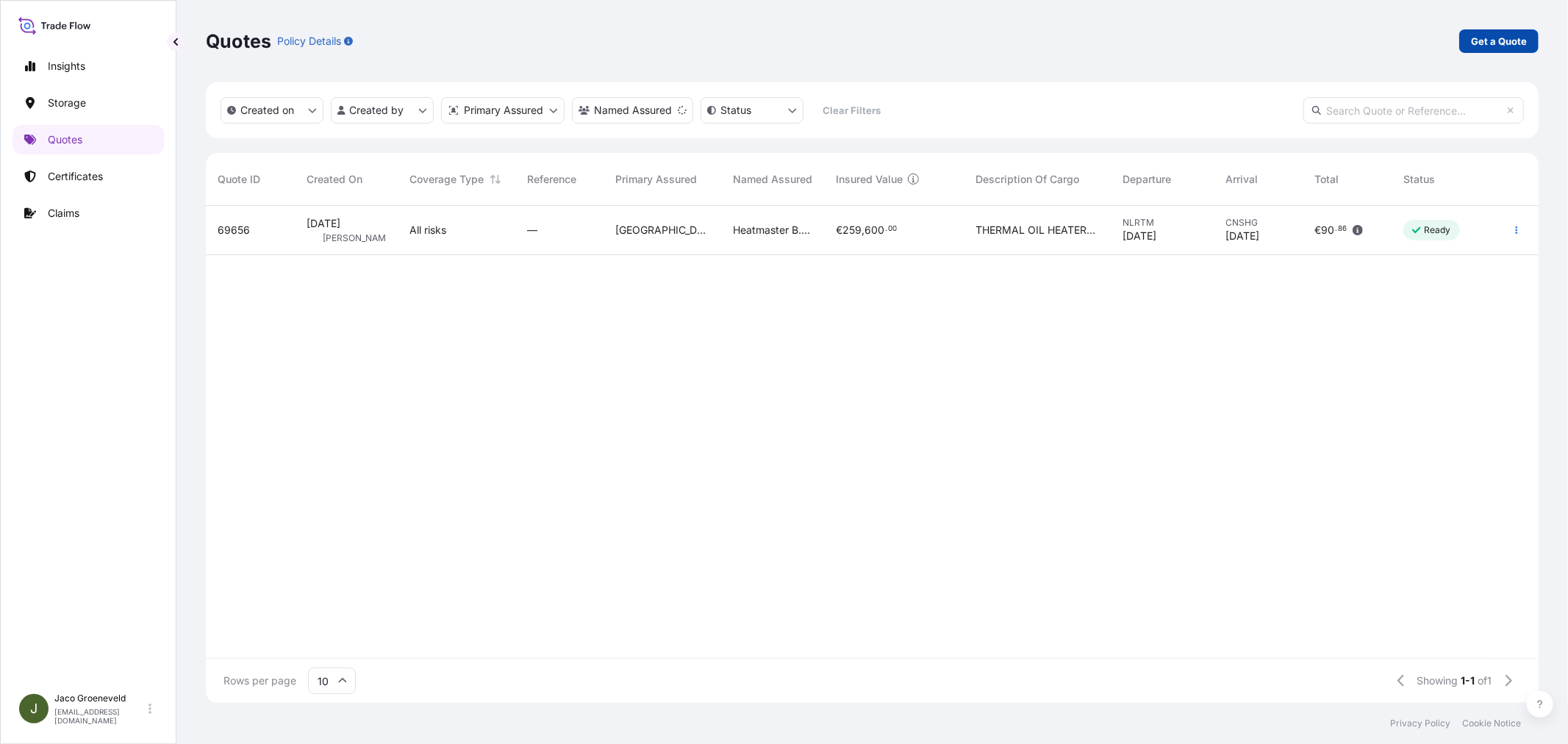
click at [1492, 41] on p "Get a Quote" at bounding box center [1498, 41] width 56 height 15
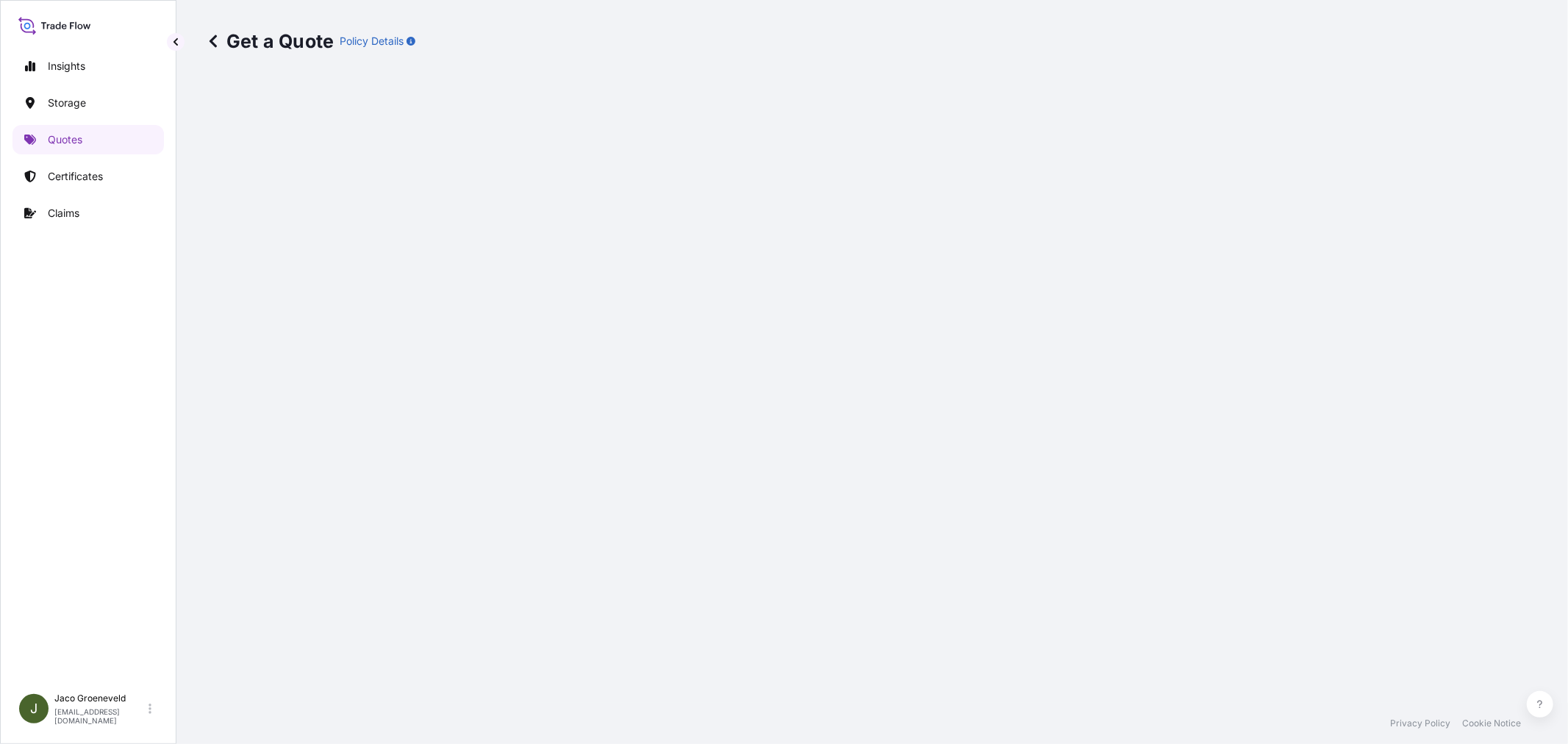
scroll to position [24, 0]
select select "Road / [GEOGRAPHIC_DATA]"
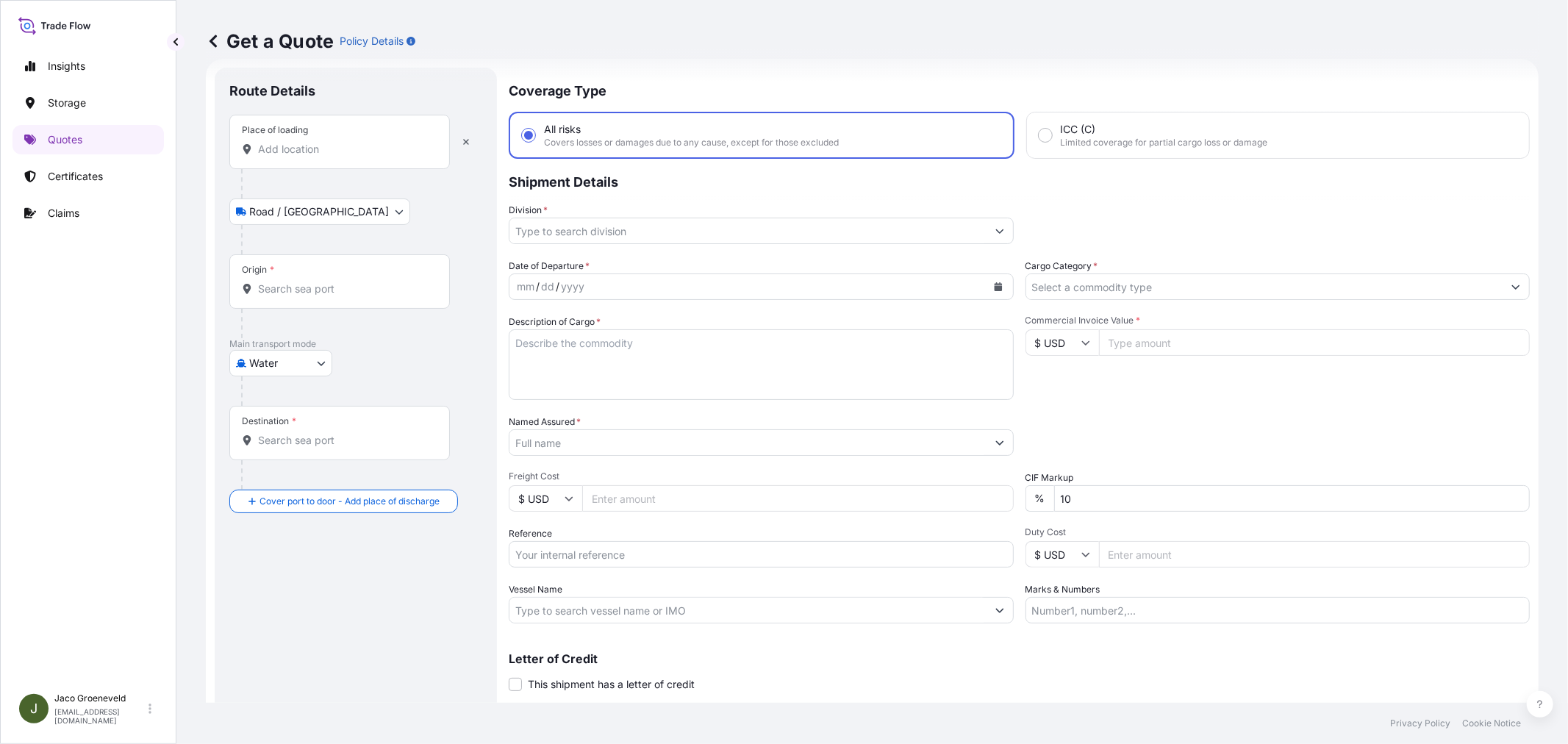
click at [291, 214] on body "Insights Storage Quotes Certificates Claims J [PERSON_NAME] [EMAIL_ADDRESS][DOM…" at bounding box center [784, 372] width 1568 height 744
click at [309, 361] on body "Insights Storage Quotes Certificates Claims J [PERSON_NAME] [EMAIL_ADDRESS][DOM…" at bounding box center [784, 372] width 1568 height 744
click at [273, 447] on span "Inland" at bounding box center [272, 454] width 29 height 15
select select "Inland"
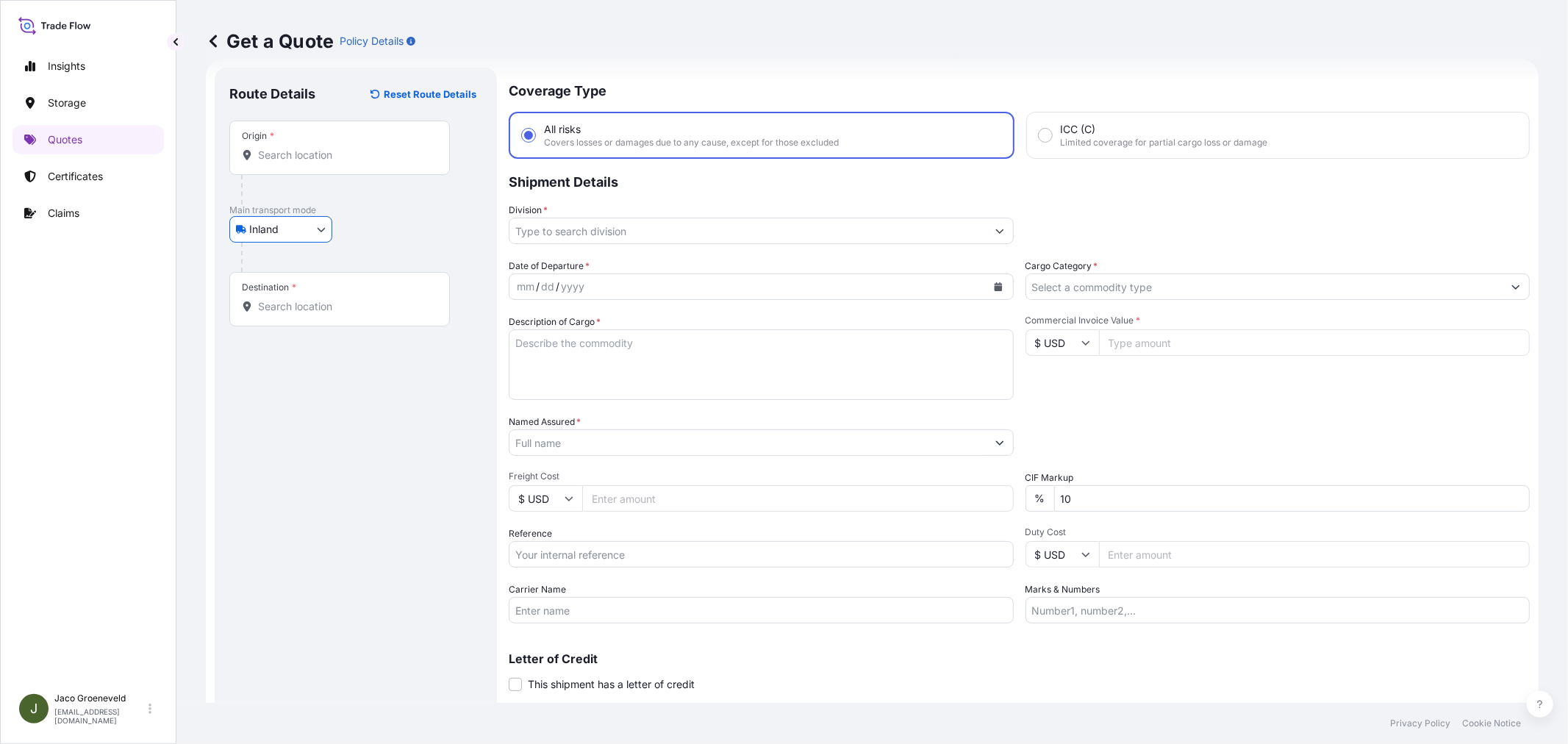
click at [321, 125] on div "Origin *" at bounding box center [340, 148] width 220 height 55
click at [321, 148] on input "Origin *" at bounding box center [345, 155] width 174 height 15
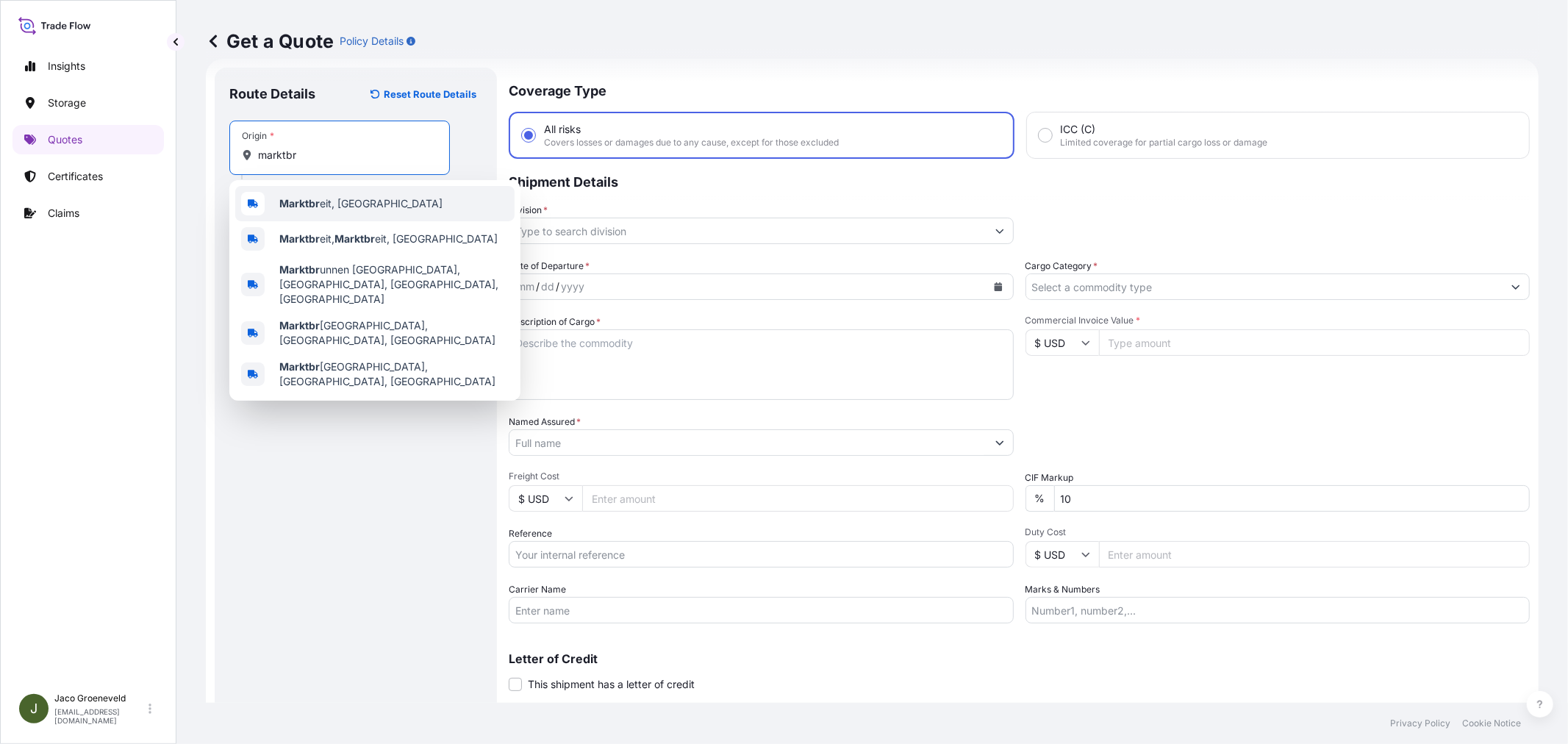
click at [379, 193] on div "Marktbr eit, [GEOGRAPHIC_DATA]" at bounding box center [375, 204] width 280 height 35
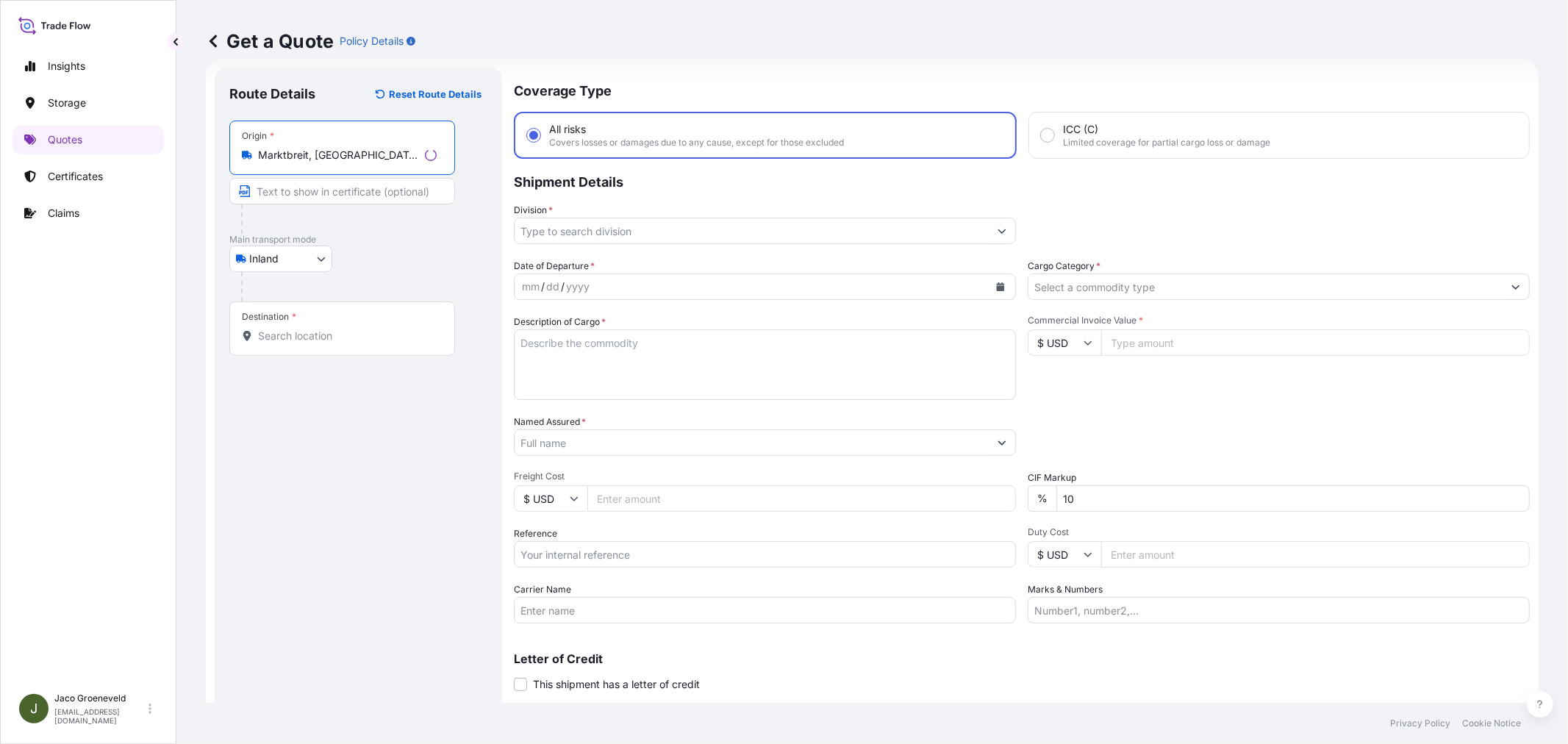
type input "Marktbreit, [GEOGRAPHIC_DATA]"
click at [317, 324] on div "Destination *" at bounding box center [342, 329] width 226 height 55
click at [317, 329] on input "Destination *" at bounding box center [347, 336] width 179 height 15
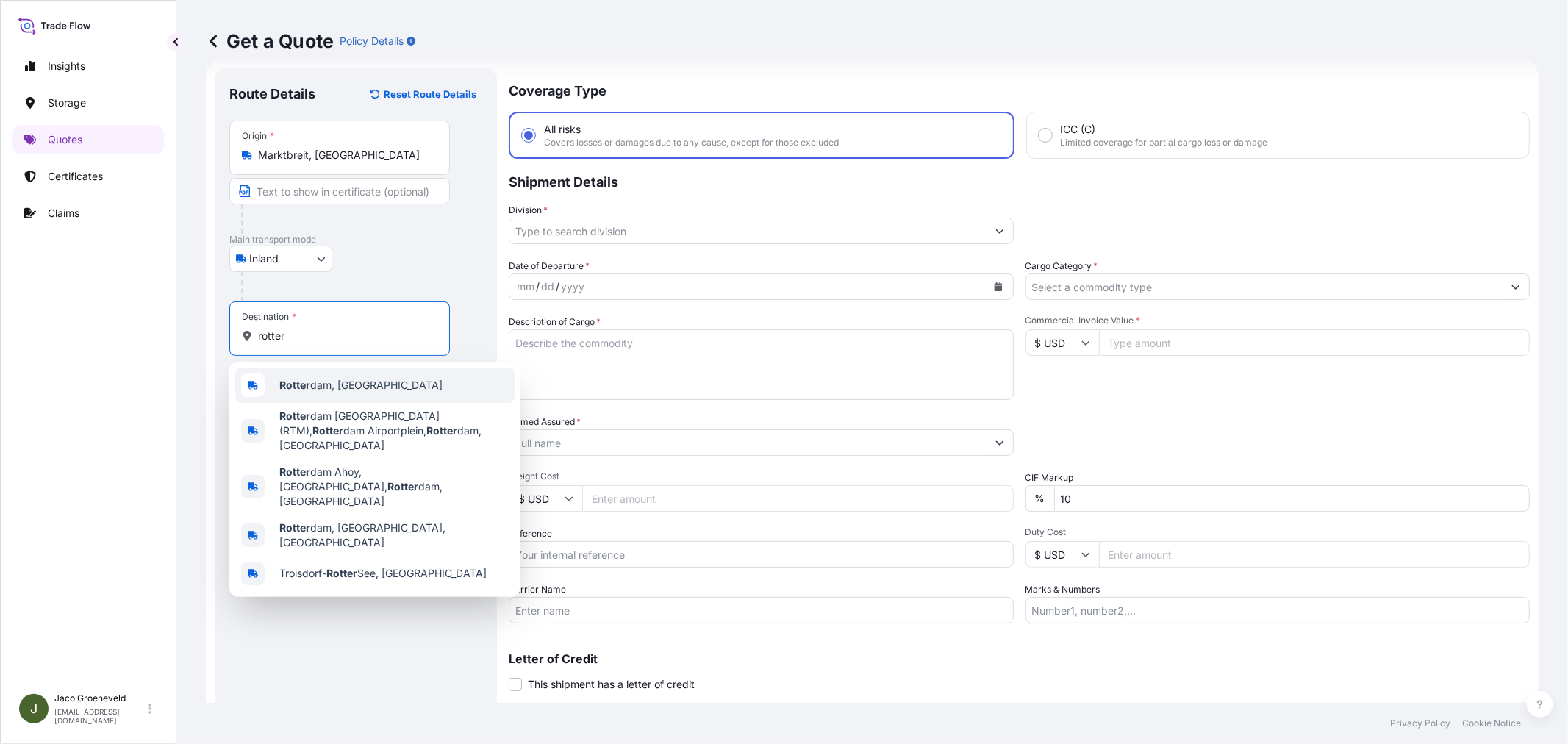
click at [342, 395] on div "[PERSON_NAME] dam, [GEOGRAPHIC_DATA]" at bounding box center [375, 385] width 280 height 35
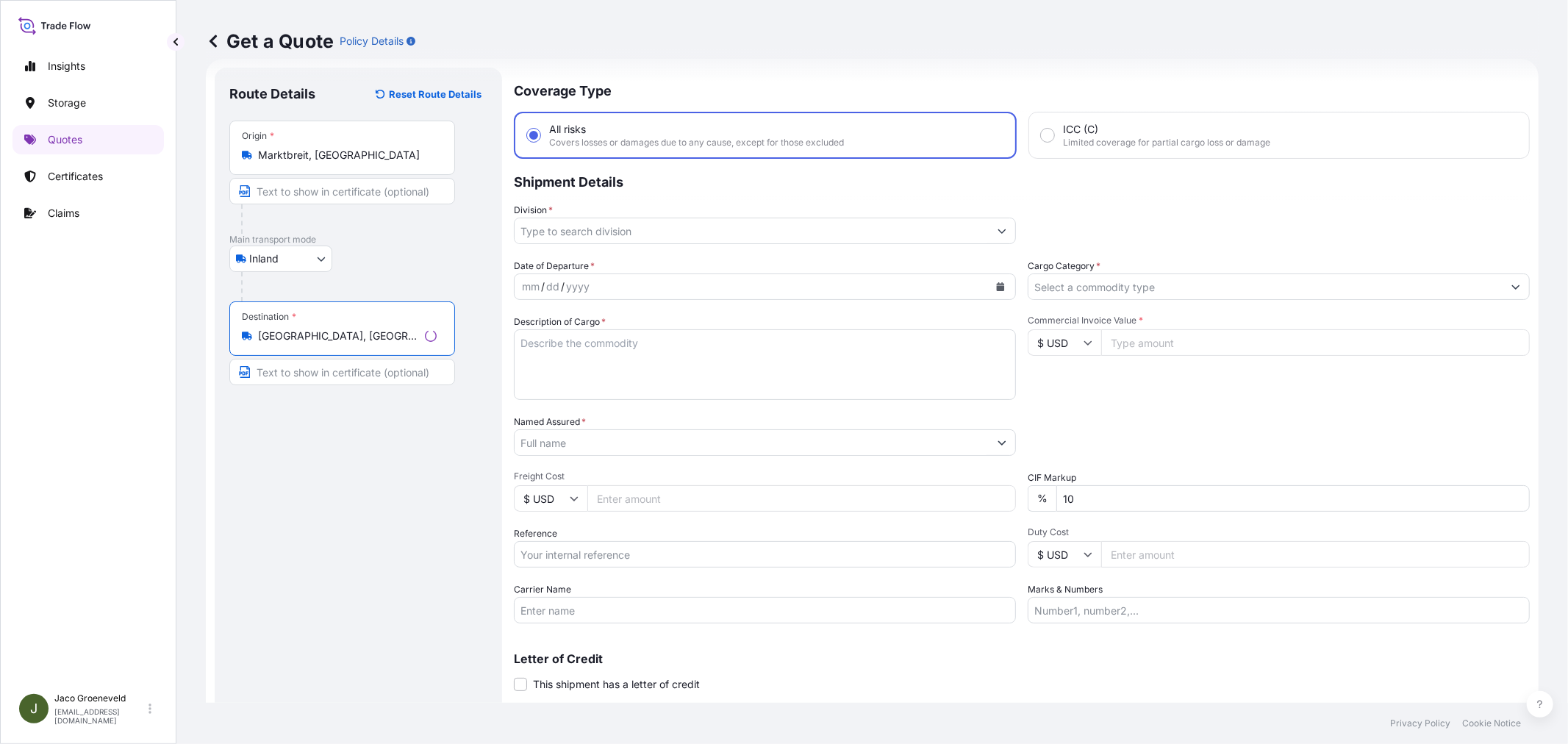
type input "[GEOGRAPHIC_DATA], [GEOGRAPHIC_DATA]"
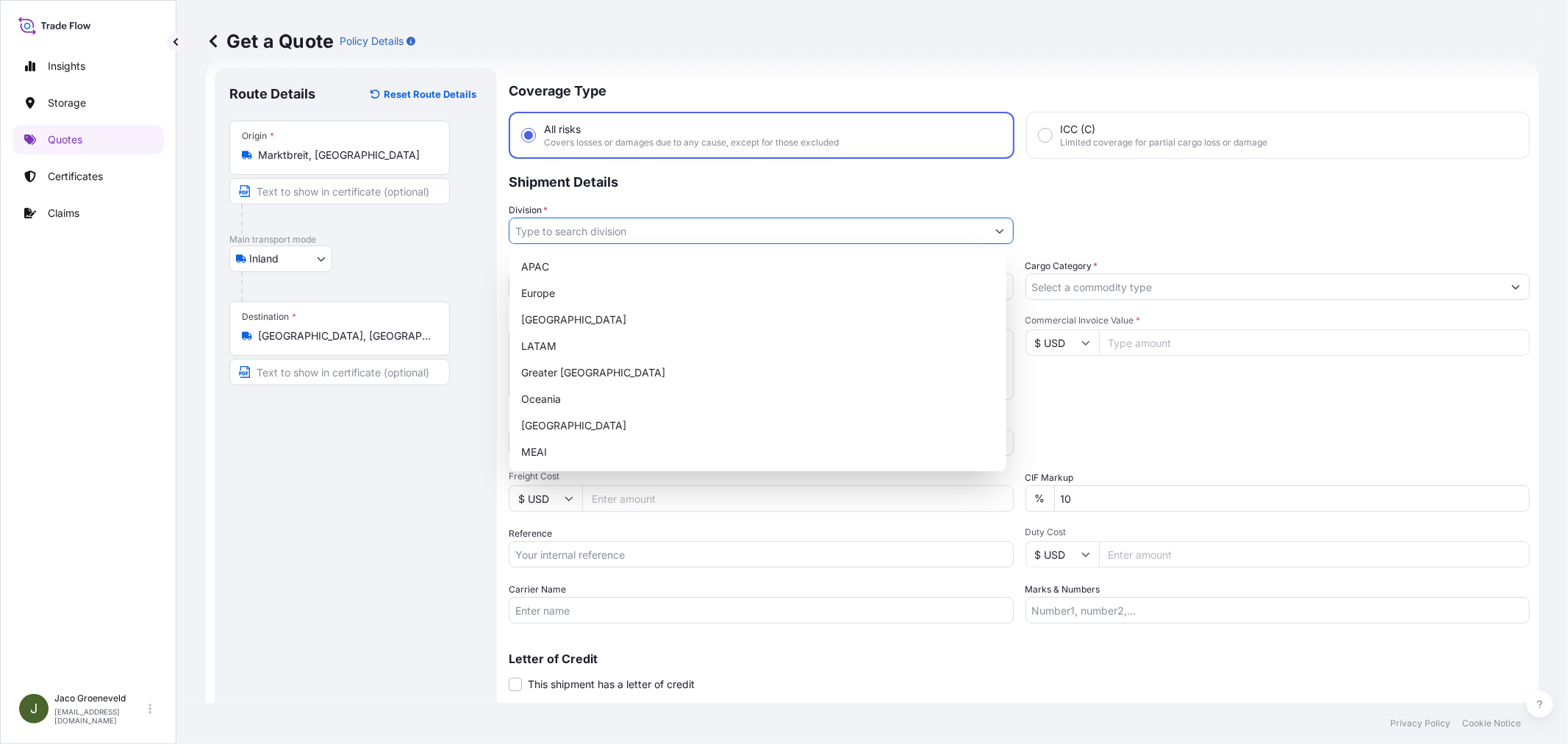
click at [595, 236] on input "Division *" at bounding box center [748, 231] width 477 height 26
click at [576, 293] on div "Europe" at bounding box center [758, 294] width 485 height 26
type input "Europe"
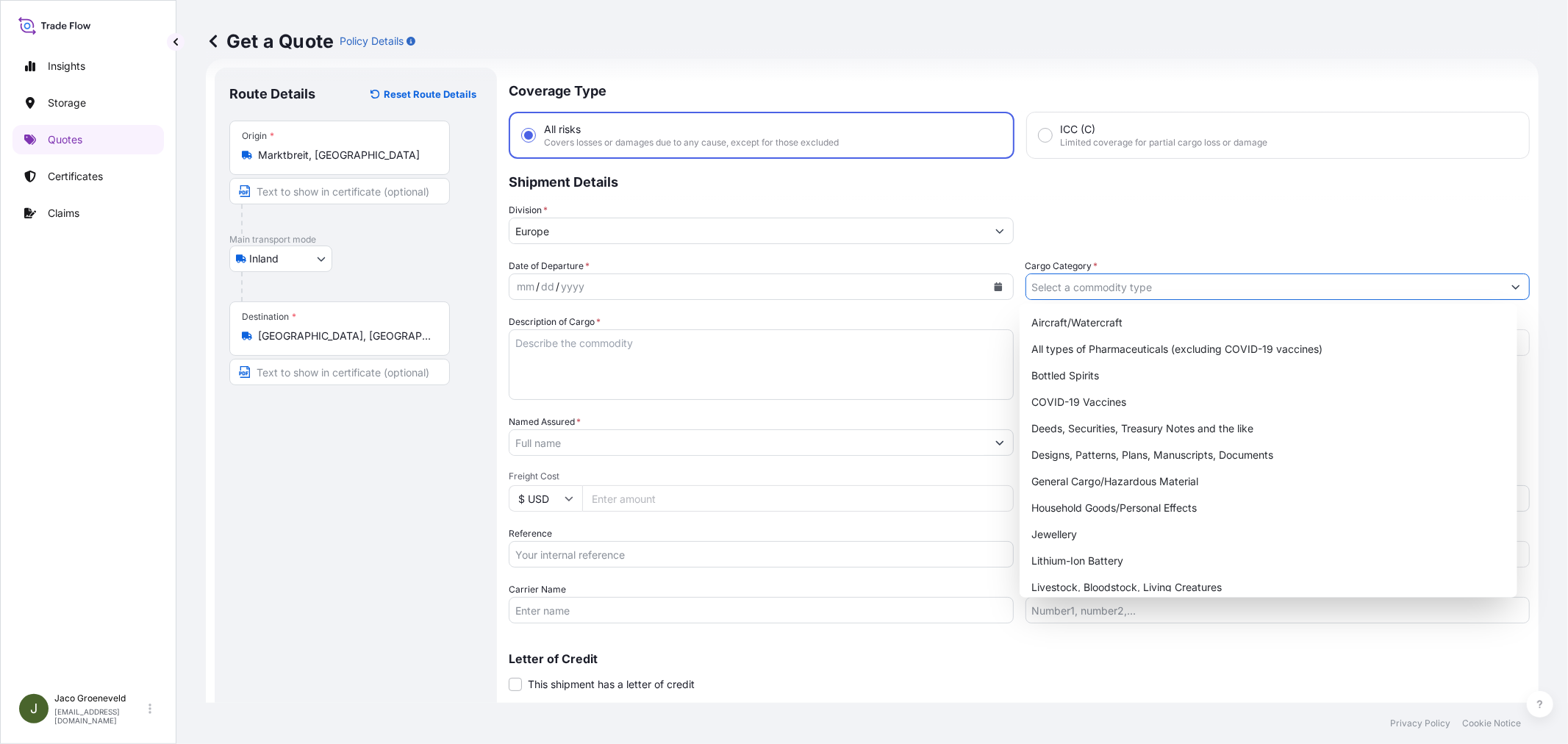
click at [1078, 283] on input "Cargo Category *" at bounding box center [1265, 286] width 477 height 26
click at [1080, 480] on div "General Cargo/Hazardous Material" at bounding box center [1268, 481] width 485 height 26
type input "General Cargo/Hazardous Material"
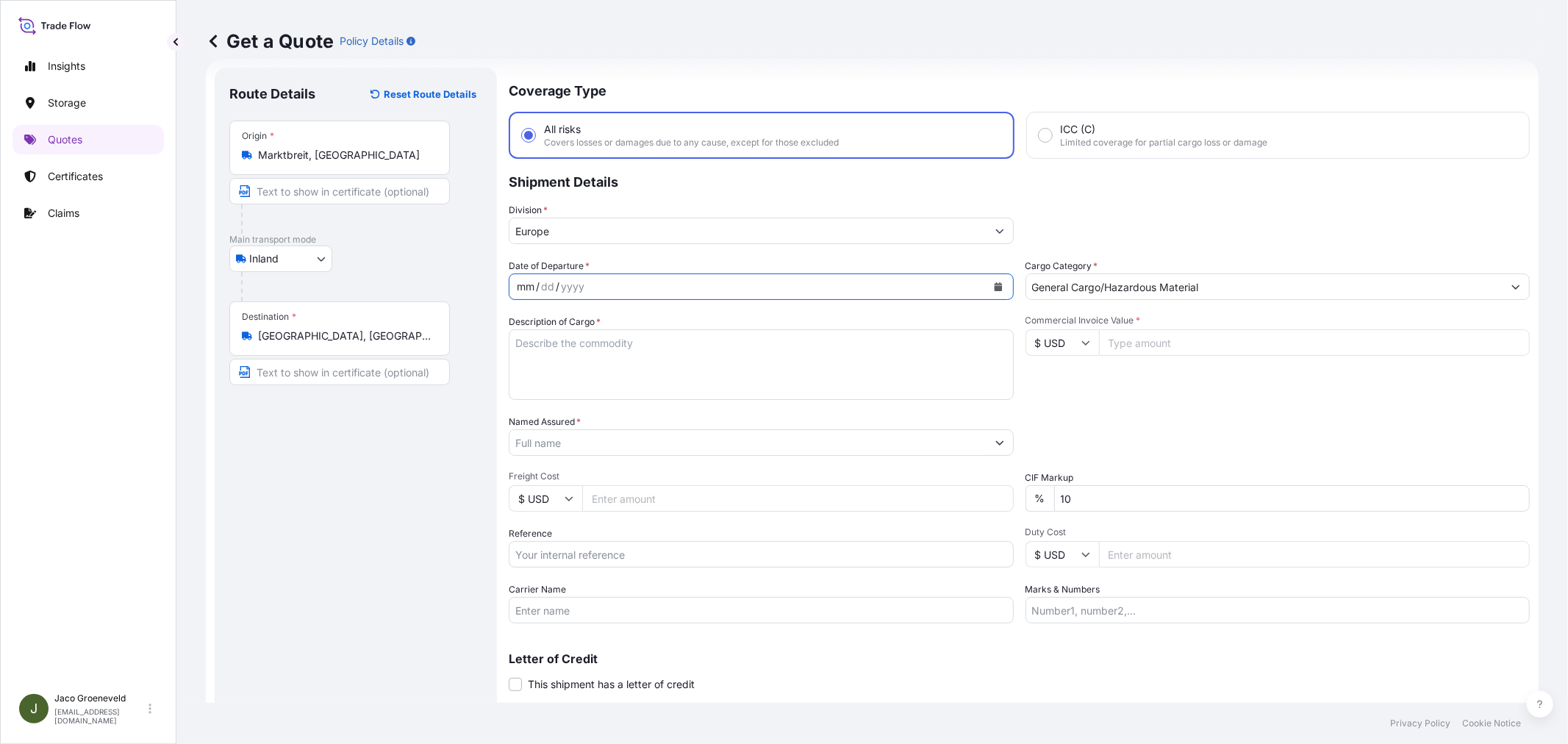
click at [600, 277] on div "mm / dd / yyyy" at bounding box center [748, 286] width 477 height 26
click at [600, 284] on div "mm / dd / yyyy" at bounding box center [748, 286] width 477 height 26
click at [994, 287] on icon "Calendar" at bounding box center [997, 286] width 8 height 9
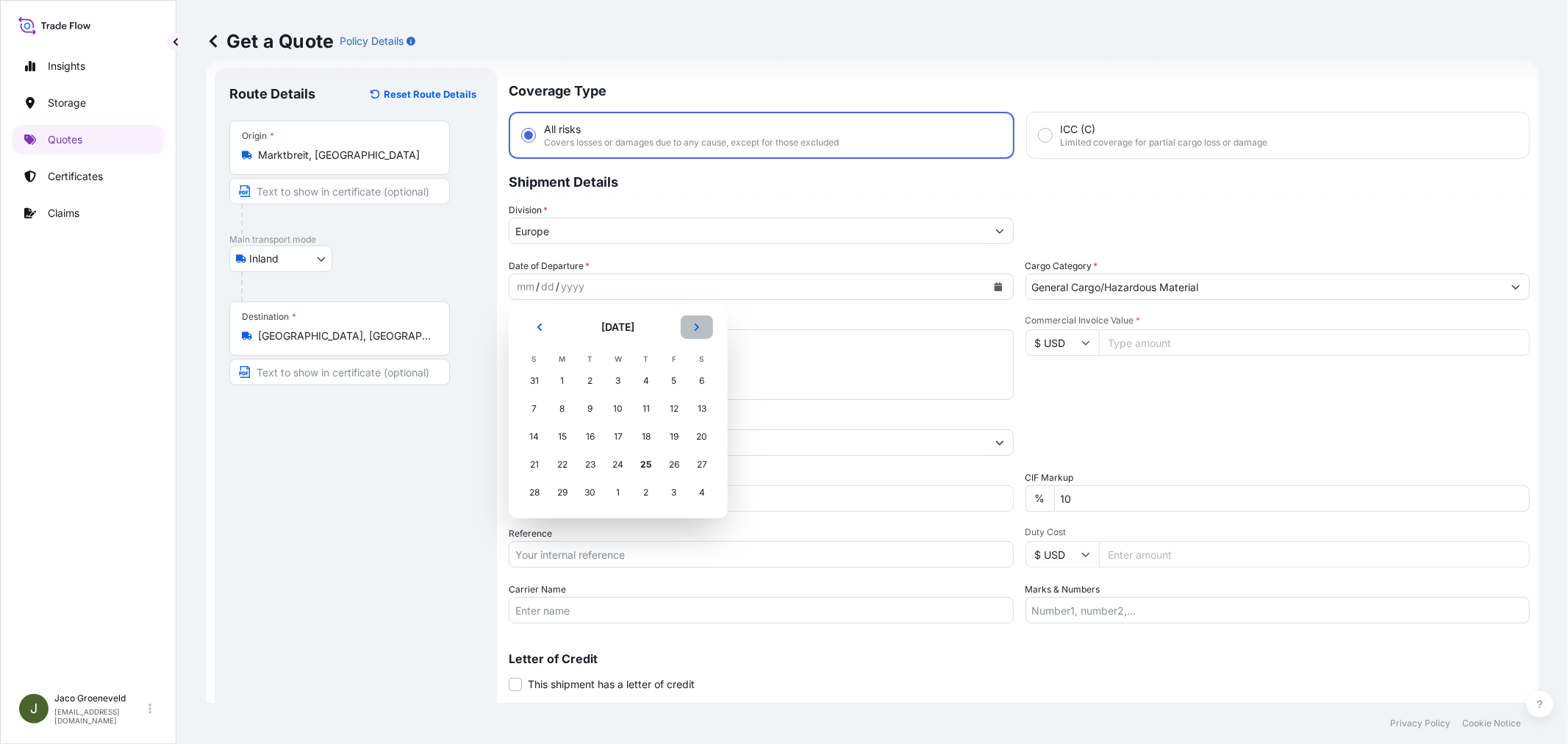
click at [696, 331] on button "Next" at bounding box center [697, 327] width 33 height 24
click at [645, 381] on tr "28 29 30 1 2 3 4" at bounding box center [618, 381] width 196 height 28
click at [645, 381] on div "2" at bounding box center [646, 381] width 26 height 26
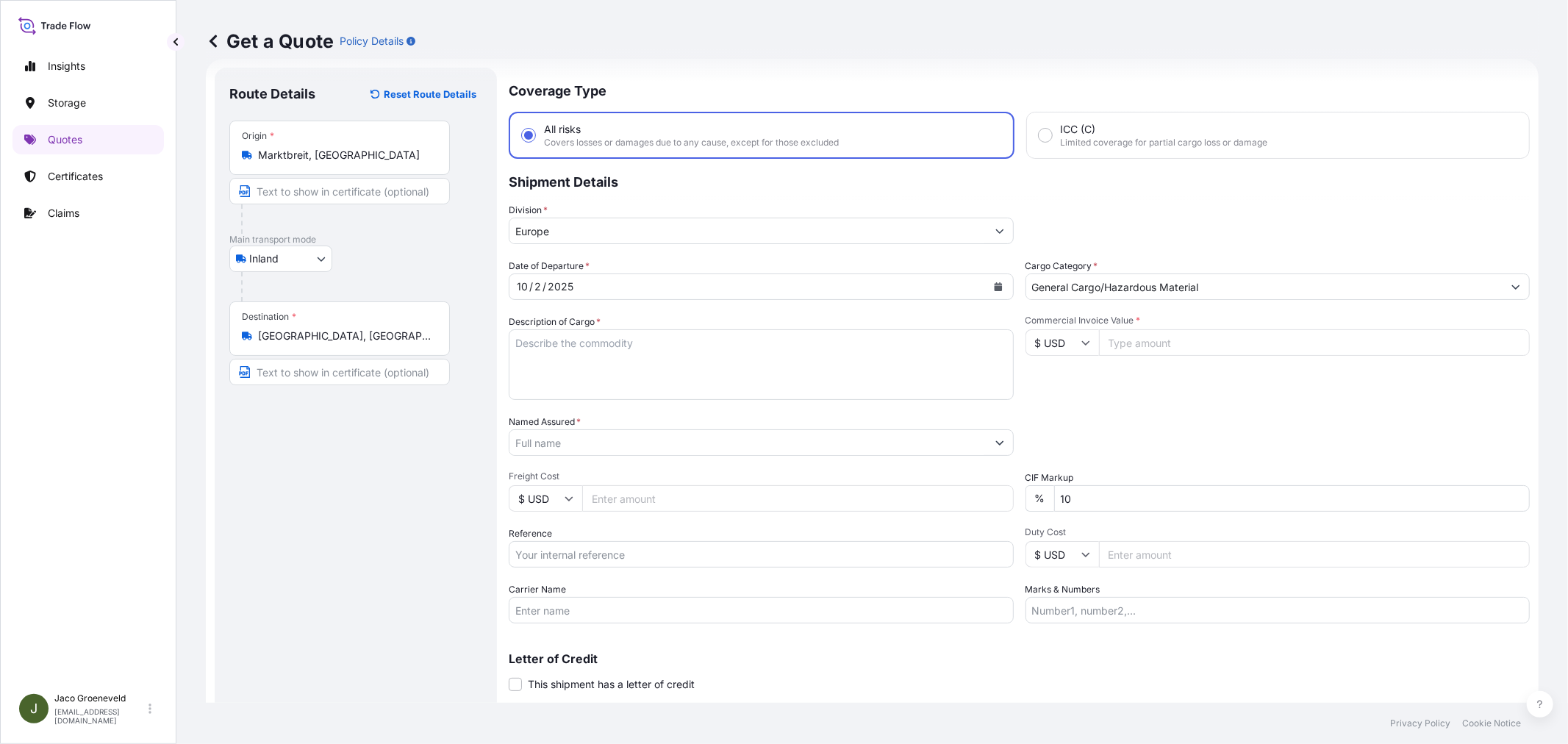
click at [583, 344] on textarea "Description of Cargo *" at bounding box center [761, 364] width 505 height 71
paste textarea "KTCU0118278 - REFRIGERANT GAS R410A IN 18MT - EMPTY RESIDUE -"
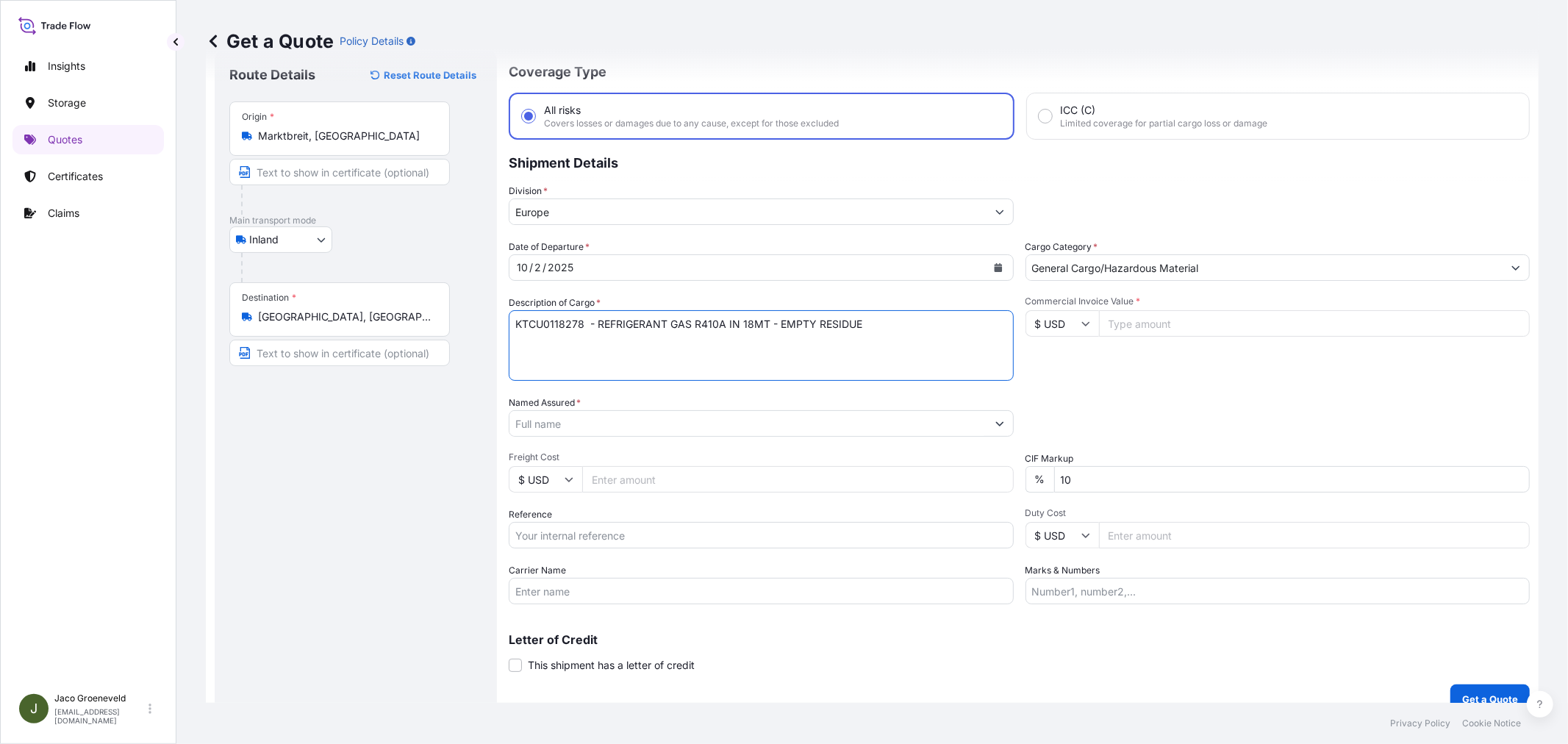
scroll to position [60, 0]
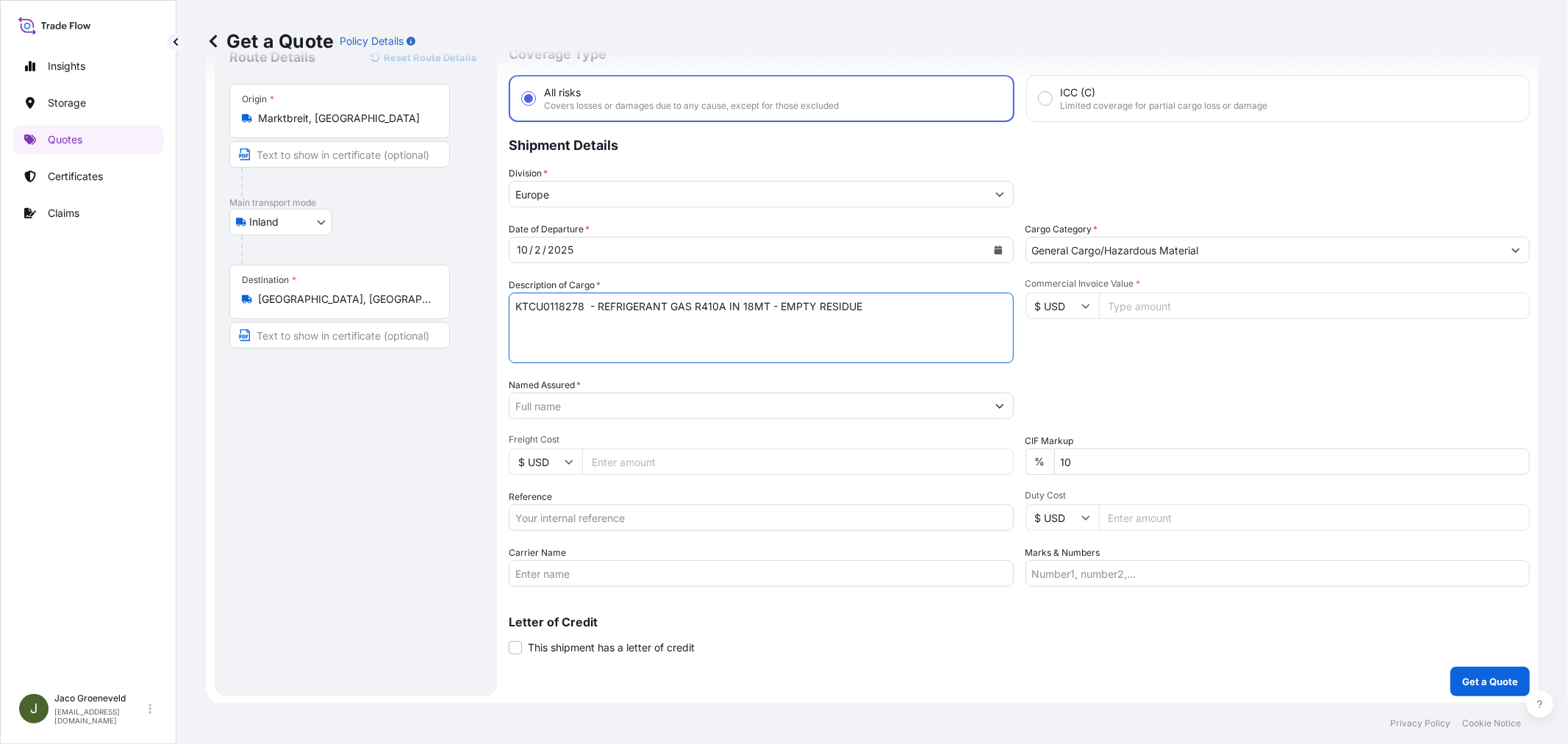
type textarea "KTCU0118278 - REFRIGERANT GAS R410A IN 18MT - EMPTY RESIDUE"
click at [600, 515] on input "Reference" at bounding box center [761, 517] width 505 height 26
paste input "NL1025962595"
type input "NL1025962595"
click at [576, 408] on input "Named Assured *" at bounding box center [748, 405] width 477 height 26
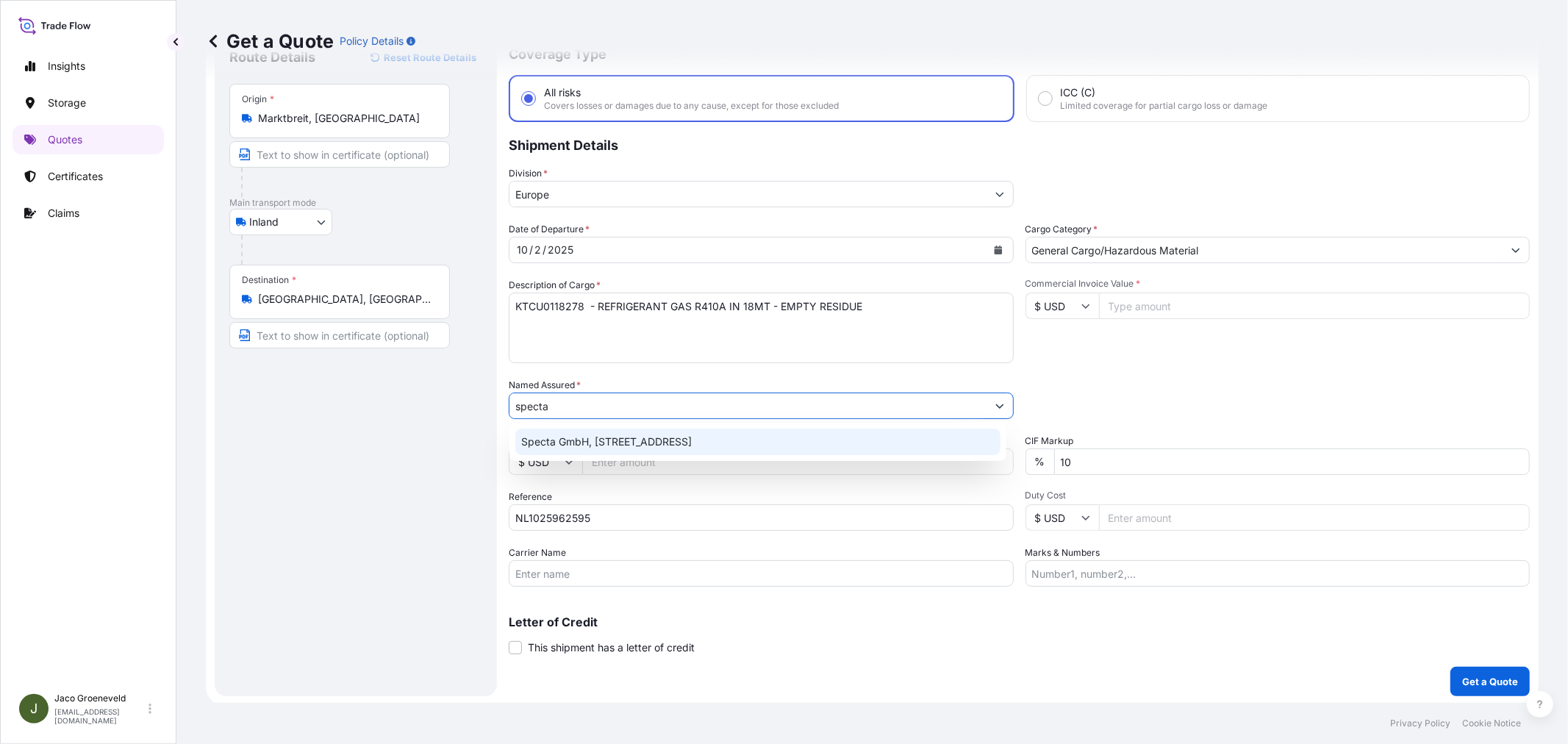
click at [607, 442] on span "Specta GmbH, [STREET_ADDRESS]" at bounding box center [606, 442] width 170 height 15
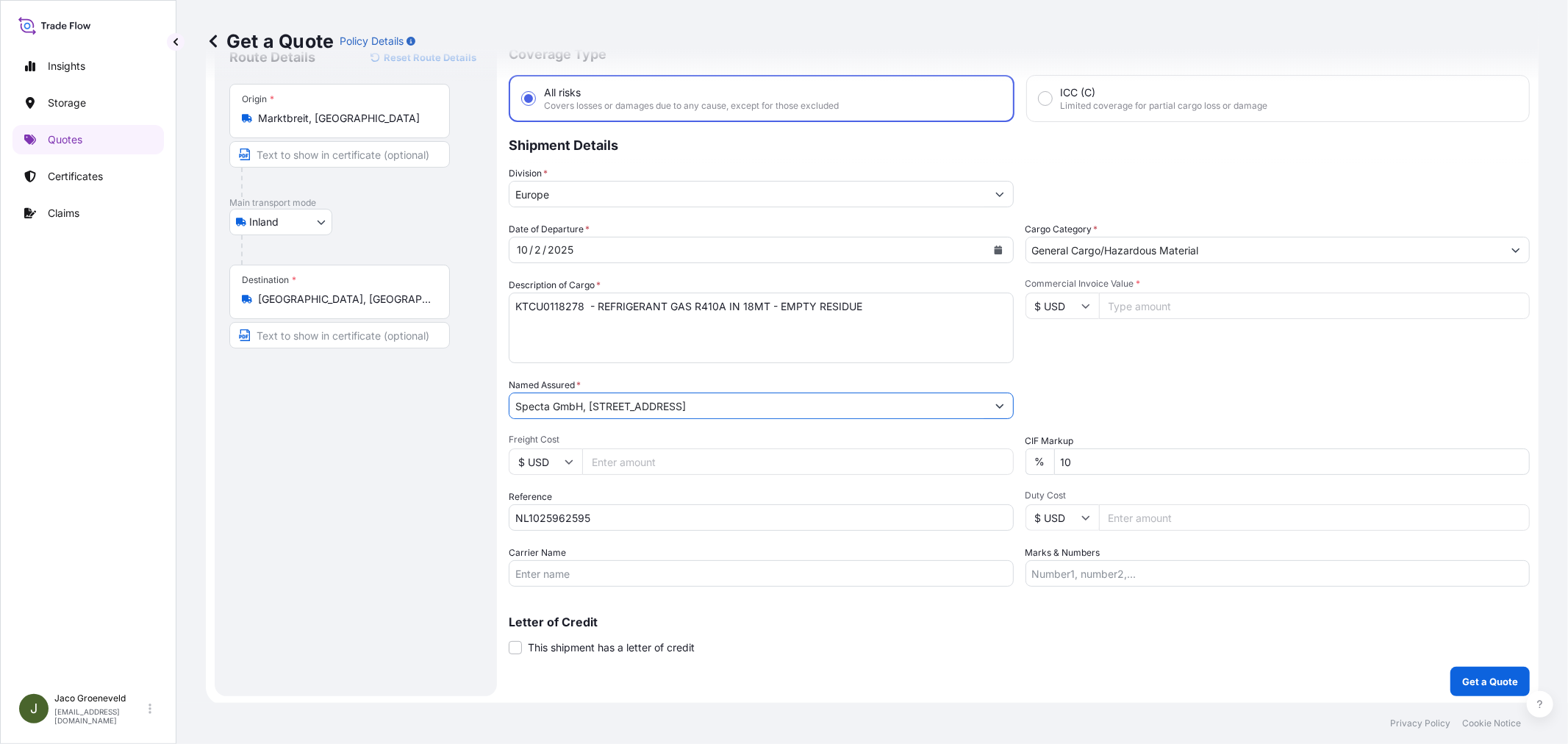
type input "Specta GmbH, [STREET_ADDRESS]"
click at [1062, 301] on input "$ USD" at bounding box center [1062, 306] width 73 height 26
click at [1057, 338] on div "€ EUR" at bounding box center [1056, 345] width 62 height 28
type input "€ EUR"
click at [1132, 309] on input "Commercial Invoice Value *" at bounding box center [1314, 306] width 431 height 26
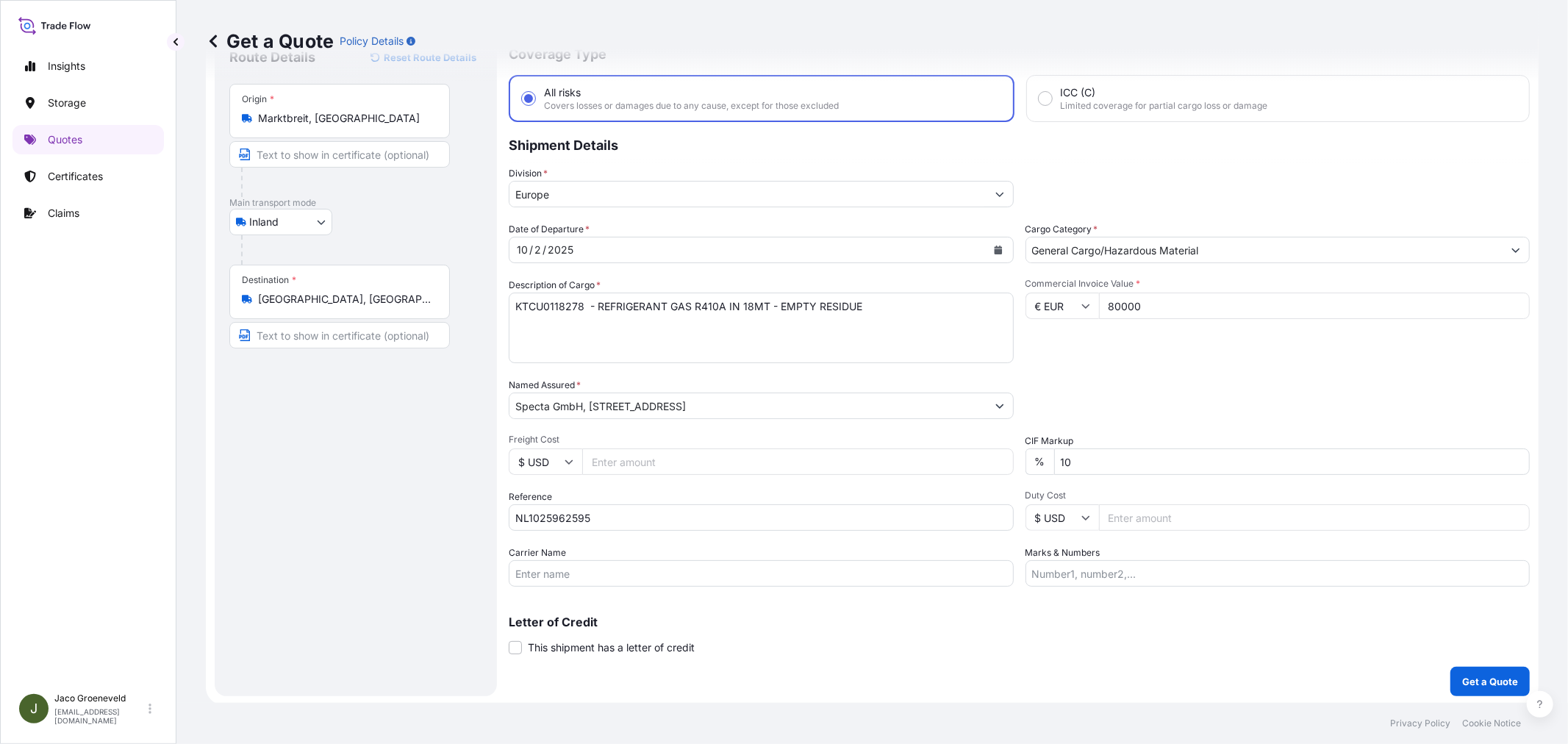
type input "80000"
click at [1150, 340] on div "Commercial Invoice Value * € EUR 80000" at bounding box center [1278, 320] width 505 height 86
click at [1482, 672] on button "Get a Quote" at bounding box center [1490, 681] width 79 height 29
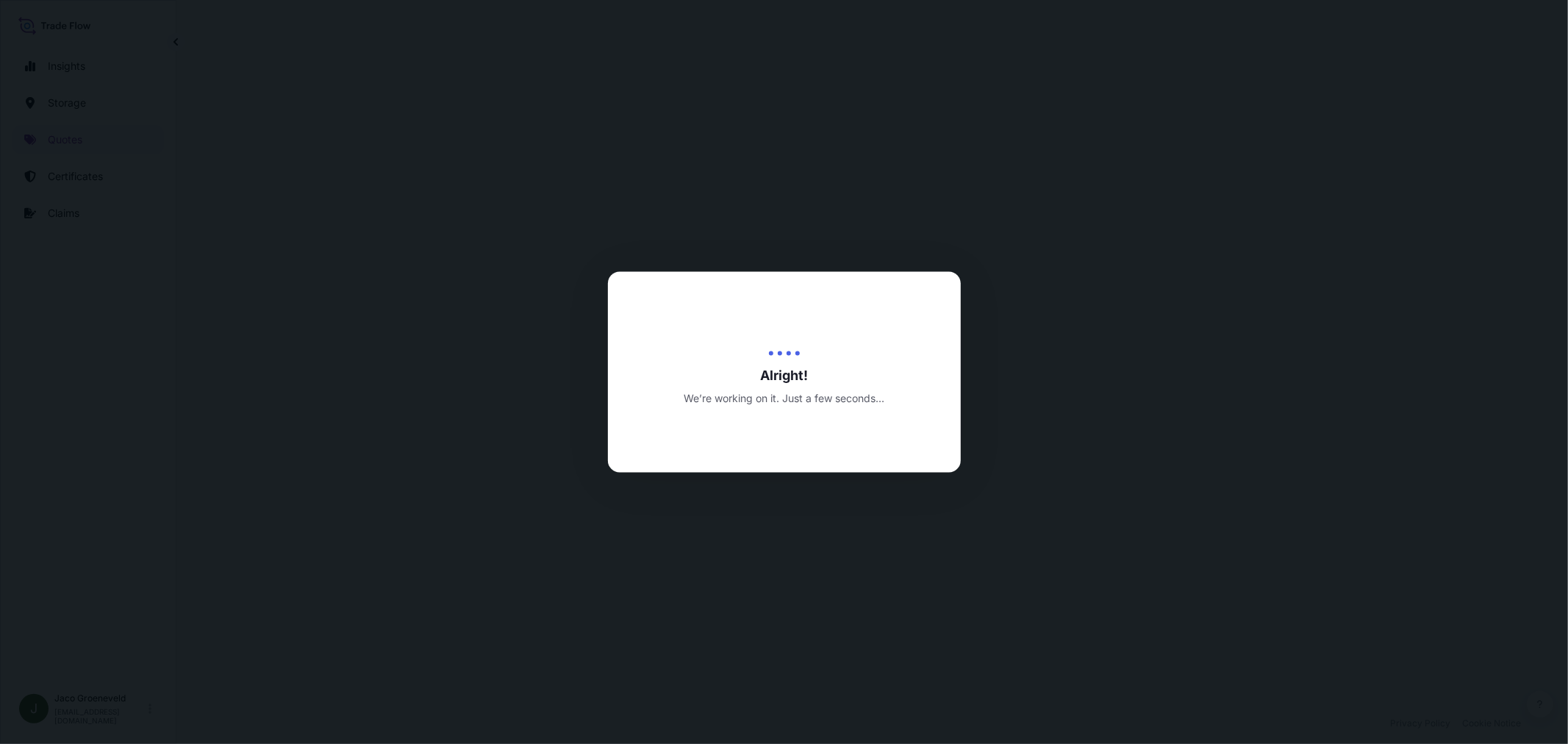
select select "Inland"
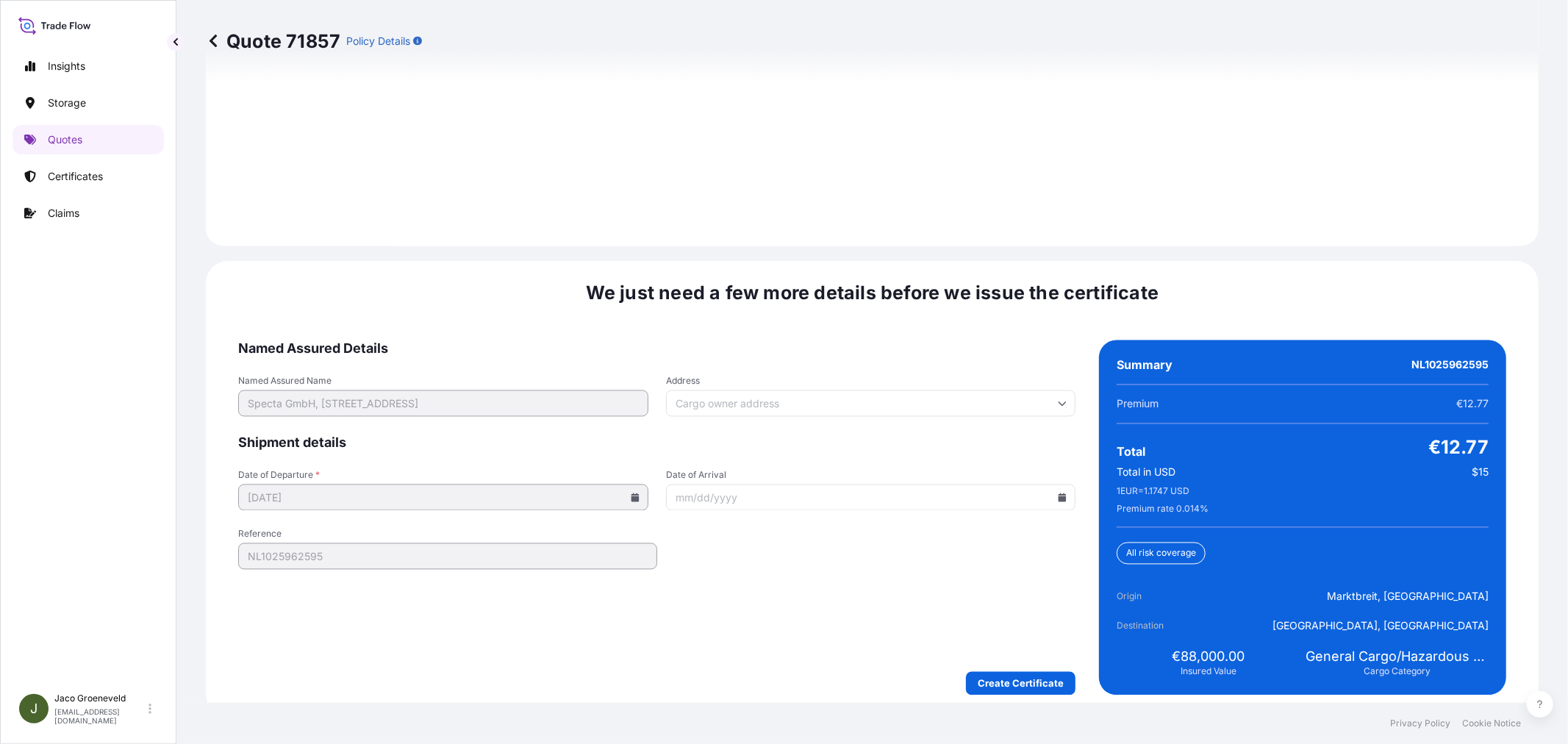
scroll to position [2100, 0]
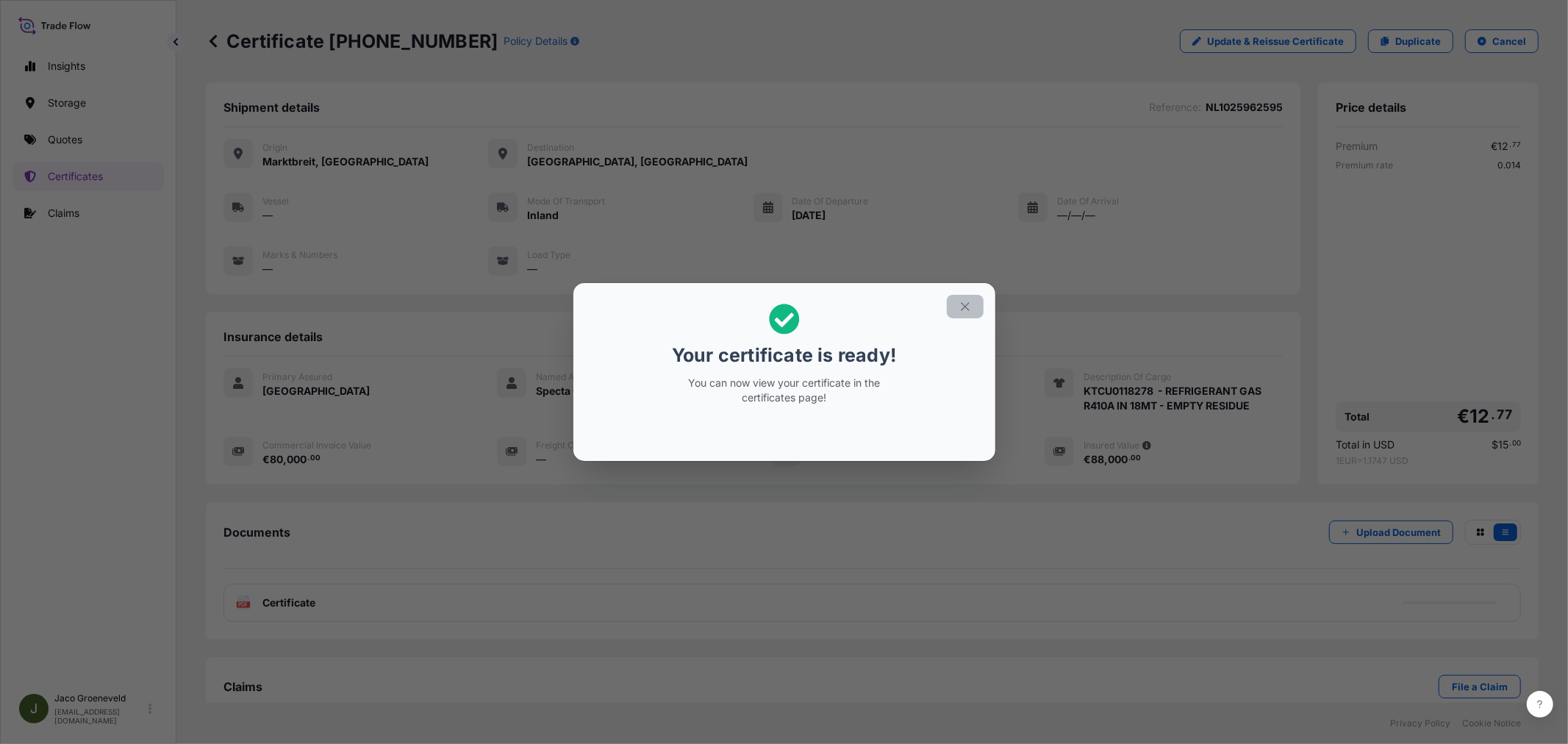
click at [960, 305] on icon "button" at bounding box center [965, 306] width 13 height 13
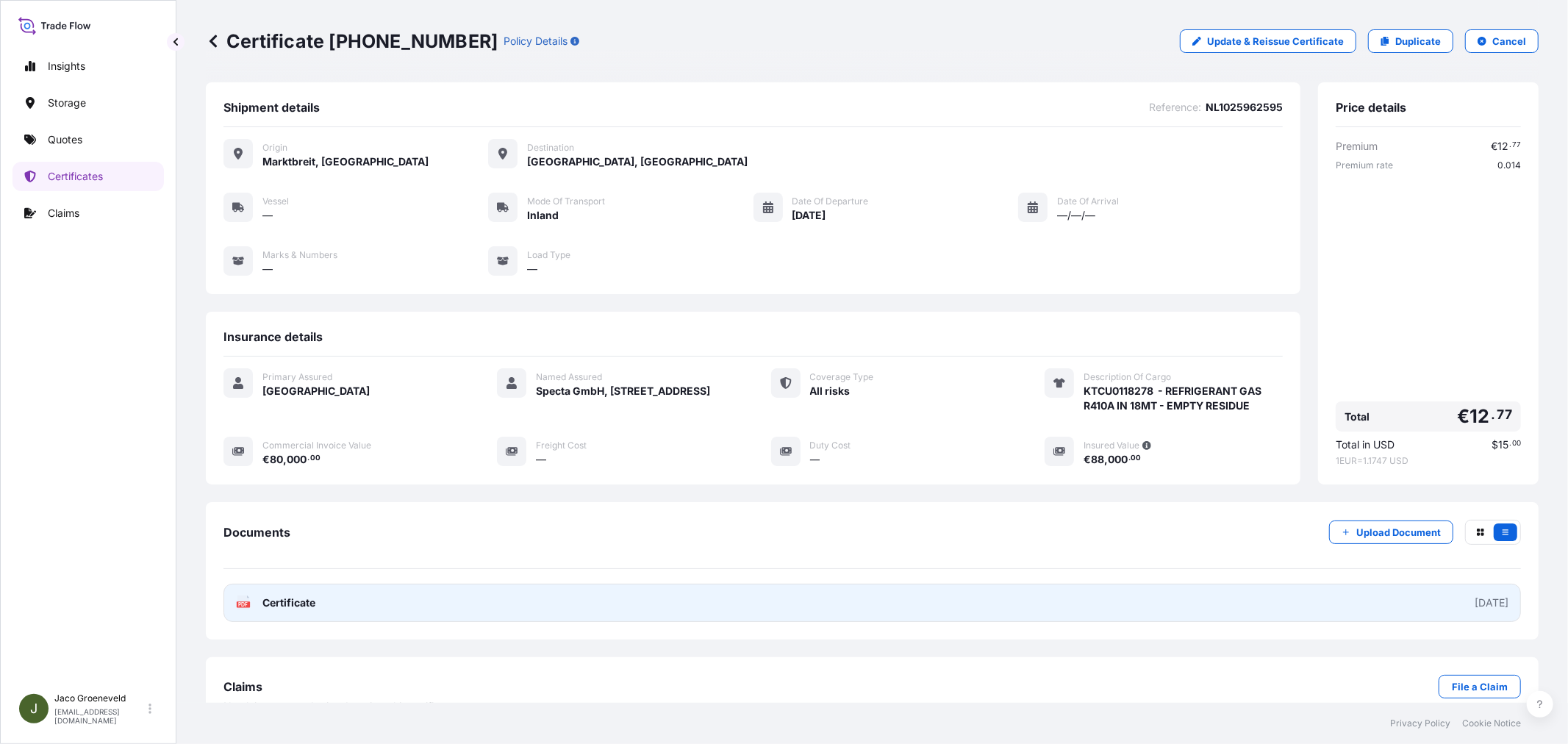
click at [275, 603] on span "Certificate" at bounding box center [289, 602] width 53 height 15
